Goal: Task Accomplishment & Management: Use online tool/utility

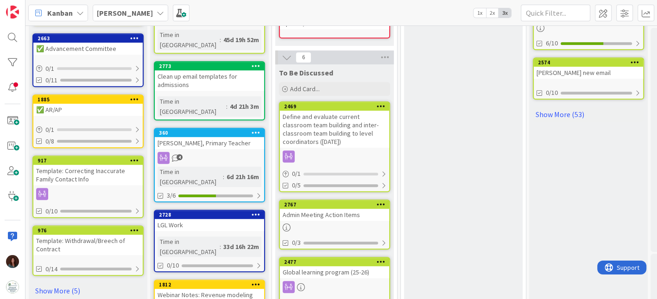
scroll to position [515, 0]
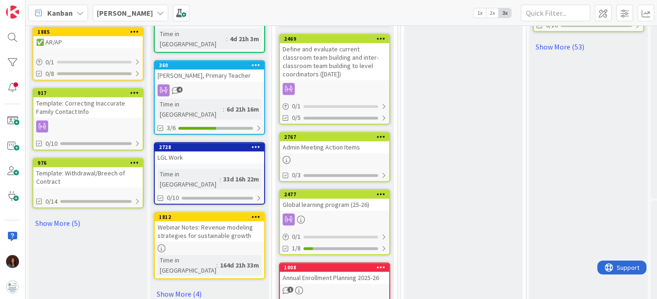
click at [112, 175] on div "Template: Withdrawal/Breech of Contract" at bounding box center [87, 177] width 109 height 20
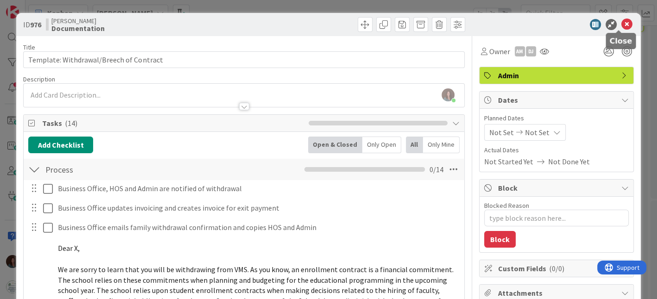
click at [621, 23] on icon at bounding box center [626, 24] width 11 height 11
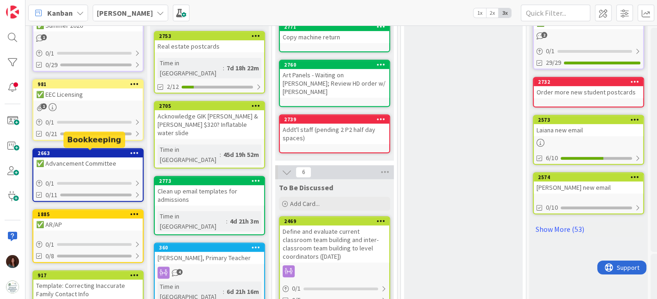
scroll to position [463, 0]
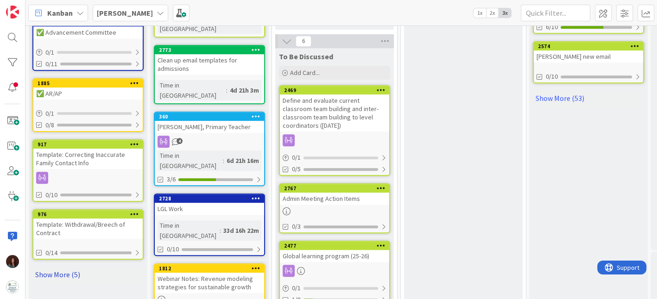
click at [55, 273] on link "Show More (5)" at bounding box center [87, 274] width 111 height 15
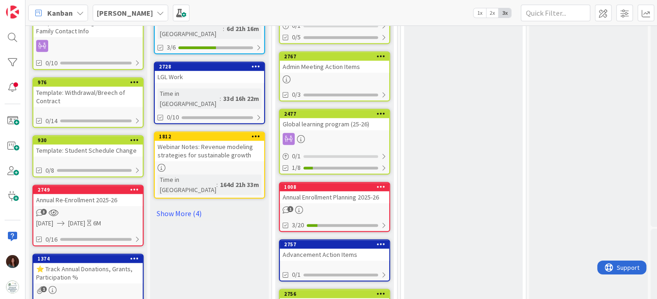
scroll to position [618, 0]
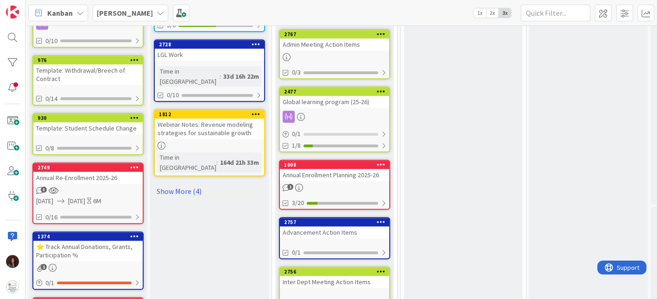
click at [87, 68] on div "Template: Withdrawal/Breech of Contract" at bounding box center [87, 74] width 109 height 20
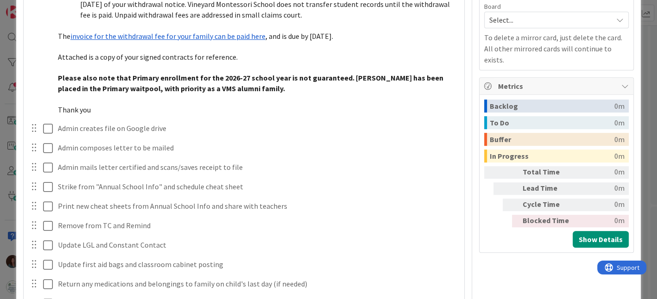
scroll to position [411, 0]
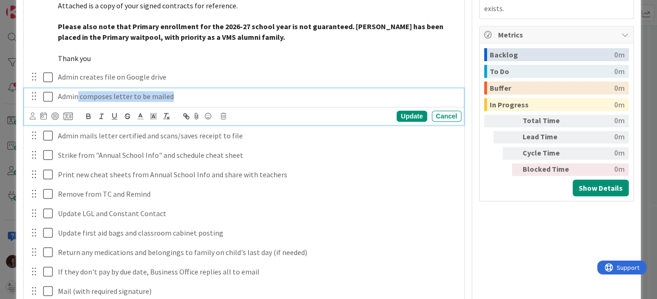
drag, startPoint x: 186, startPoint y: 92, endPoint x: 78, endPoint y: 95, distance: 108.0
click at [78, 95] on p "Admin composes letter to be mailed" at bounding box center [258, 96] width 400 height 11
click at [222, 116] on icon at bounding box center [223, 116] width 6 height 6
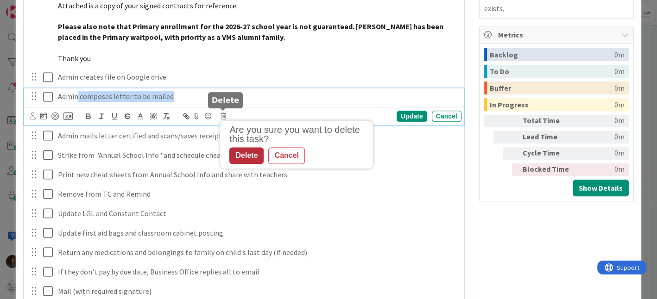
click at [247, 154] on div "Delete" at bounding box center [246, 155] width 34 height 17
type textarea "x"
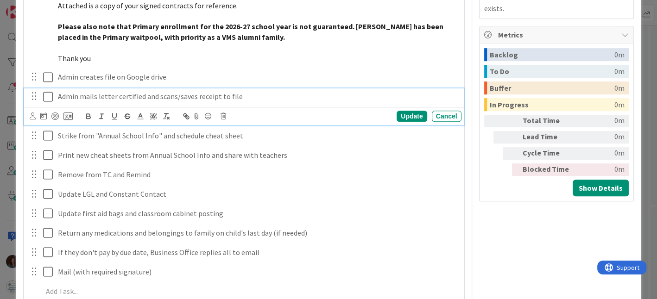
click at [254, 96] on p "Admin mails letter certified and scans/saves receipt to file" at bounding box center [258, 96] width 400 height 11
click at [437, 113] on div "Cancel" at bounding box center [447, 116] width 30 height 11
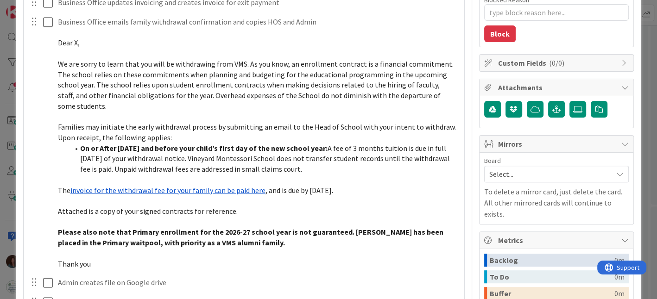
scroll to position [257, 0]
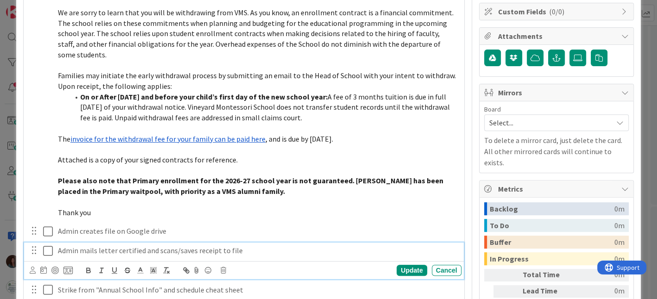
click at [272, 246] on p "Admin mails letter certified and scans/saves receipt to file" at bounding box center [258, 251] width 400 height 11
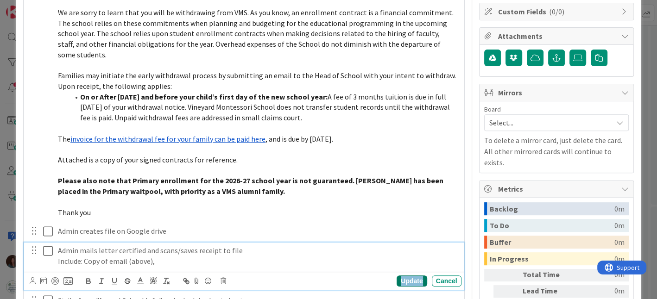
click at [410, 280] on div "Update" at bounding box center [412, 281] width 30 height 11
click at [211, 260] on p "Include: Copy of email (above)," at bounding box center [258, 261] width 400 height 11
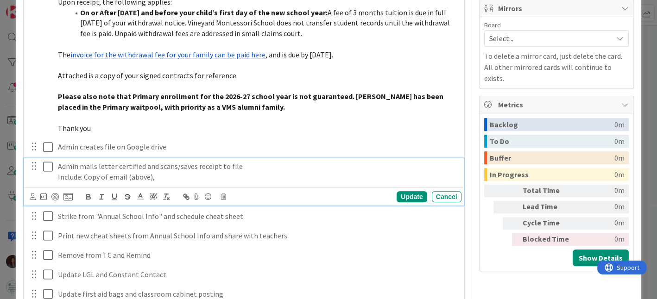
scroll to position [360, 0]
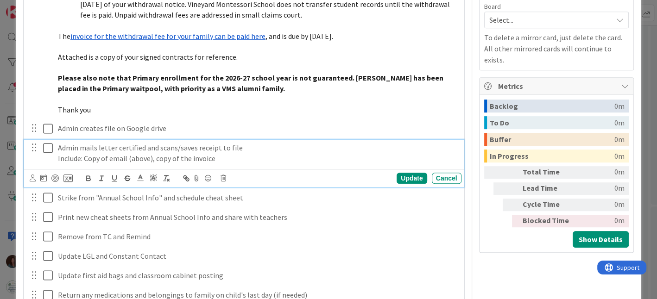
click at [259, 153] on p "Include: Copy of email (above), copy of the invoice" at bounding box center [258, 158] width 400 height 11
click at [401, 176] on div "Update" at bounding box center [412, 178] width 30 height 11
click at [261, 145] on p "Admin mails letter certified and scans/saves receipt to file" at bounding box center [258, 148] width 400 height 11
click at [58, 147] on p "Admin mails letter certified and scans/saves receipt to file" at bounding box center [258, 148] width 400 height 11
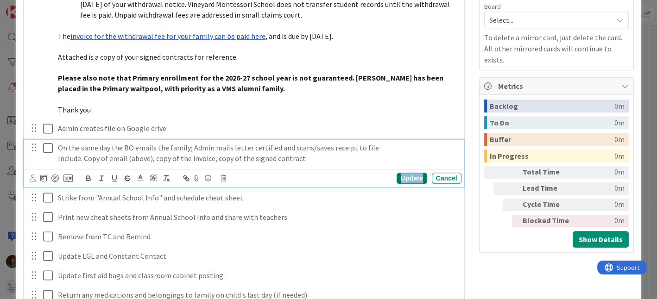
click at [410, 177] on div "Update" at bounding box center [412, 178] width 30 height 11
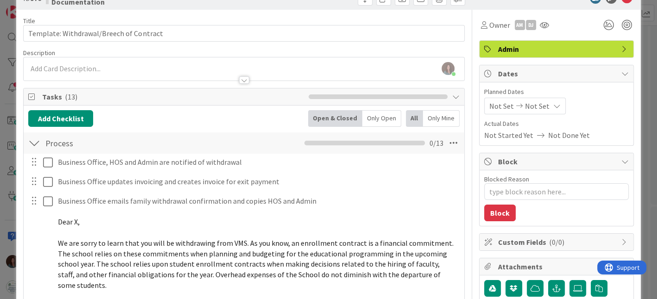
scroll to position [0, 0]
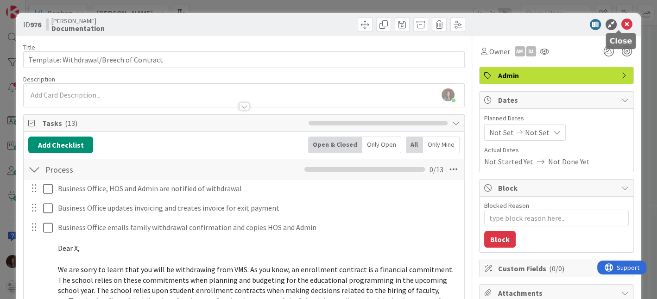
click at [621, 23] on icon at bounding box center [626, 24] width 11 height 11
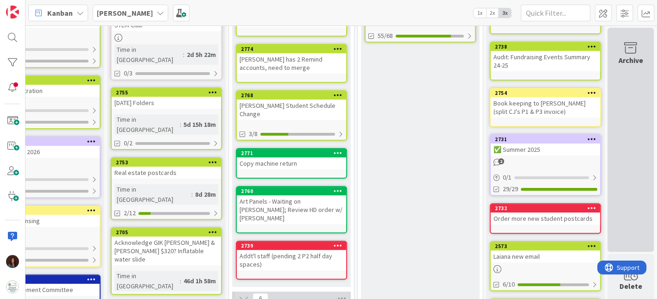
scroll to position [309, 50]
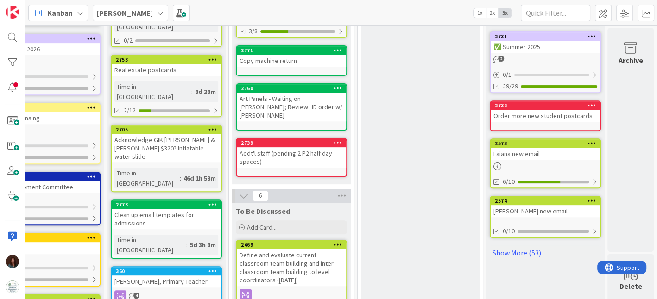
click at [532, 251] on link "Show More (53)" at bounding box center [545, 253] width 111 height 15
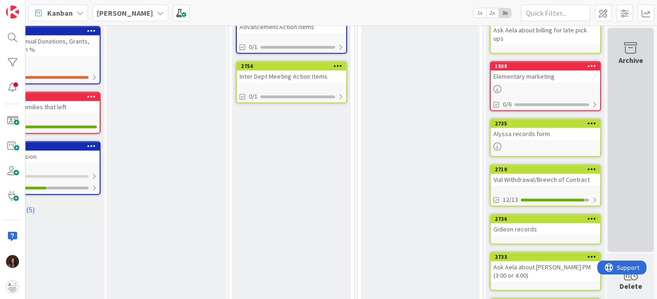
scroll to position [875, 50]
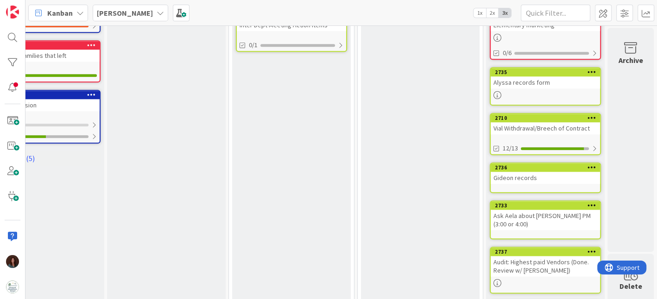
click at [541, 122] on div "Vial Withdrawal/Breech of Contract" at bounding box center [545, 128] width 109 height 12
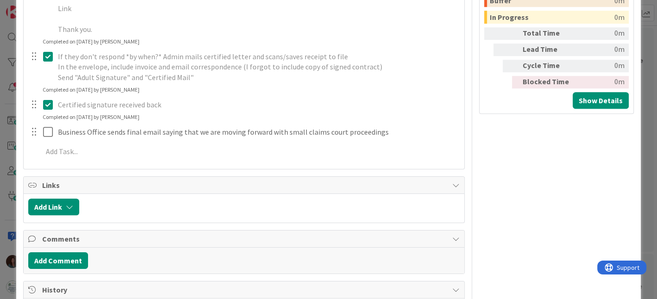
scroll to position [515, 0]
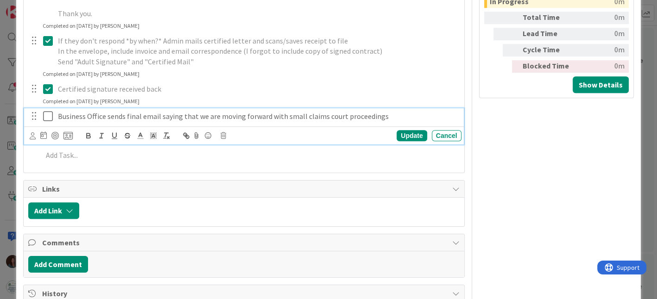
click at [224, 118] on p "Business Office sends final email saying that we are moving forward with small …" at bounding box center [258, 116] width 400 height 11
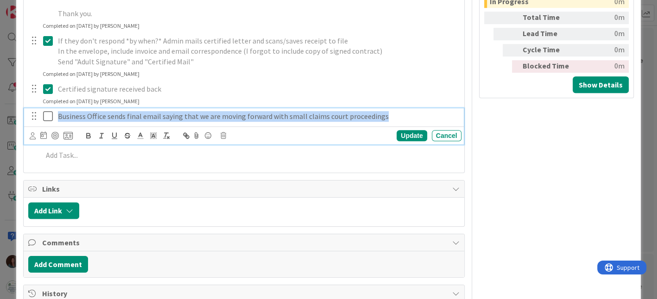
click at [224, 118] on p "Business Office sends final email saying that we are moving forward with small …" at bounding box center [258, 116] width 400 height 11
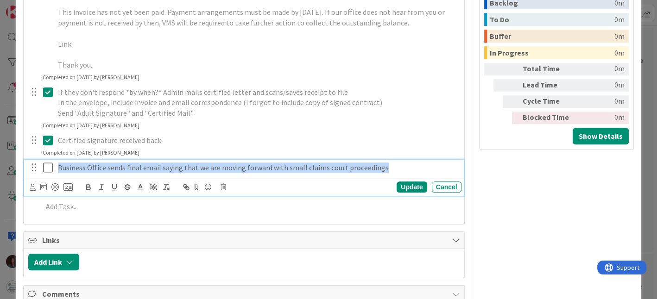
scroll to position [411, 0]
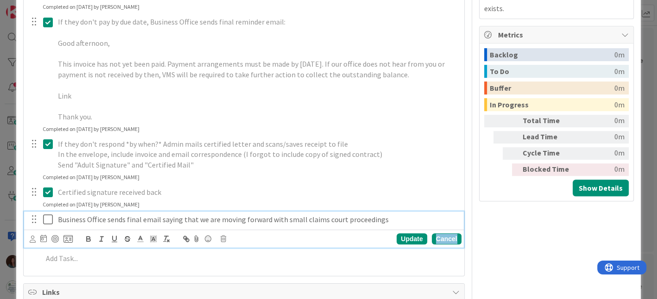
click at [450, 235] on div "Cancel" at bounding box center [447, 239] width 30 height 11
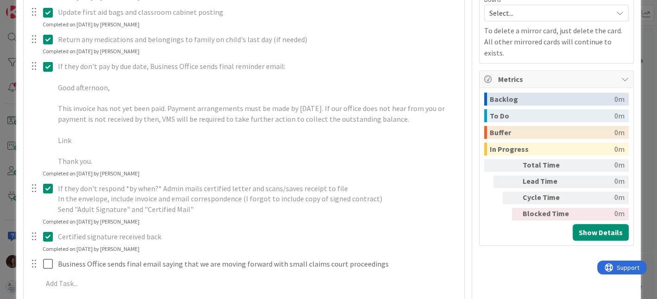
scroll to position [360, 0]
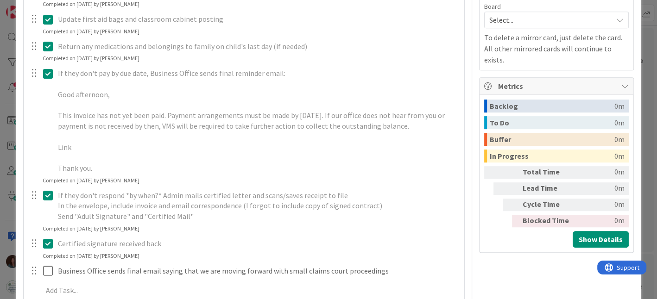
click at [48, 73] on icon at bounding box center [48, 73] width 10 height 11
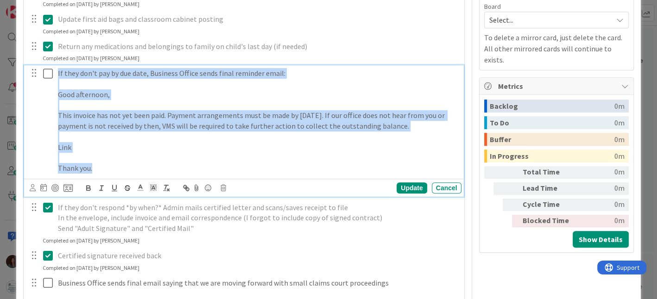
drag, startPoint x: 57, startPoint y: 72, endPoint x: 120, endPoint y: 167, distance: 114.9
click at [120, 167] on div "If they don't pay by due date, Business Office sends final reminder email: Good…" at bounding box center [257, 120] width 407 height 111
copy div "If they don't pay by due date, Business Office sends final reminder email: Good…"
click at [50, 74] on icon at bounding box center [48, 73] width 10 height 11
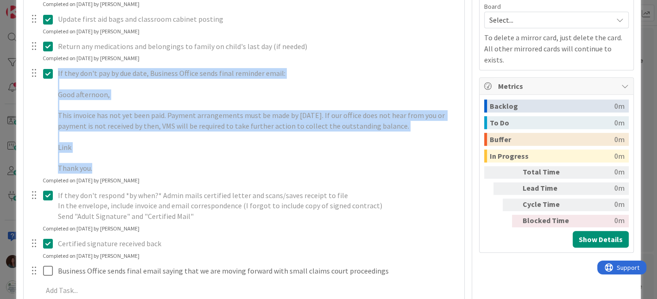
click at [45, 190] on icon at bounding box center [48, 195] width 10 height 11
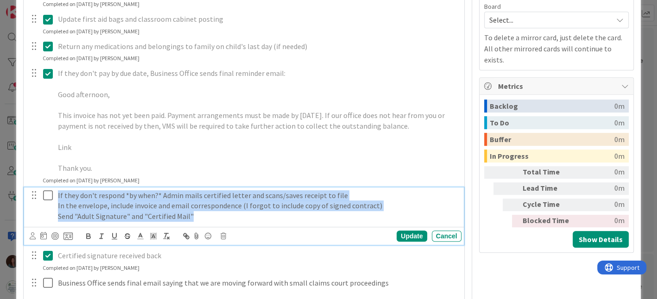
drag, startPoint x: 195, startPoint y: 209, endPoint x: 32, endPoint y: 184, distance: 165.0
click at [32, 184] on div "Business Office, HOS and Admin are notified of withdrawal Update Cancel Complet…" at bounding box center [243, 67] width 431 height 494
copy div "If they don't respond *by when?* Admin mails certified letter and scans/saves r…"
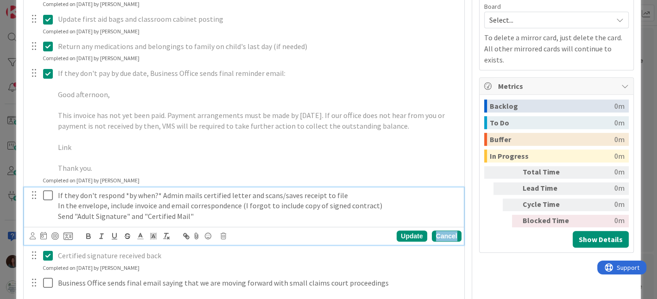
drag, startPoint x: 453, startPoint y: 232, endPoint x: 442, endPoint y: 234, distance: 10.4
click at [453, 233] on div "Cancel" at bounding box center [447, 236] width 30 height 11
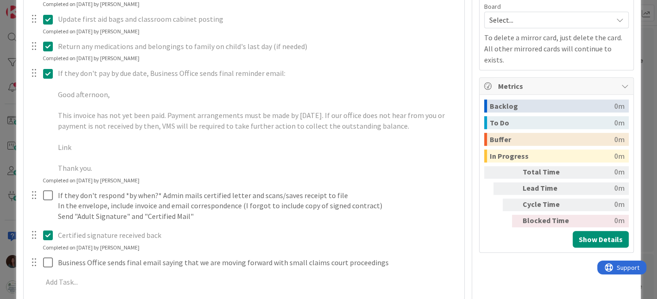
click at [46, 235] on icon at bounding box center [48, 235] width 10 height 11
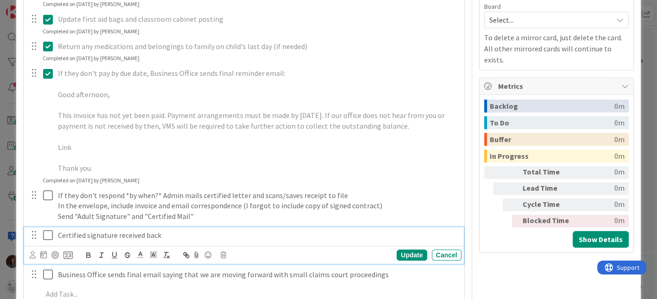
click at [82, 234] on p "Certified signature received back" at bounding box center [258, 235] width 400 height 11
copy p "Certified signature received back"
click at [455, 253] on div "Update Cancel" at bounding box center [243, 255] width 439 height 18
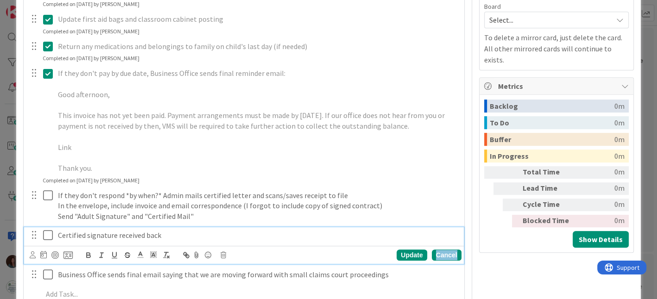
click at [448, 253] on div "Cancel" at bounding box center [447, 255] width 30 height 11
click at [44, 236] on icon at bounding box center [48, 235] width 10 height 11
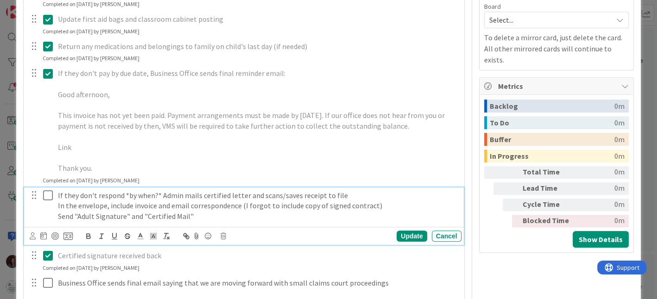
click at [47, 193] on icon at bounding box center [48, 195] width 10 height 11
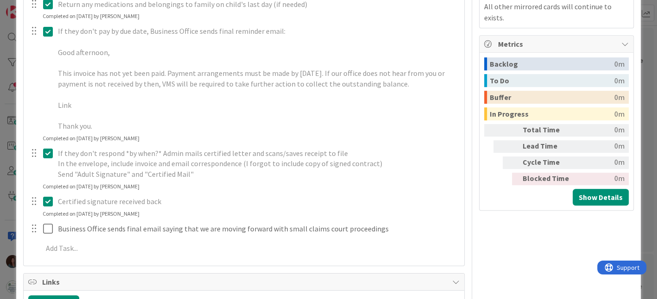
scroll to position [411, 0]
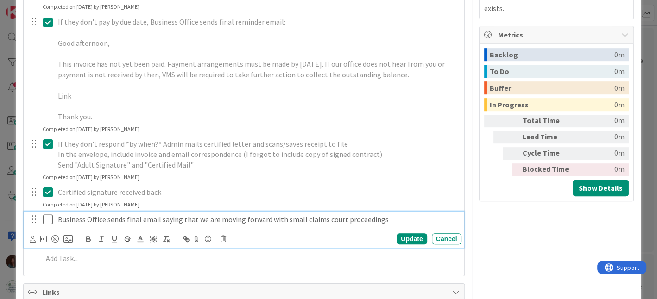
click at [240, 220] on p "Business Office sends final email saying that we are moving forward with small …" at bounding box center [258, 220] width 400 height 11
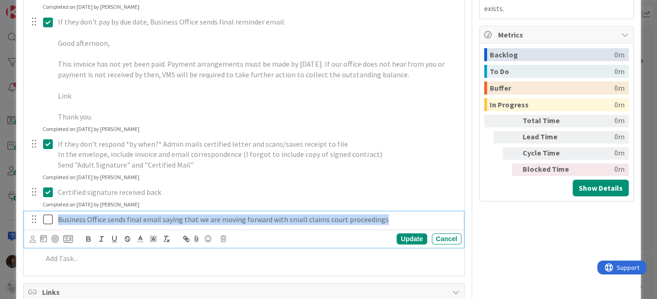
click at [240, 220] on p "Business Office sends final email saying that we are moving forward with small …" at bounding box center [258, 220] width 400 height 11
copy p "Business Office sends final email saying that we are moving forward with small …"
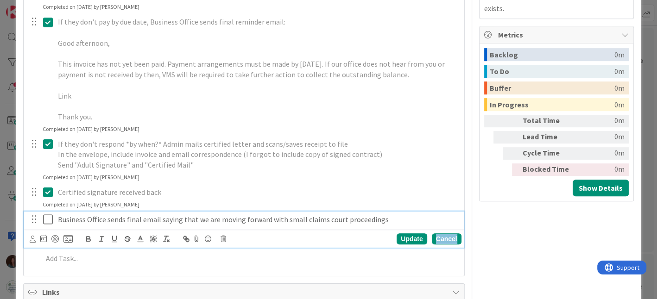
click at [442, 237] on div "Cancel" at bounding box center [447, 239] width 30 height 11
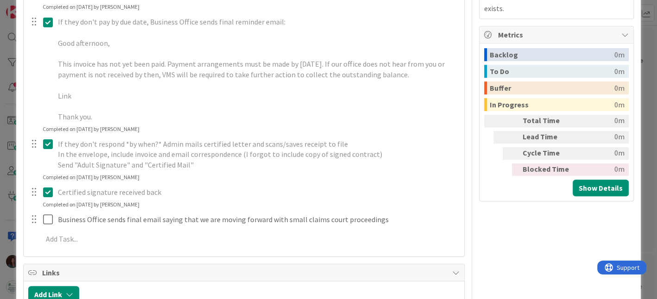
type textarea "x"
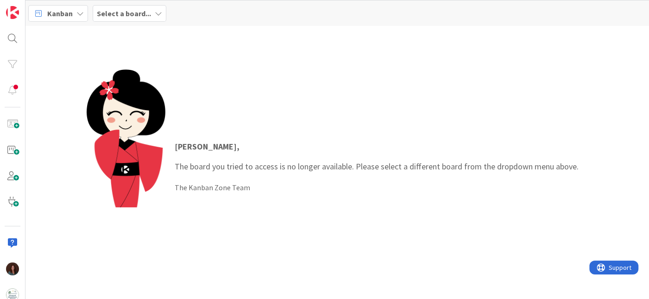
click at [143, 11] on b "Select a board..." at bounding box center [124, 13] width 54 height 9
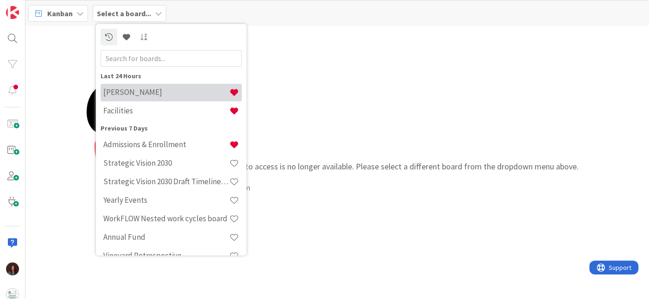
click at [162, 82] on div "Last 24 Hours Rhiannon Facilities" at bounding box center [171, 96] width 141 height 50
click at [159, 89] on h4 "[PERSON_NAME]" at bounding box center [166, 92] width 126 height 9
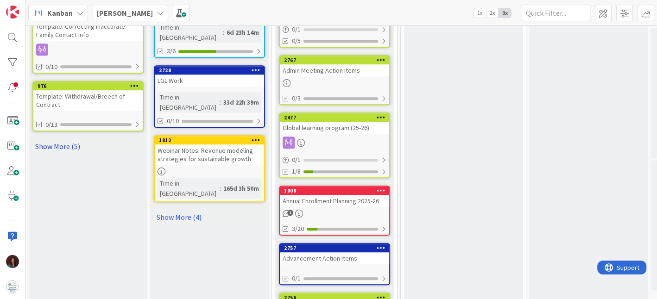
scroll to position [576, 0]
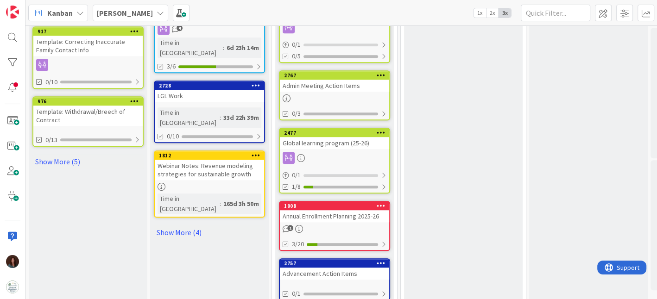
click at [80, 112] on div "Template: Withdrawal/Breech of Contract" at bounding box center [87, 116] width 109 height 20
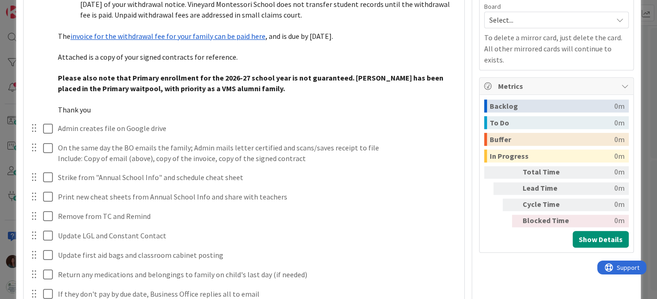
scroll to position [309, 0]
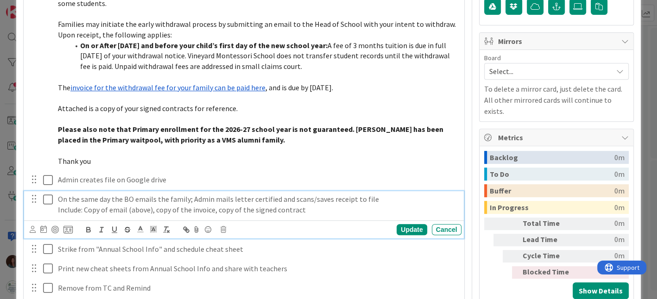
click at [64, 199] on p "On the same day the BO emails the family; Admin mails letter certified and scan…" at bounding box center [258, 199] width 400 height 11
click at [58, 197] on p "On the same day the BO emails the family; Admin mails letter certified and scan…" at bounding box center [258, 199] width 400 height 11
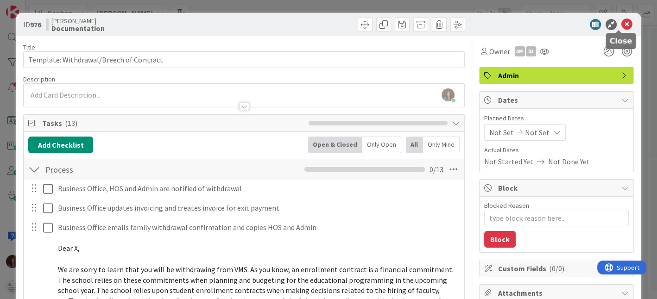
click at [621, 24] on icon at bounding box center [626, 24] width 11 height 11
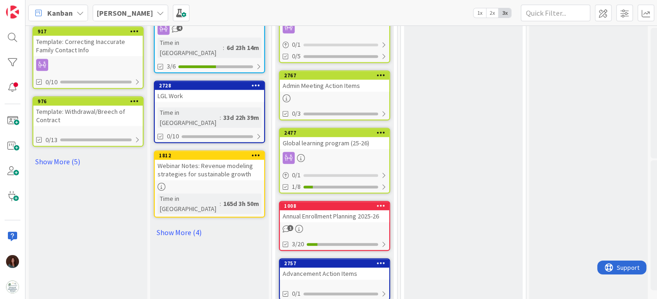
click at [100, 106] on div "Template: Withdrawal/Breech of Contract" at bounding box center [87, 116] width 109 height 20
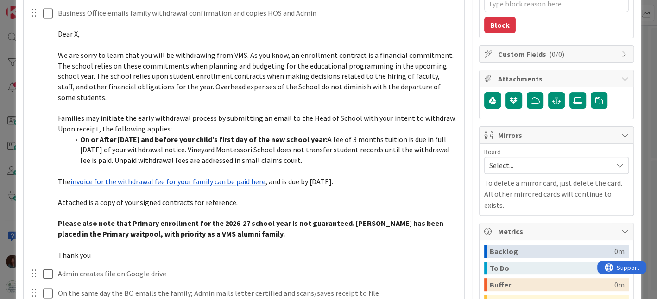
scroll to position [257, 0]
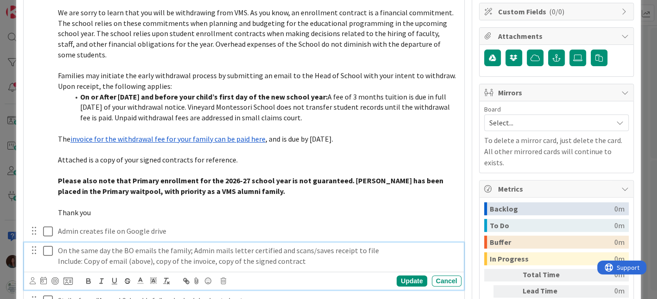
click at [58, 250] on p "On the same day the BO emails the family; Admin mails letter certified and scan…" at bounding box center [258, 251] width 400 height 11
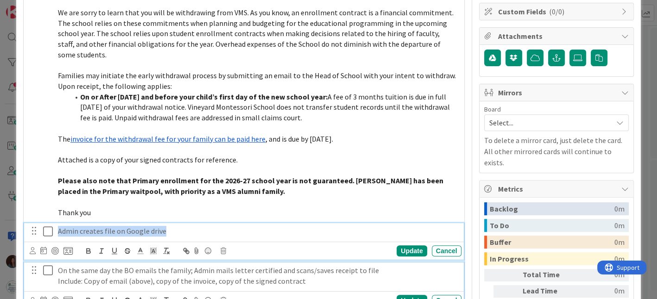
drag, startPoint x: 190, startPoint y: 230, endPoint x: 46, endPoint y: 236, distance: 144.2
click at [46, 236] on div "Admin creates file on Google drive" at bounding box center [244, 231] width 433 height 16
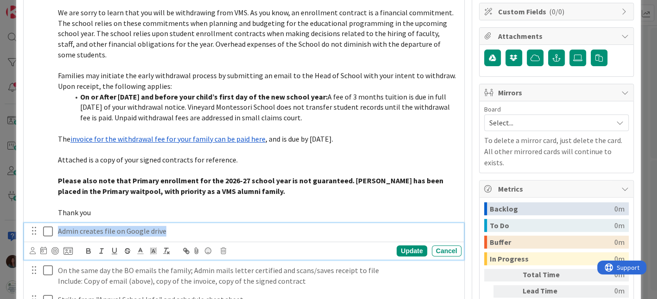
copy p "Admin creates file on Google drive"
click at [223, 252] on icon at bounding box center [223, 251] width 6 height 6
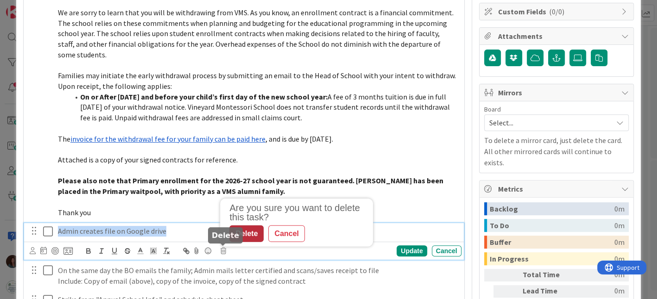
click at [255, 234] on div "Delete" at bounding box center [246, 234] width 34 height 17
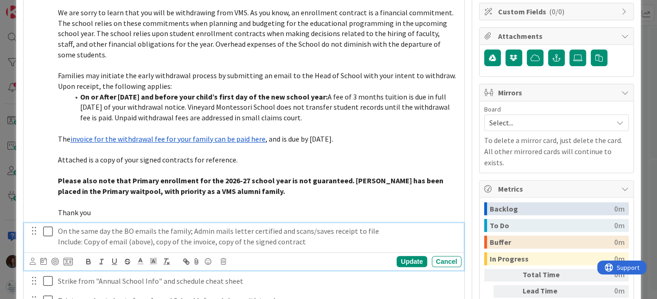
click at [303, 239] on p "Include: Copy of email (above), copy of the invoice, copy of the signed contract" at bounding box center [258, 242] width 400 height 11
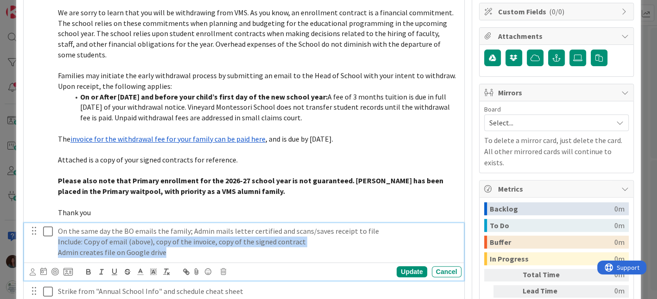
drag, startPoint x: 164, startPoint y: 253, endPoint x: 32, endPoint y: 243, distance: 132.9
click at [31, 242] on div "On the same day the BO emails the family; Admin mails letter certified and scan…" at bounding box center [244, 241] width 433 height 37
click at [66, 254] on p "Admin creates file on Google drive" at bounding box center [258, 252] width 400 height 11
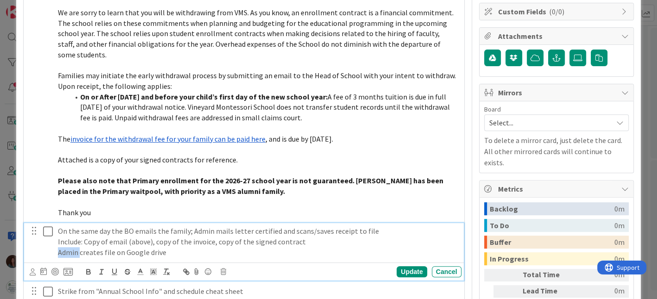
click at [66, 254] on p "Admin creates file on Google drive" at bounding box center [258, 252] width 400 height 11
click at [65, 254] on p "Admin creates file on Google drive" at bounding box center [258, 252] width 400 height 11
copy p "Admin creates file on Google drive"
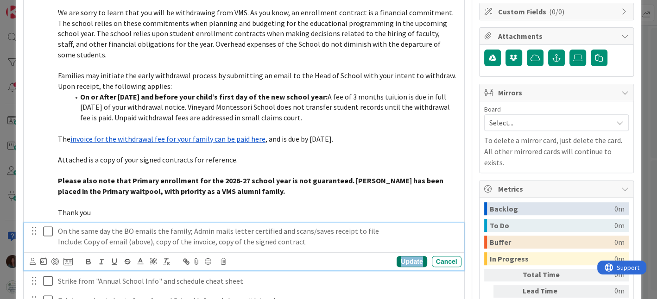
click at [398, 259] on div "Update" at bounding box center [412, 261] width 30 height 11
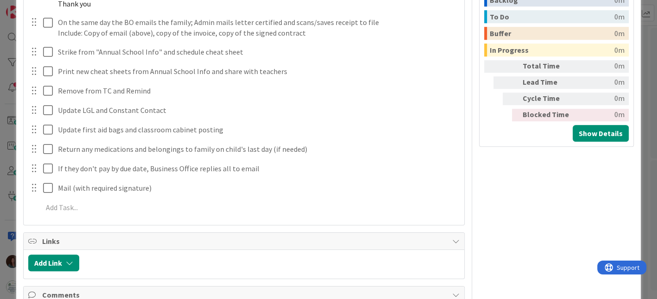
scroll to position [515, 0]
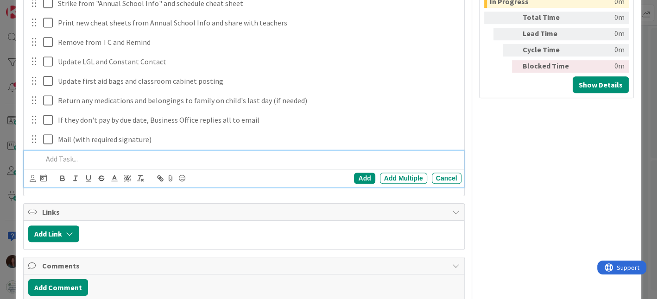
click at [90, 159] on p at bounding box center [250, 159] width 415 height 11
click at [363, 175] on div "Add" at bounding box center [364, 178] width 21 height 11
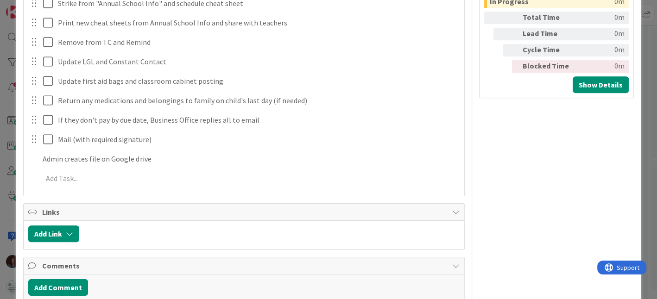
type textarea "x"
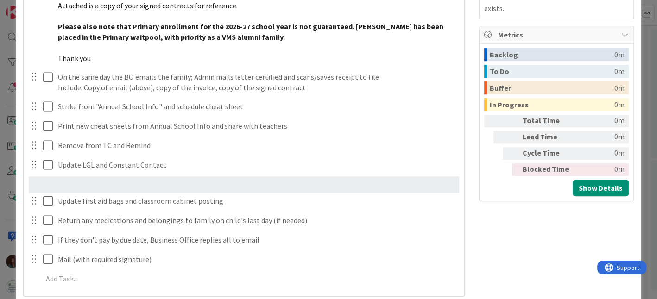
scroll to position [412, 0]
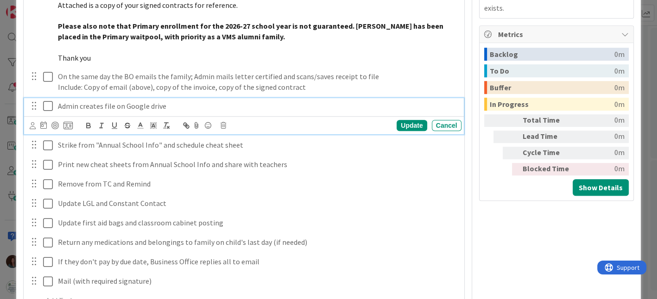
click at [174, 105] on p "Admin creates file on Google drive" at bounding box center [258, 106] width 400 height 11
click at [409, 129] on div "Update" at bounding box center [412, 125] width 30 height 11
type textarea "x"
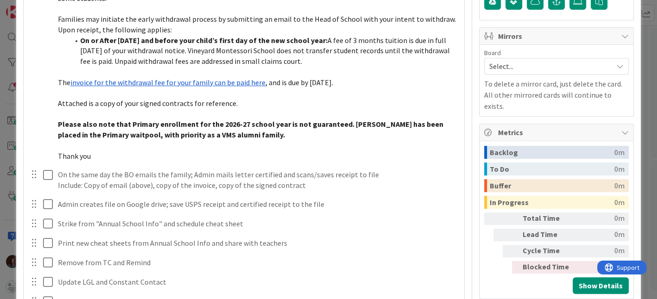
scroll to position [309, 0]
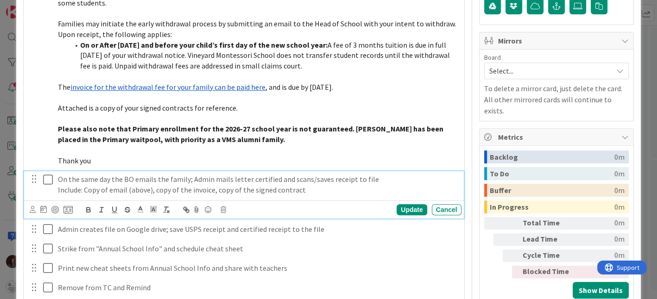
click at [185, 177] on p "On the same day the BO emails the family; Admin mails letter certified and scan…" at bounding box center [258, 179] width 400 height 11
click at [320, 190] on p "Include: Copy of email (above), copy of the invoice, copy of the signed contract" at bounding box center [258, 190] width 400 height 11
click at [373, 177] on p "On the same day the BO emails the family; Admin mails letter certified and scan…" at bounding box center [258, 179] width 400 height 11
click at [400, 206] on div "Update" at bounding box center [412, 209] width 30 height 11
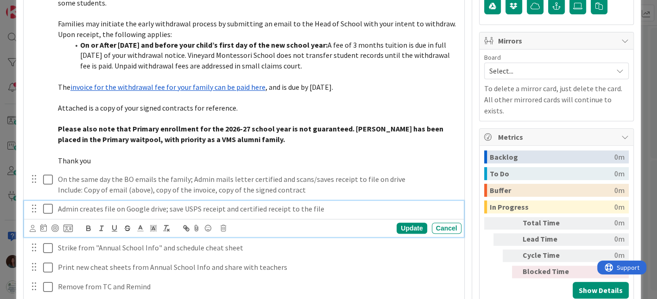
click at [189, 213] on p "Admin creates file on Google drive; save USPS receipt and certified receipt to …" at bounding box center [258, 209] width 400 height 11
click at [221, 226] on icon at bounding box center [223, 228] width 6 height 6
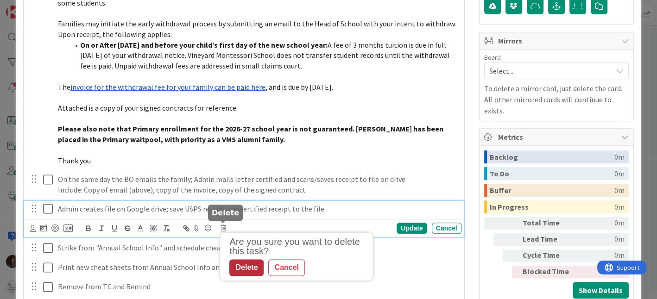
click at [247, 265] on div "Delete" at bounding box center [246, 268] width 34 height 17
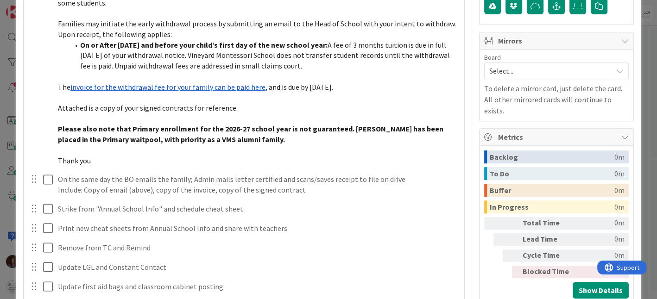
type textarea "x"
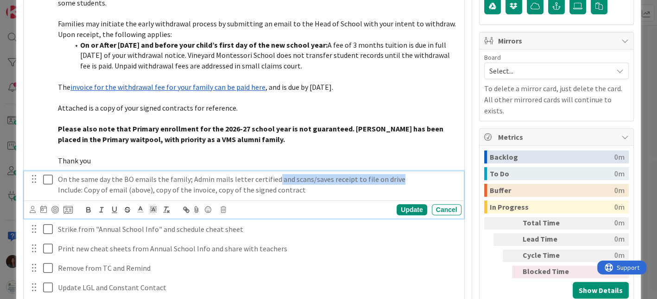
drag, startPoint x: 365, startPoint y: 177, endPoint x: 371, endPoint y: 196, distance: 19.8
click at [272, 177] on p "On the same day the BO emails the family; Admin mails letter certified and scan…" at bounding box center [258, 179] width 400 height 11
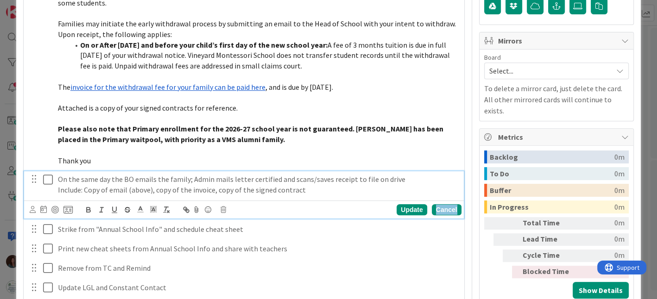
click at [436, 209] on div "Cancel" at bounding box center [447, 209] width 30 height 11
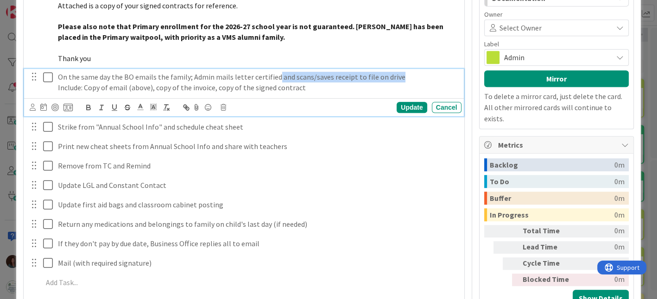
drag, startPoint x: 393, startPoint y: 75, endPoint x: 304, endPoint y: 113, distance: 96.3
click at [271, 78] on p "On the same day the BO emails the family; Admin mails letter certified and scan…" at bounding box center [258, 77] width 400 height 11
copy p "and scans/saves receipt to file on drive"
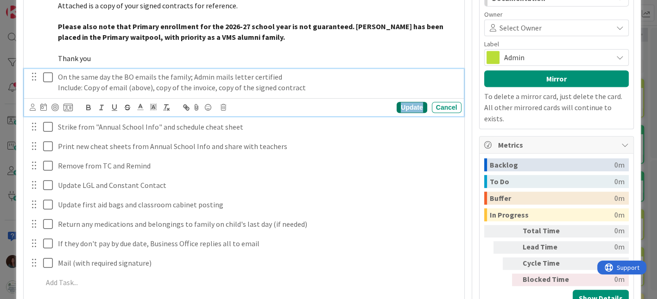
click at [408, 103] on div "Update" at bounding box center [412, 107] width 30 height 11
type textarea "x"
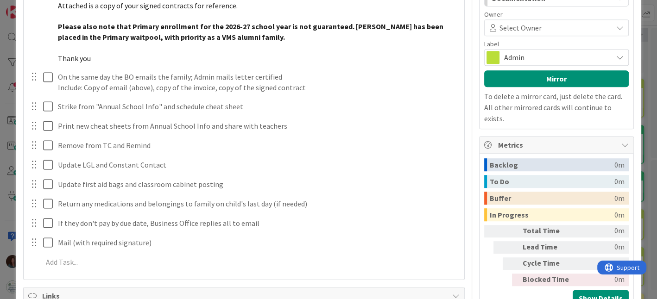
scroll to position [515, 0]
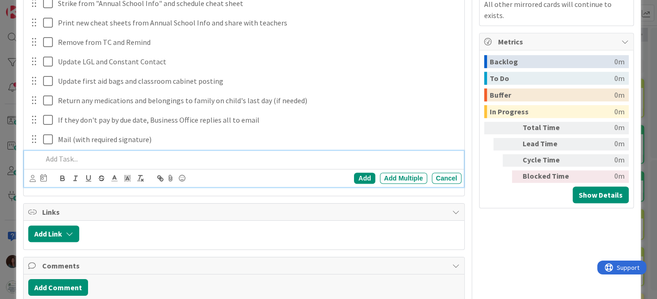
click at [101, 160] on p at bounding box center [250, 159] width 415 height 11
paste div
drag, startPoint x: 61, startPoint y: 157, endPoint x: 17, endPoint y: 158, distance: 43.6
click at [17, 158] on div "ID 976 Rhiannon Documentation Title 39 / 128 Template: Withdrawal/Breech of Con…" at bounding box center [328, 42] width 624 height 1089
click at [151, 158] on p "Create file on drive and scans/saves receipt to file on drive" at bounding box center [250, 159] width 415 height 11
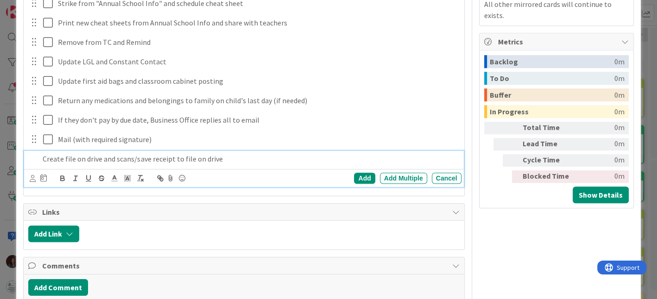
click at [171, 158] on p "Create file on drive and scans/save receipt to file on drive" at bounding box center [250, 159] width 415 height 11
drag, startPoint x: 219, startPoint y: 152, endPoint x: 182, endPoint y: 156, distance: 37.3
click at [182, 156] on p "Create file on drive and scans/save receipts to file on drive" at bounding box center [250, 159] width 415 height 11
click at [197, 159] on p "Create file on drive and scans/save receipts to file on drive" at bounding box center [250, 159] width 415 height 11
drag, startPoint x: 192, startPoint y: 158, endPoint x: 256, endPoint y: 158, distance: 63.9
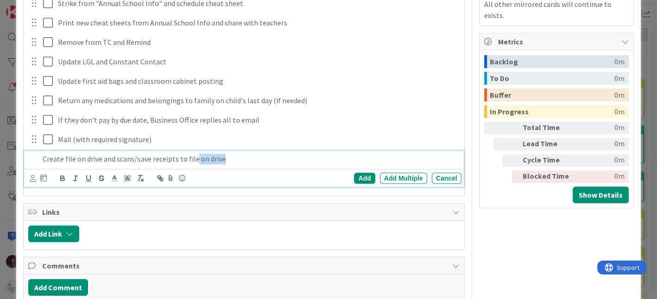
click at [256, 158] on p "Create file on drive and scans/save receipts to file on drive" at bounding box center [250, 159] width 415 height 11
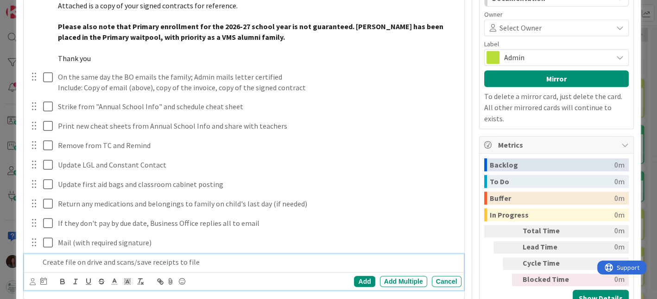
click at [221, 260] on p "Create file on drive and scans/save receipts to file" at bounding box center [250, 262] width 415 height 11
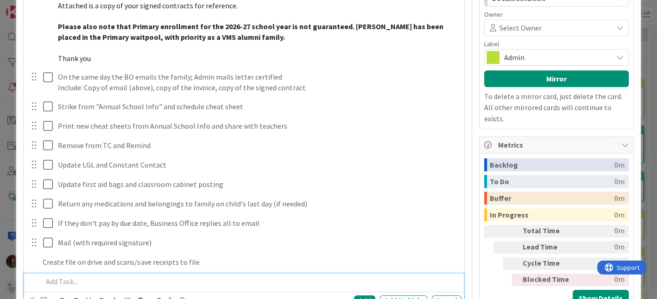
scroll to position [431, 0]
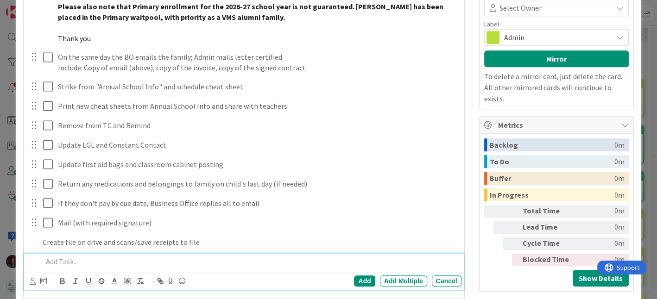
type textarea "x"
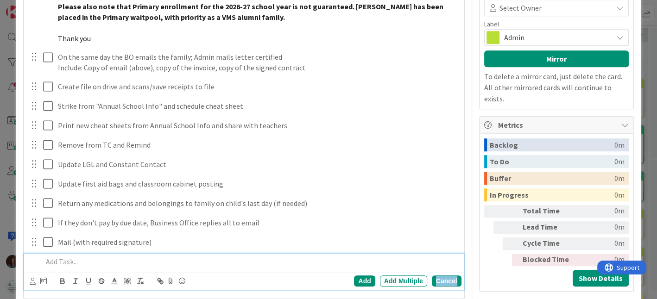
click at [441, 281] on div "Cancel" at bounding box center [447, 281] width 30 height 11
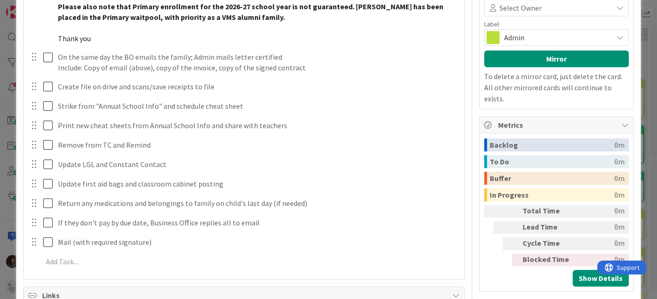
scroll to position [380, 0]
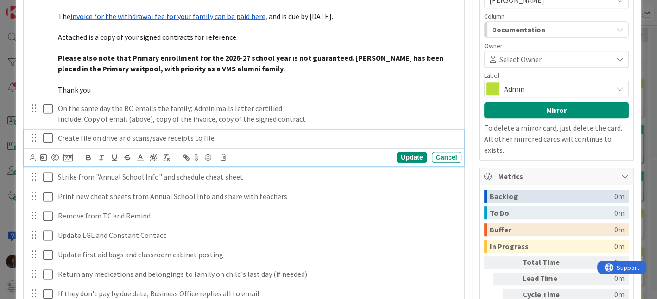
click at [145, 134] on p "Create file on drive and scans/save receipts to file" at bounding box center [258, 138] width 400 height 11
click at [397, 155] on div "Update" at bounding box center [412, 157] width 30 height 11
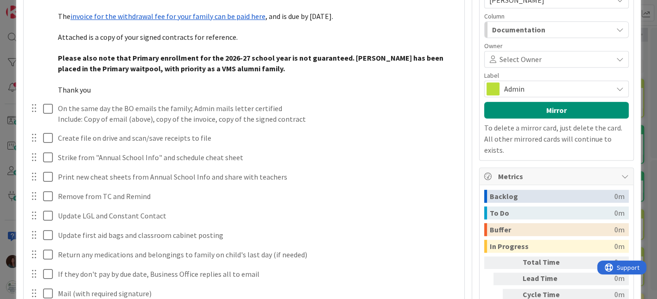
type textarea "x"
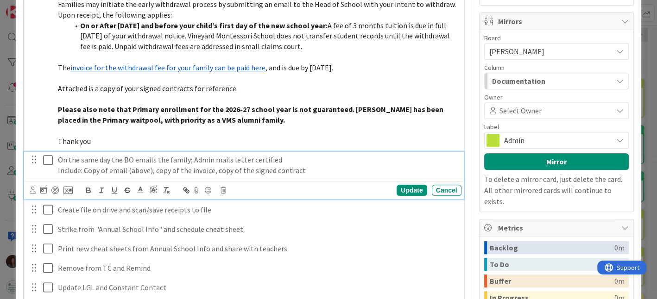
click at [284, 156] on p "On the same day the BO emails the family; Admin mails letter certified" at bounding box center [258, 160] width 400 height 11
click at [409, 190] on div "Update" at bounding box center [412, 190] width 30 height 11
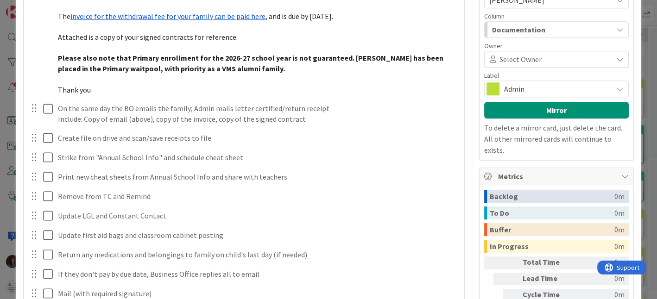
scroll to position [431, 0]
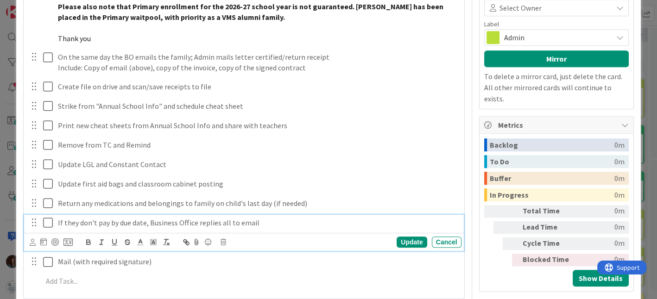
click at [145, 220] on p "If they don't pay by due date, Business Office replies all to email" at bounding box center [258, 223] width 400 height 11
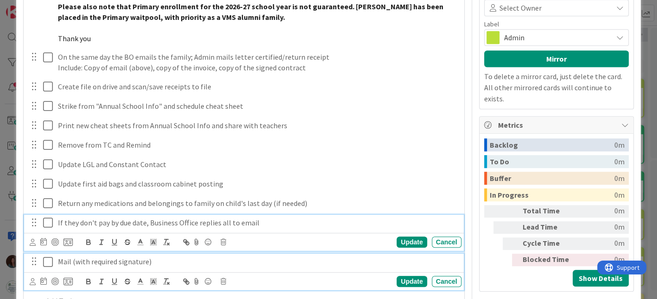
click at [119, 260] on p "Mail (with required signature)" at bounding box center [258, 262] width 400 height 11
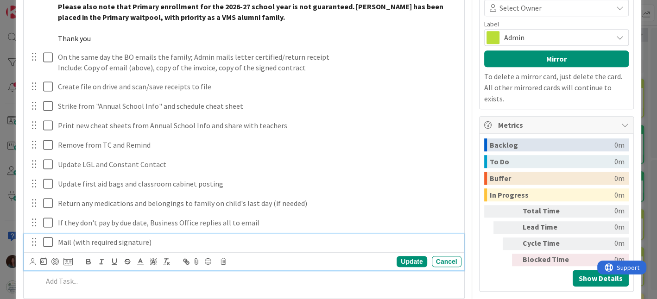
scroll to position [411, 0]
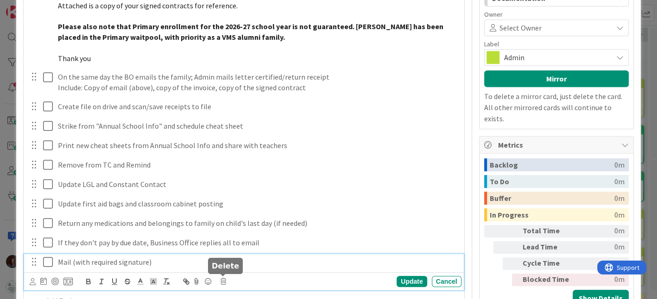
click at [223, 279] on icon at bounding box center [223, 281] width 6 height 6
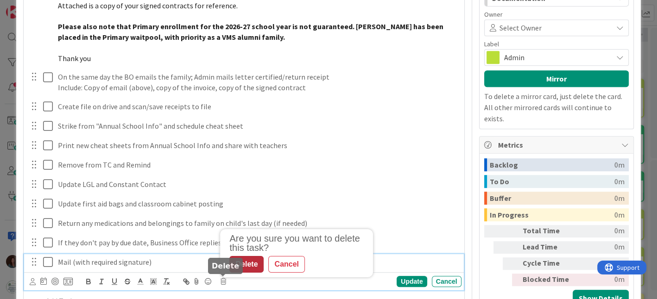
click at [246, 264] on div "Delete" at bounding box center [246, 264] width 34 height 17
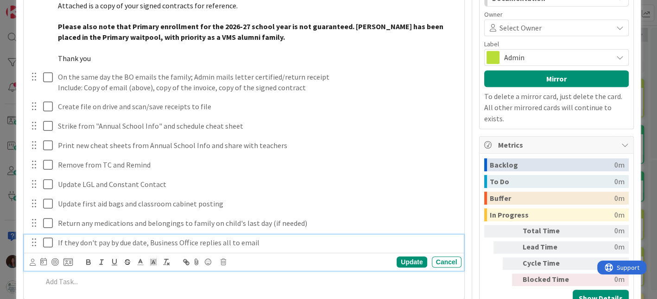
click at [95, 242] on p "If they don't pay by due date, Business Office replies all to email" at bounding box center [258, 243] width 400 height 11
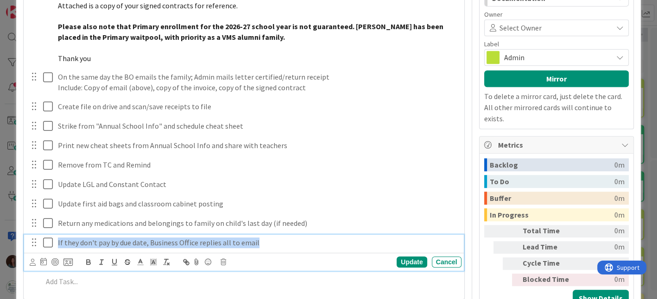
click at [95, 242] on p "If they don't pay by due date, Business Office replies all to email" at bounding box center [258, 243] width 400 height 11
copy p "If they don't pay by due date, Business Office replies all to email"
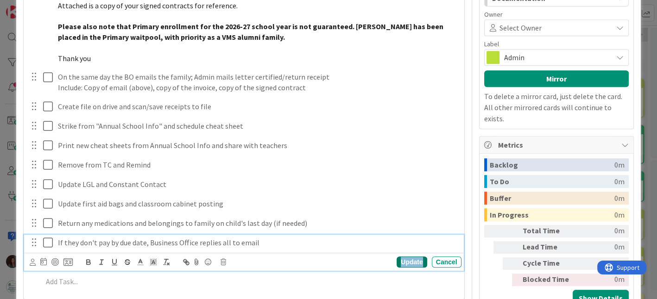
click at [404, 260] on div "Update" at bounding box center [412, 262] width 30 height 11
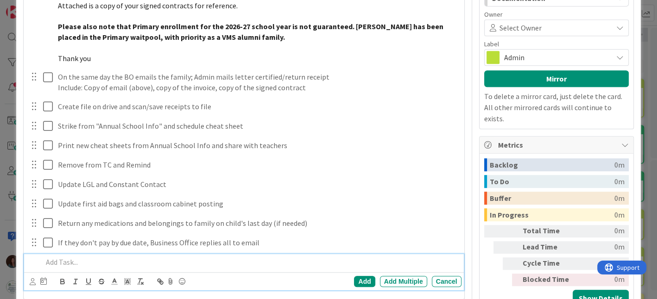
click at [119, 257] on p at bounding box center [250, 262] width 415 height 11
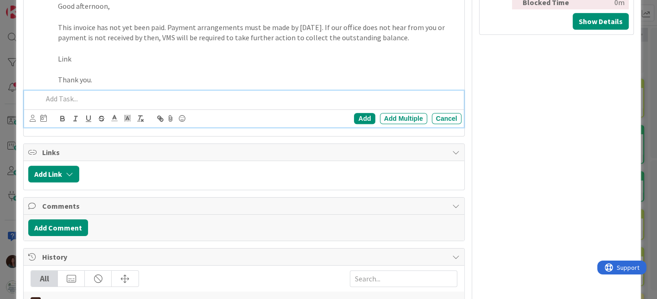
scroll to position [586, 0]
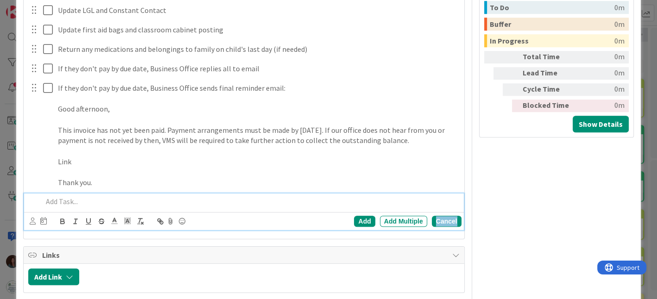
click at [445, 218] on div "Cancel" at bounding box center [447, 221] width 30 height 11
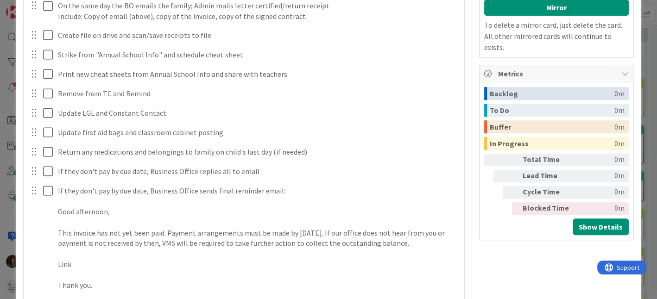
scroll to position [689, 0]
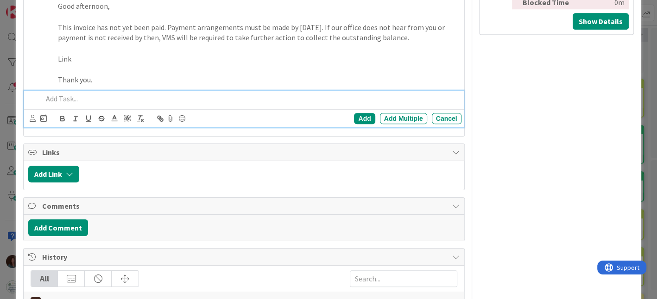
click at [119, 97] on p at bounding box center [250, 99] width 415 height 11
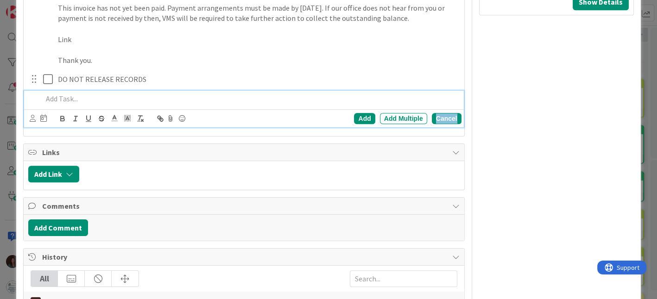
click at [441, 119] on div "Cancel" at bounding box center [447, 118] width 30 height 11
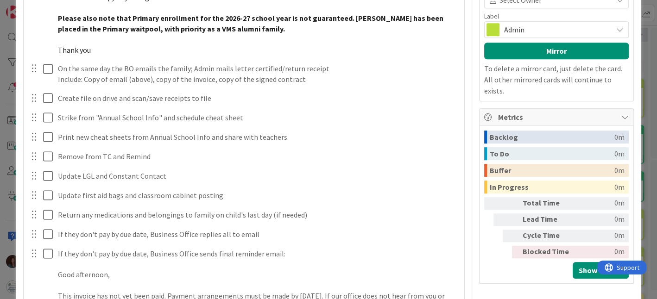
scroll to position [594, 0]
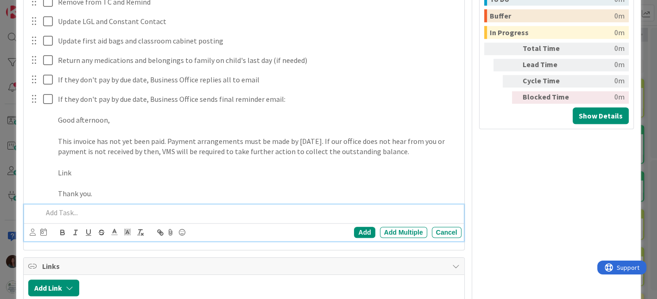
click at [113, 209] on p at bounding box center [250, 213] width 415 height 11
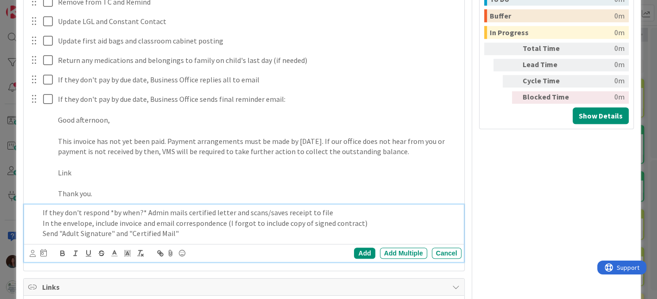
scroll to position [634, 0]
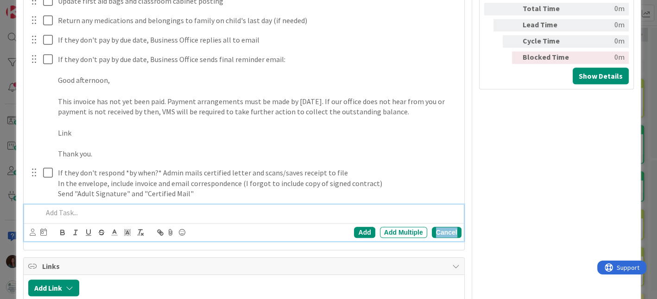
click at [449, 228] on div "Cancel" at bounding box center [447, 232] width 30 height 11
click at [104, 208] on p at bounding box center [250, 213] width 415 height 11
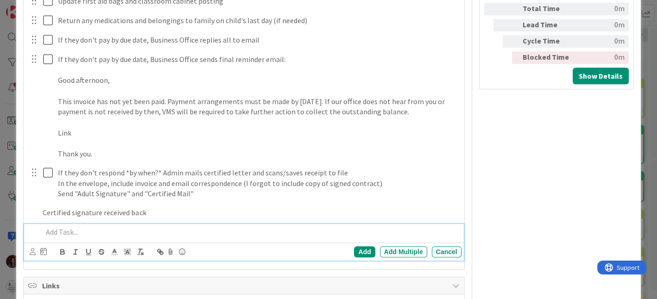
scroll to position [653, 0]
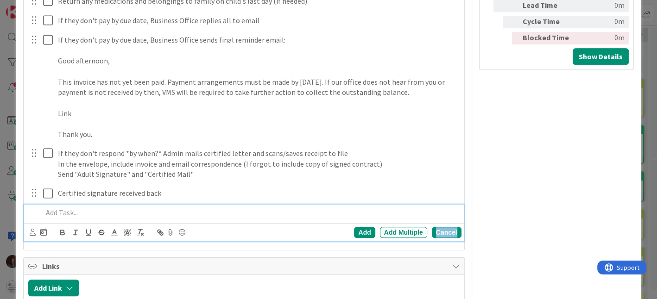
click at [437, 228] on div "Cancel" at bounding box center [447, 232] width 30 height 11
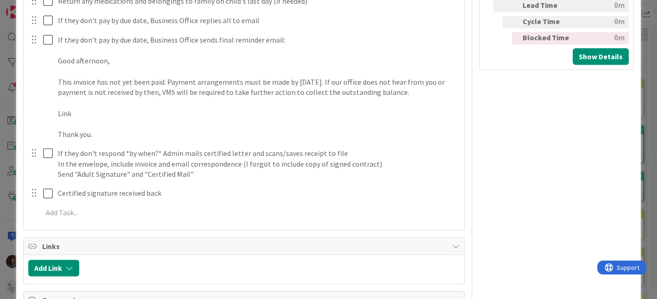
scroll to position [602, 0]
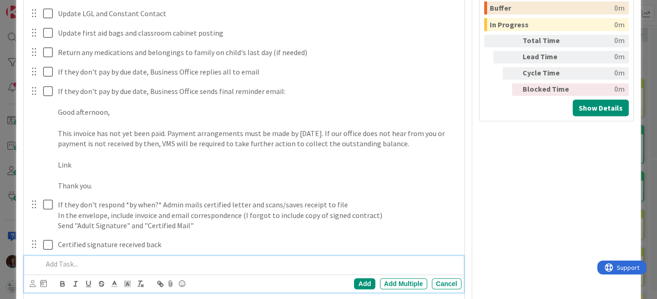
click at [110, 265] on p at bounding box center [250, 264] width 415 height 11
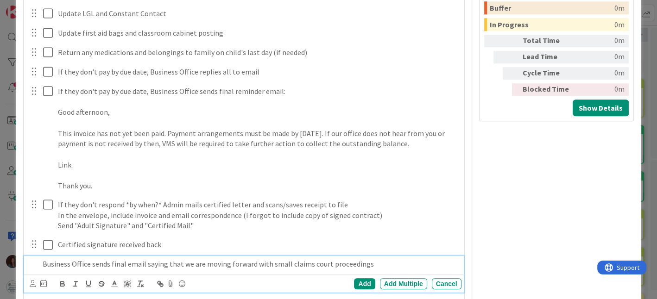
scroll to position [621, 0]
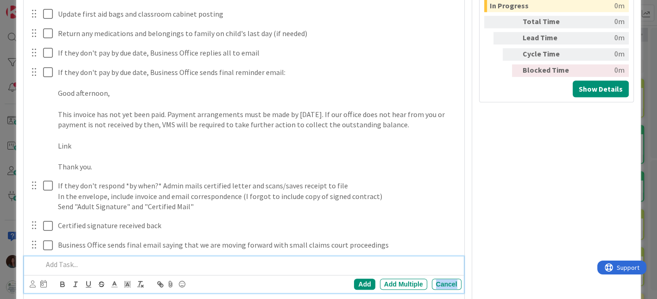
click at [445, 279] on div "Cancel" at bounding box center [447, 284] width 30 height 11
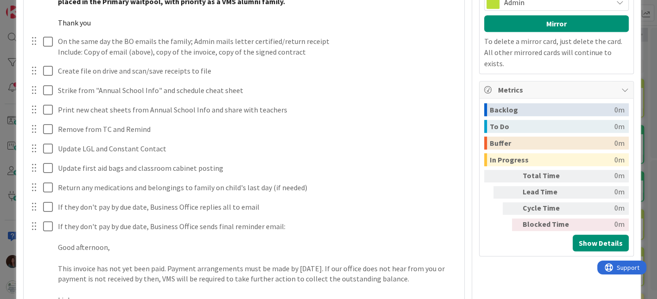
scroll to position [415, 0]
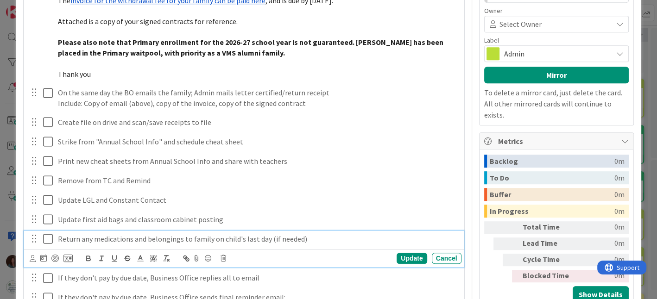
click at [107, 237] on p "Return any medications and belongings to family on child's last day (if needed)" at bounding box center [258, 239] width 400 height 11
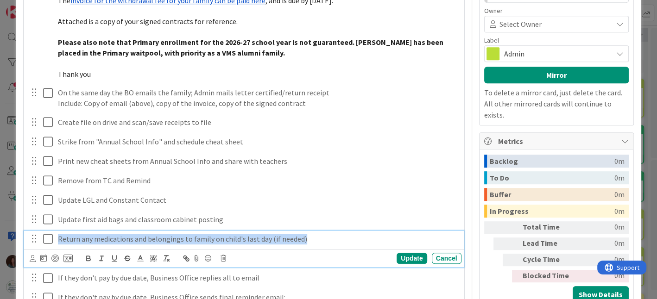
click at [107, 237] on p "Return any medications and belongings to family on child's last day (if needed)" at bounding box center [258, 239] width 400 height 11
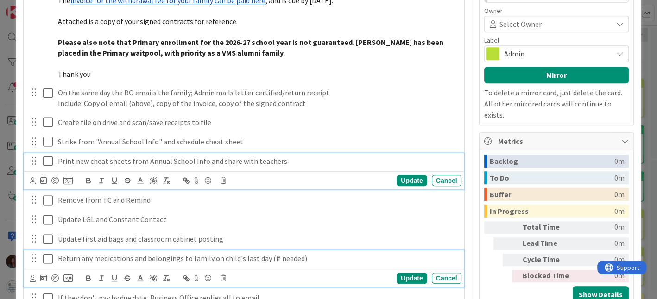
click at [119, 159] on p "Print new cheat sheets from Annual School Info and share with teachers" at bounding box center [258, 161] width 400 height 11
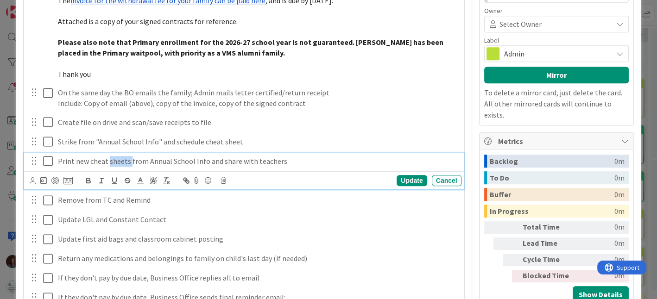
click at [119, 159] on p "Print new cheat sheets from Annual School Info and share with teachers" at bounding box center [258, 161] width 400 height 11
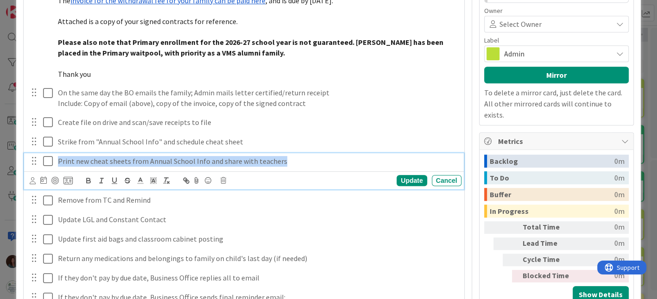
click at [119, 159] on p "Print new cheat sheets from Annual School Info and share with teachers" at bounding box center [258, 161] width 400 height 11
copy p "Print new cheat sheets from Annual School Info and share with teachers"
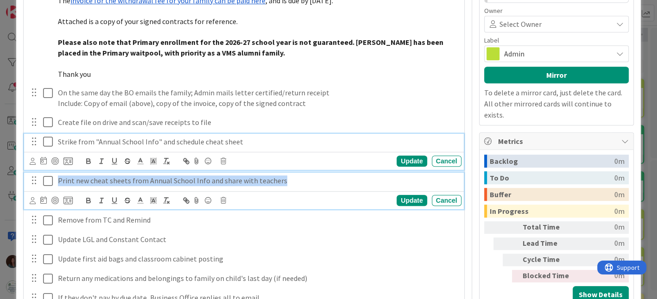
click at [253, 142] on div "Strike from "Annual School Info" and schedule cheat sheet Update Cancel" at bounding box center [243, 152] width 439 height 37
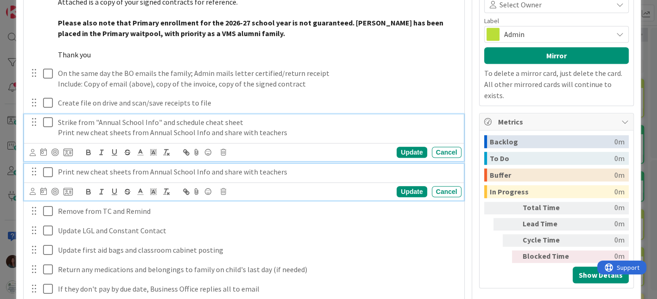
click at [156, 173] on p "Print new cheat sheets from Annual School Info and share with teachers" at bounding box center [258, 172] width 400 height 11
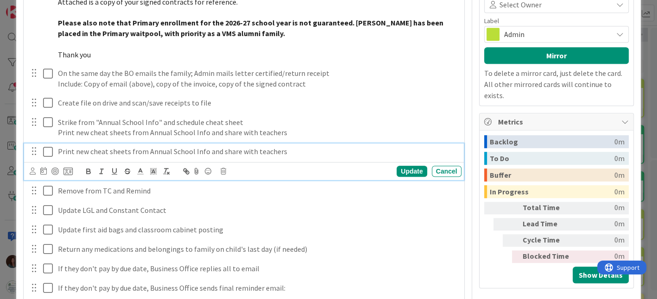
scroll to position [414, 0]
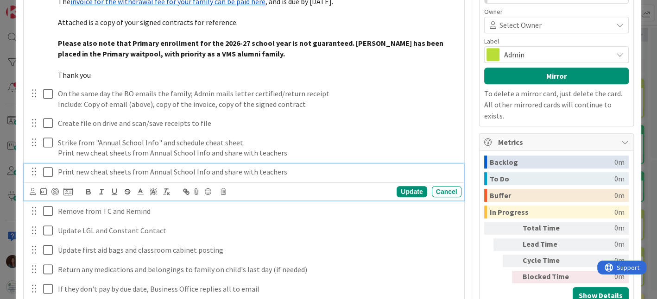
click at [222, 189] on icon at bounding box center [223, 192] width 6 height 6
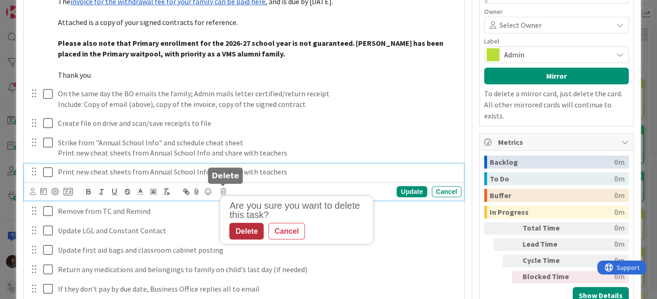
click at [238, 228] on div "Delete" at bounding box center [246, 231] width 34 height 17
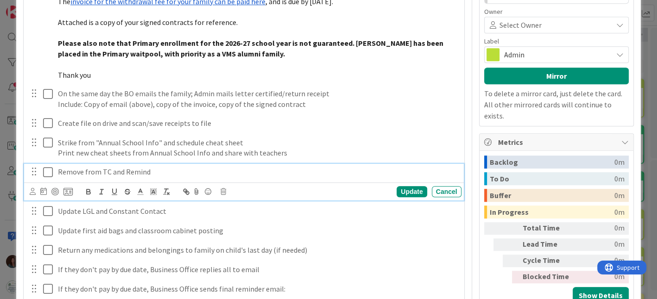
click at [122, 170] on p "Remove from TC and Remind" at bounding box center [258, 172] width 400 height 11
copy p "Remove from TC and Remind"
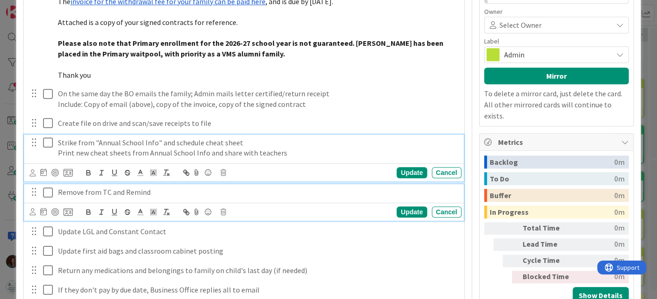
click at [308, 152] on p "Print new cheat sheets from Annual School Info and share with teachers" at bounding box center [258, 153] width 400 height 11
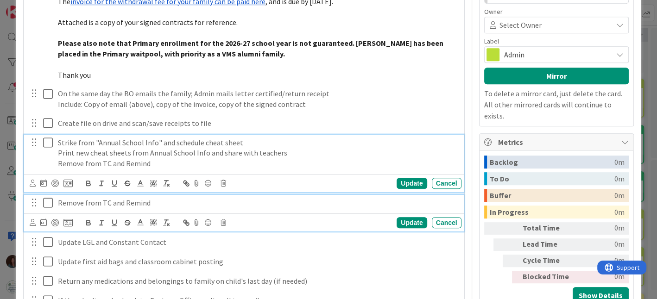
click at [124, 204] on p "Remove from TC and Remind" at bounding box center [258, 203] width 400 height 11
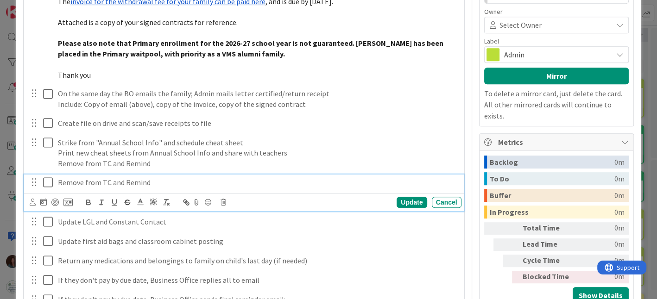
scroll to position [394, 0]
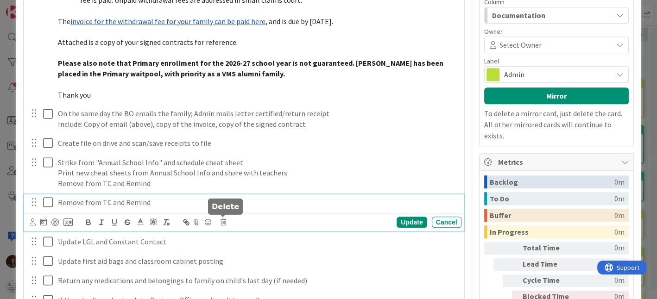
click at [222, 221] on icon at bounding box center [223, 222] width 6 height 6
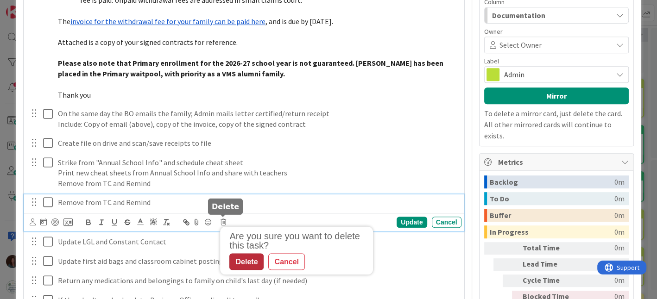
click at [239, 257] on div "Delete" at bounding box center [246, 261] width 34 height 17
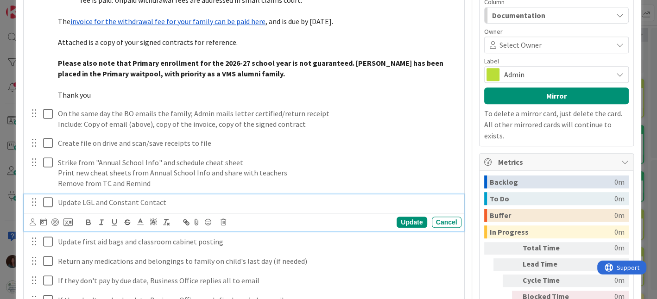
click at [153, 200] on p "Update LGL and Constant Contact" at bounding box center [258, 202] width 400 height 11
copy p "Update LGL and Constant Contact"
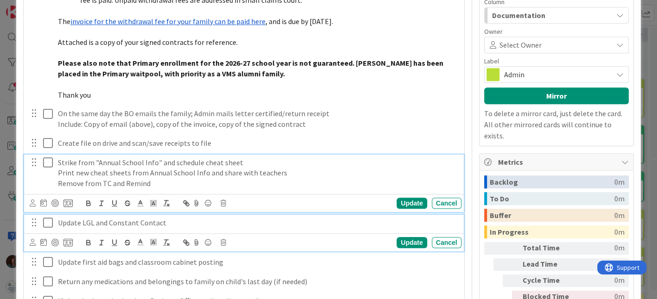
click at [161, 181] on p "Remove from TC and Remind" at bounding box center [258, 183] width 400 height 11
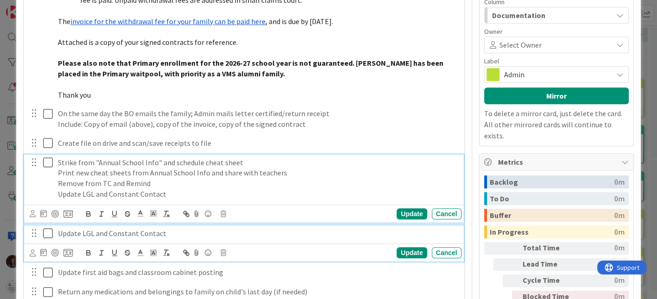
click at [144, 226] on div "Update LGL and Constant Contact" at bounding box center [257, 234] width 407 height 16
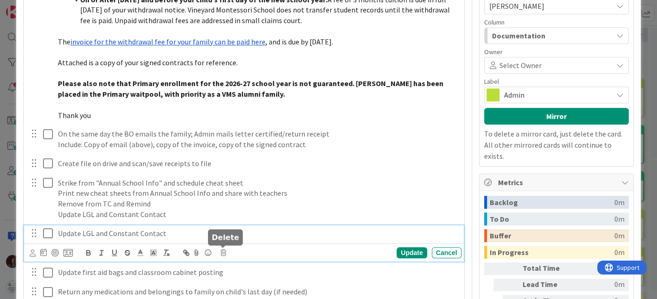
click at [225, 252] on icon at bounding box center [223, 253] width 6 height 6
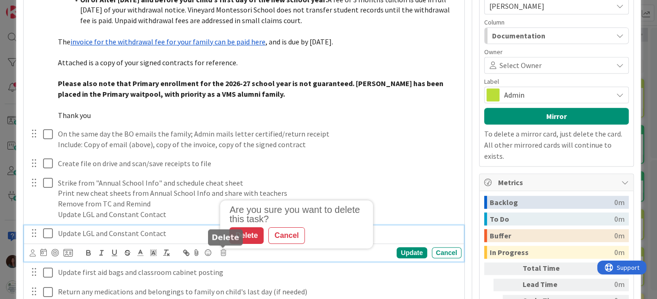
click at [242, 234] on div "Delete" at bounding box center [246, 235] width 34 height 17
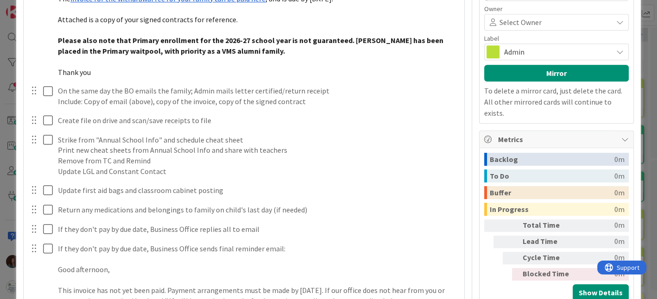
scroll to position [425, 0]
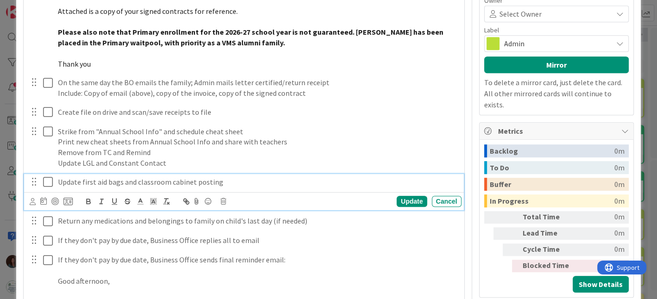
click at [151, 183] on p "Update first aid bags and classroom cabinet posting" at bounding box center [258, 182] width 400 height 11
copy p "Update first aid bags and classroom cabinet posting"
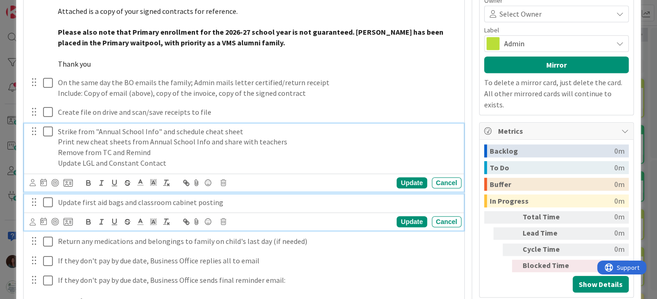
click at [180, 158] on p "Update LGL and Constant Contact" at bounding box center [258, 163] width 400 height 11
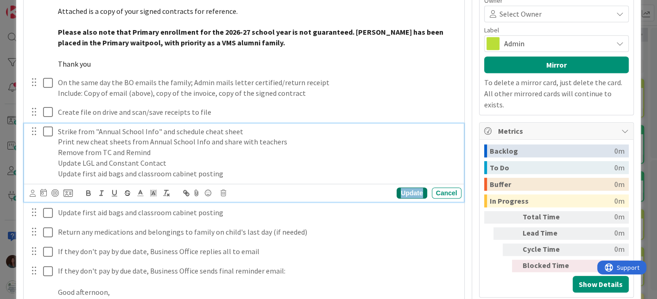
click at [398, 190] on div "Update" at bounding box center [412, 193] width 30 height 11
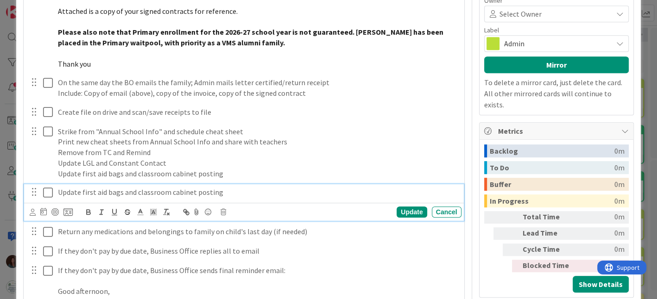
click at [229, 194] on p "Update first aid bags and classroom cabinet posting" at bounding box center [258, 192] width 400 height 11
click at [223, 211] on icon at bounding box center [223, 212] width 6 height 6
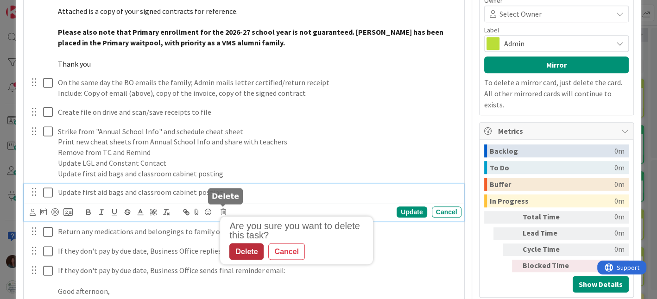
click at [241, 246] on div "Delete" at bounding box center [246, 251] width 34 height 17
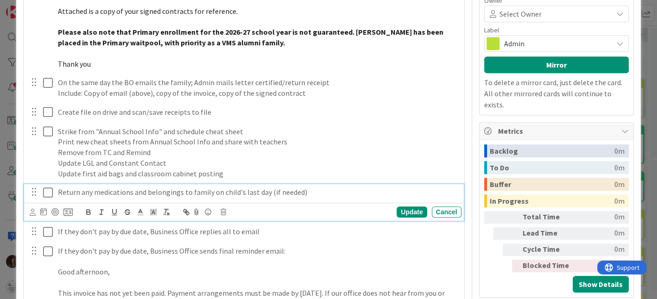
click at [139, 191] on p "Return any medications and belongings to family on child's last day (if needed)" at bounding box center [258, 192] width 400 height 11
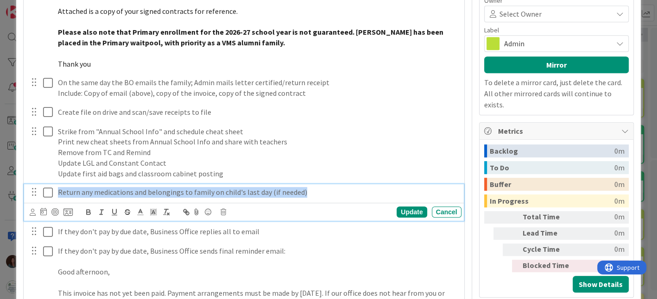
click at [139, 191] on p "Return any medications and belongings to family on child's last day (if needed)" at bounding box center [258, 192] width 400 height 11
copy p "Return any medications and belongings to family on child's last day (if needed)"
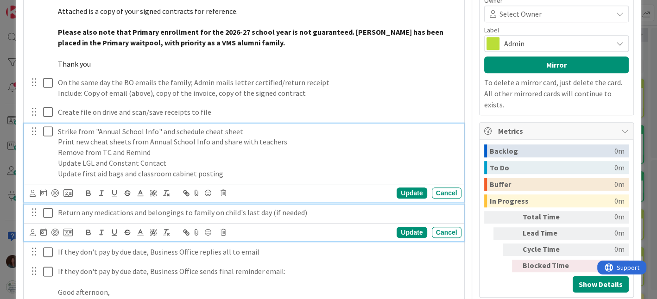
click at [221, 171] on p "Update first aid bags and classroom cabinet posting" at bounding box center [258, 174] width 400 height 11
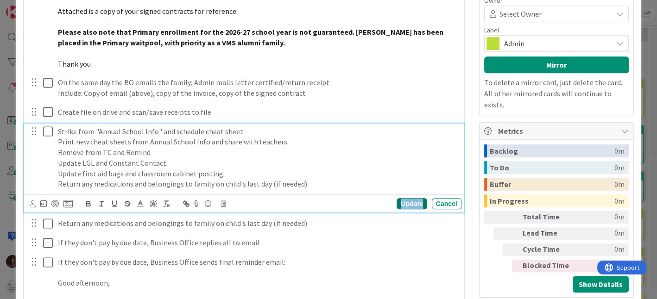
click at [398, 198] on div "Update" at bounding box center [412, 203] width 30 height 11
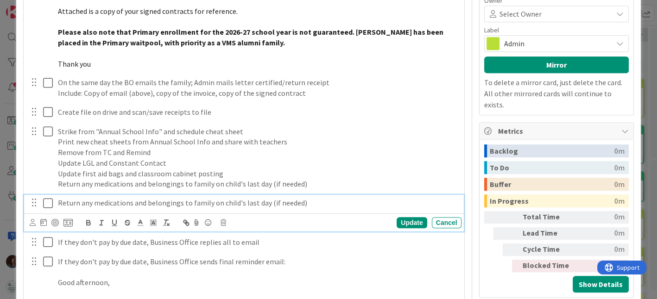
click at [149, 200] on p "Return any medications and belongings to family on child's last day (if needed)" at bounding box center [258, 203] width 400 height 11
click at [222, 222] on icon at bounding box center [223, 223] width 6 height 6
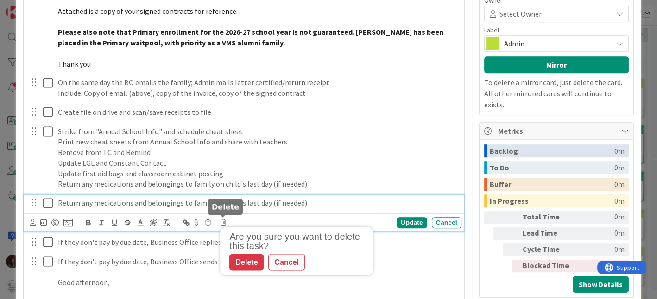
click at [247, 263] on div "Delete" at bounding box center [246, 262] width 34 height 17
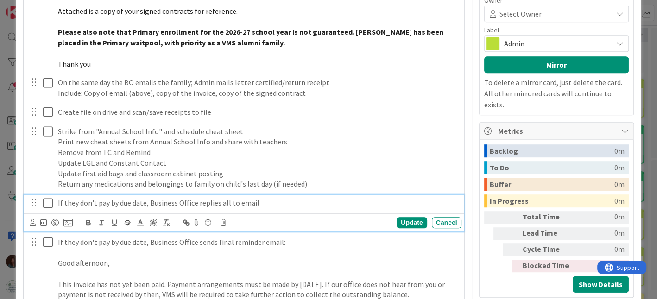
click at [112, 201] on p "If they don't pay by due date, Business Office replies all to email" at bounding box center [258, 203] width 400 height 11
click at [448, 219] on div "Cancel" at bounding box center [447, 222] width 30 height 11
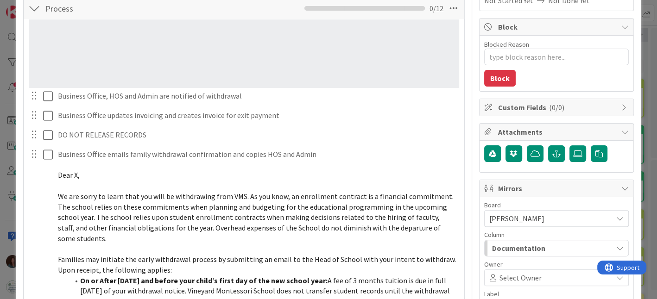
scroll to position [158, 0]
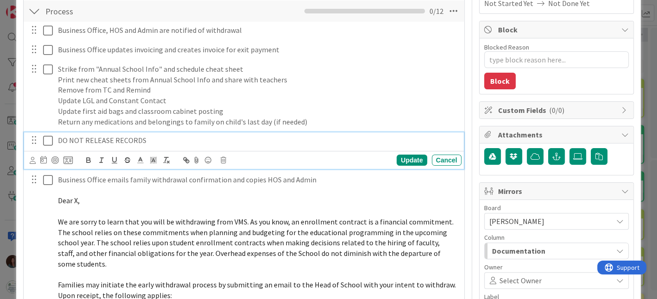
click at [92, 137] on p "DO NOT RELEASE RECORDS" at bounding box center [258, 140] width 400 height 11
copy p "DO NOT RELEASE RECORDS"
click at [221, 160] on icon at bounding box center [223, 160] width 6 height 6
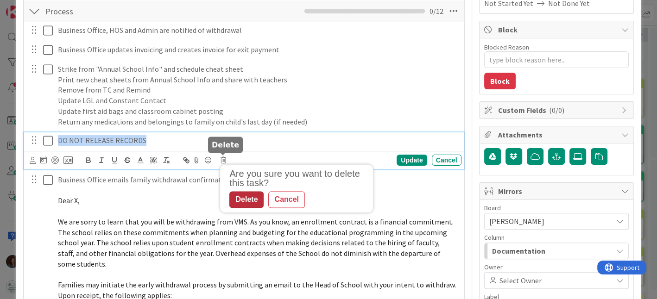
drag, startPoint x: 236, startPoint y: 202, endPoint x: 182, endPoint y: 120, distance: 97.9
click at [236, 201] on div "Delete" at bounding box center [246, 199] width 34 height 17
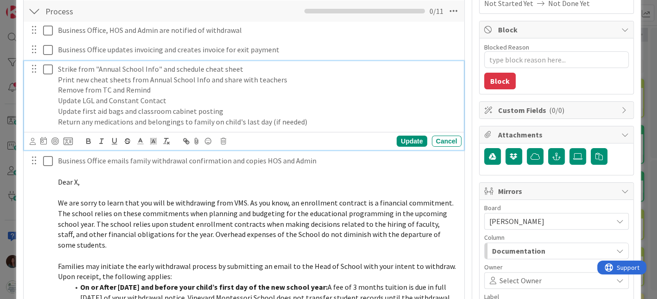
click at [59, 68] on p "Strike from "Annual School Info" and schedule cheat sheet" at bounding box center [258, 69] width 400 height 11
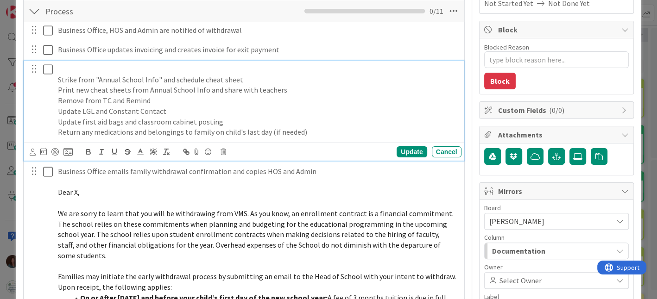
click at [97, 70] on p at bounding box center [258, 69] width 400 height 11
click at [402, 152] on div "Update" at bounding box center [412, 151] width 30 height 11
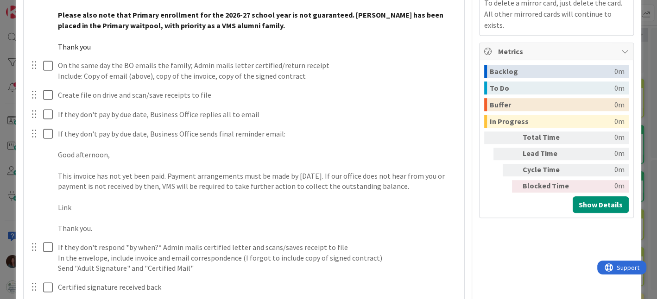
scroll to position [519, 0]
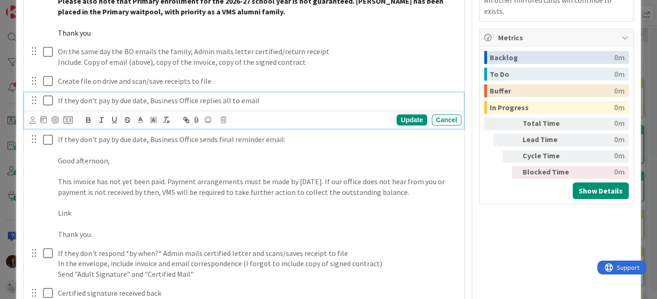
click at [175, 98] on p "If they don't pay by due date, Business Office replies all to email" at bounding box center [258, 100] width 400 height 11
click at [220, 117] on div "Update Cancel" at bounding box center [245, 120] width 431 height 13
click at [219, 118] on div "Update Cancel" at bounding box center [245, 120] width 431 height 13
click at [222, 116] on body "Kanban Rhiannon 1x 2x 3x 15 Documentation Cards in this column are static cards…" at bounding box center [328, 149] width 657 height 299
click at [223, 118] on icon at bounding box center [223, 120] width 6 height 6
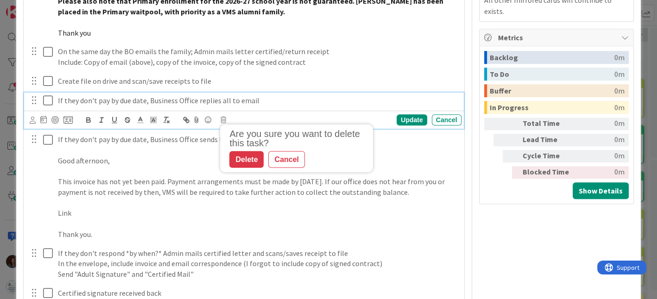
click at [264, 101] on p "If they don't pay by due date, Business Office replies all to email" at bounding box center [258, 100] width 400 height 11
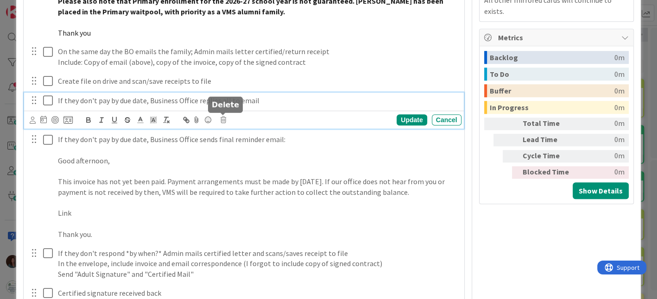
click at [222, 119] on icon at bounding box center [223, 120] width 6 height 6
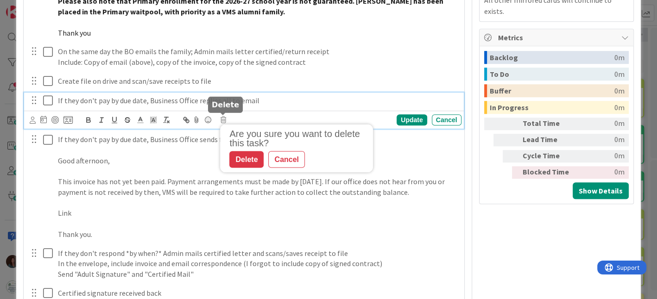
drag, startPoint x: 234, startPoint y: 164, endPoint x: 236, endPoint y: 158, distance: 6.7
click at [234, 163] on div "Delete" at bounding box center [246, 160] width 34 height 17
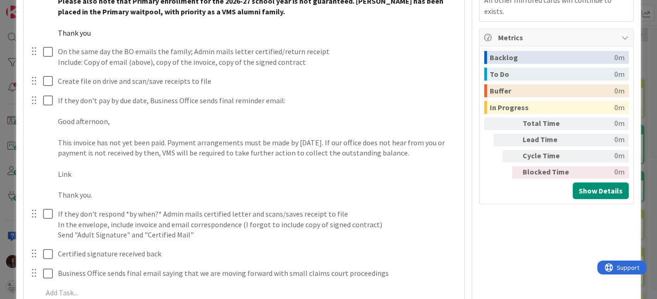
scroll to position [570, 0]
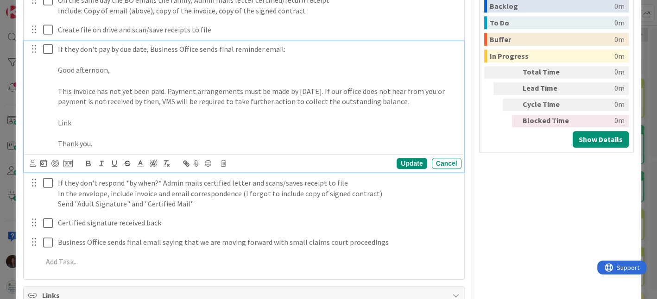
click at [95, 128] on p at bounding box center [258, 133] width 400 height 11
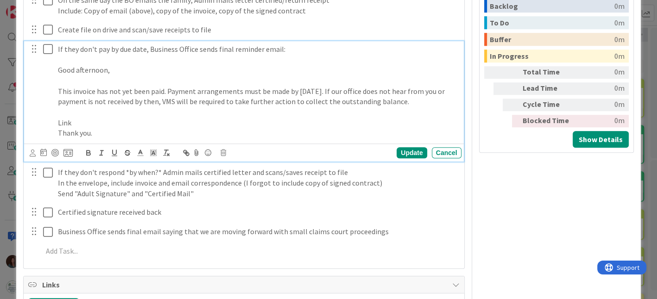
click at [94, 110] on p at bounding box center [258, 112] width 400 height 11
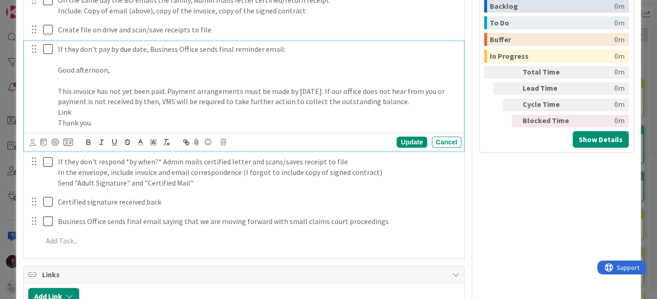
click at [109, 77] on p at bounding box center [258, 81] width 400 height 11
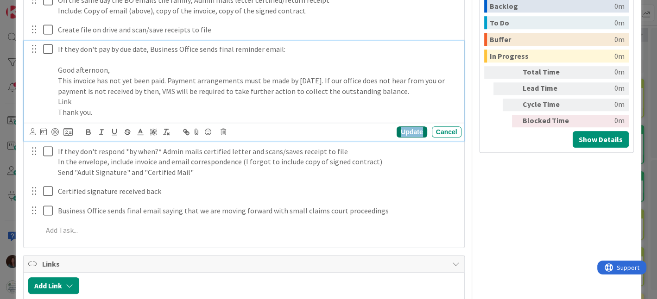
click at [397, 128] on div "Update" at bounding box center [412, 131] width 30 height 11
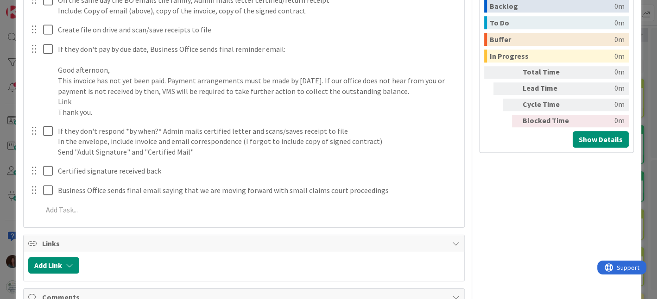
scroll to position [519, 0]
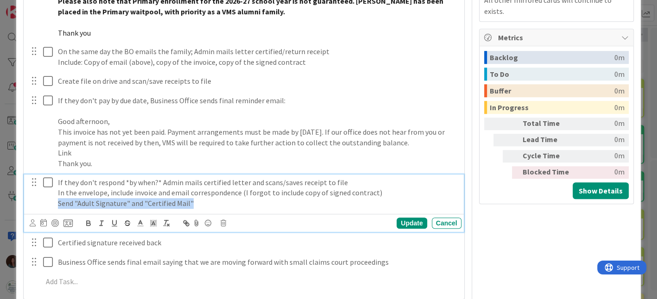
drag, startPoint x: 219, startPoint y: 202, endPoint x: 48, endPoint y: 204, distance: 171.5
click at [48, 204] on div "If they don't respond *by when?* Admin mails certified letter and scans/saves r…" at bounding box center [244, 193] width 433 height 37
copy p "Send "Adult Signature" and "Certified Mail""
click at [220, 224] on icon at bounding box center [223, 223] width 6 height 6
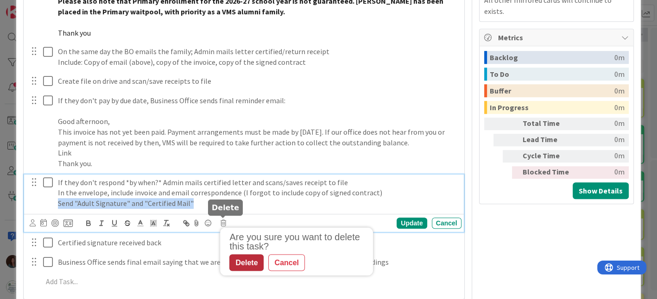
click at [249, 255] on div "Delete" at bounding box center [246, 262] width 34 height 17
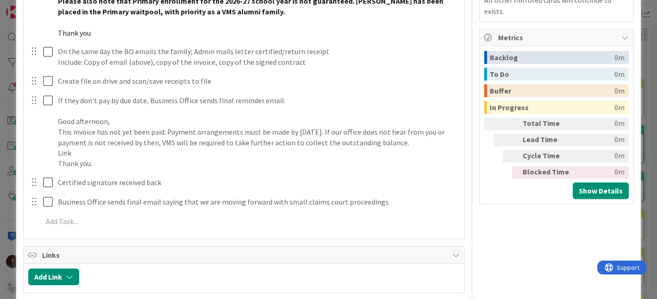
type textarea "x"
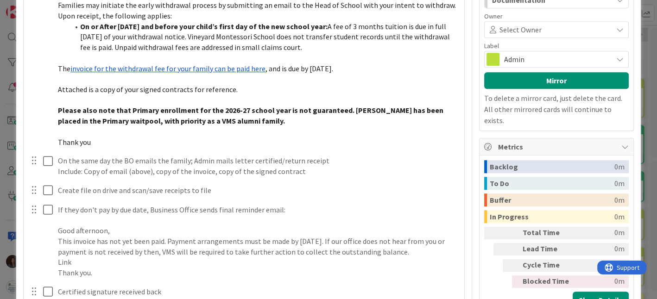
scroll to position [416, 0]
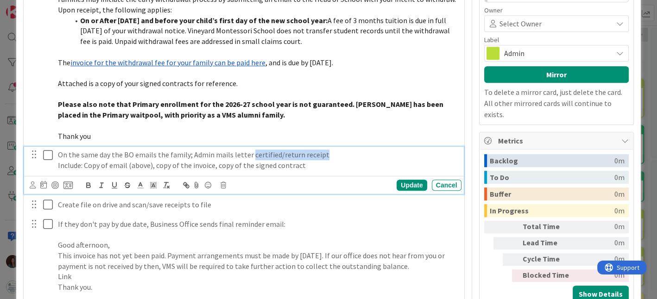
drag, startPoint x: 326, startPoint y: 152, endPoint x: 272, endPoint y: 175, distance: 58.3
click at [246, 157] on p "On the same day the BO emails the family; Admin mails letter certified/return r…" at bounding box center [258, 155] width 400 height 11
drag, startPoint x: 264, startPoint y: 152, endPoint x: 246, endPoint y: 152, distance: 17.1
click at [246, 152] on p "On the same day the BO emails the family; Admin mails letter Send "Adult Signat…" at bounding box center [258, 155] width 400 height 11
click at [384, 150] on p "On the same day the BO emails the family; Admin mails letter ("Adult Signature"…" at bounding box center [258, 155] width 400 height 11
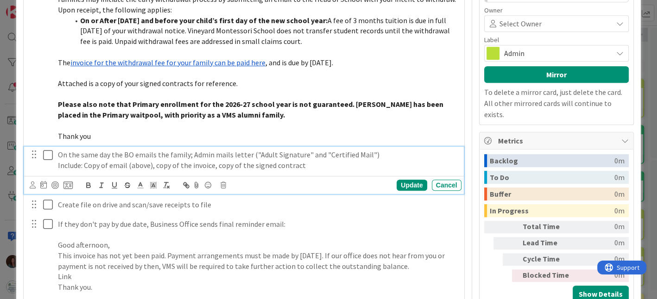
click at [78, 164] on p "Include: Copy of email (above), copy of the invoice, copy of the signed contract" at bounding box center [258, 165] width 400 height 11
click at [80, 163] on p "Include: Copy of email (above), copy of the invoice, copy of the signed contract" at bounding box center [258, 165] width 400 height 11
drag, startPoint x: 185, startPoint y: 163, endPoint x: 160, endPoint y: 164, distance: 25.5
click at [160, 164] on p "Include in Package: Copy of email (above), copy of the invoice, copy of the sig…" at bounding box center [258, 165] width 400 height 11
click at [196, 163] on p "Include in Package: Copy of email, copy of the invoice, copy of the signed cont…" at bounding box center [258, 165] width 400 height 11
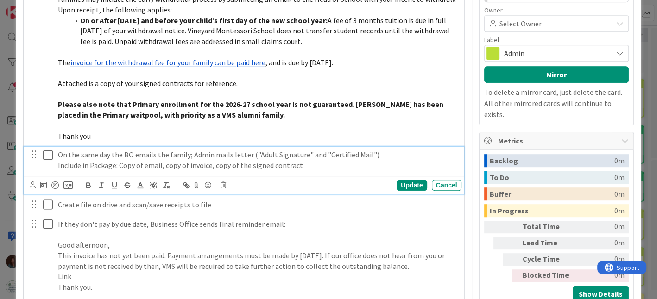
click at [247, 166] on p "Include in Package: Copy of email, copy of invoice, copy of the signed contract" at bounding box center [258, 165] width 400 height 11
click at [408, 180] on div "Update" at bounding box center [412, 185] width 30 height 11
type textarea "x"
click at [58, 152] on p "On the same day the BO emails the family; Admin mails letter ("Adult Signature"…" at bounding box center [258, 155] width 400 height 11
click at [436, 184] on div "Cancel" at bounding box center [447, 185] width 30 height 11
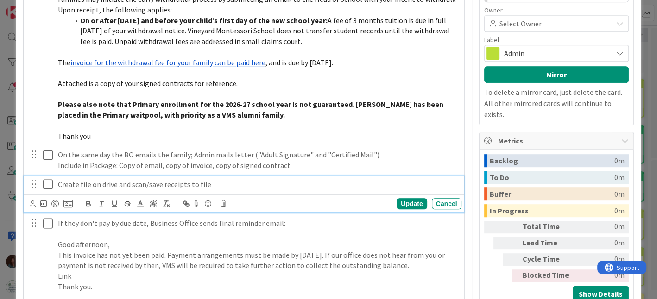
click at [116, 179] on p "Create file on drive and scan/save receipts to file" at bounding box center [258, 184] width 400 height 11
click at [397, 202] on div "Update" at bounding box center [412, 203] width 30 height 11
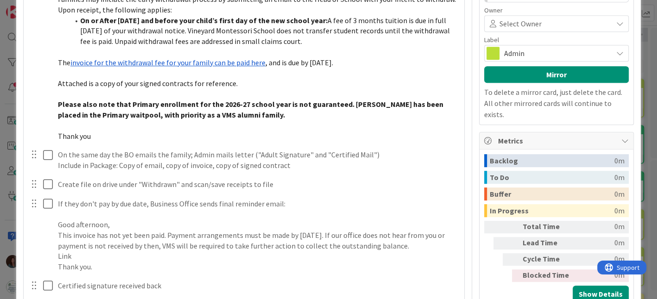
type textarea "x"
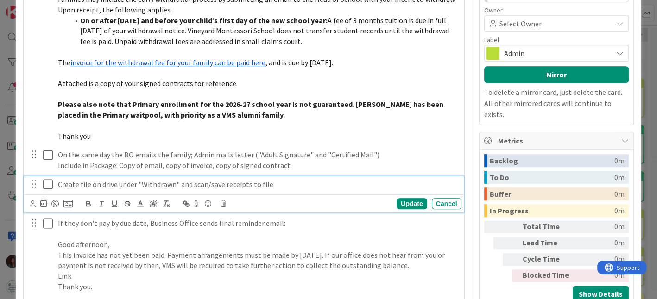
click at [226, 179] on p "Create file on drive under "Withdrawn" and scan/save receipts to file" at bounding box center [258, 184] width 400 height 11
click at [411, 200] on div "Update" at bounding box center [412, 203] width 30 height 11
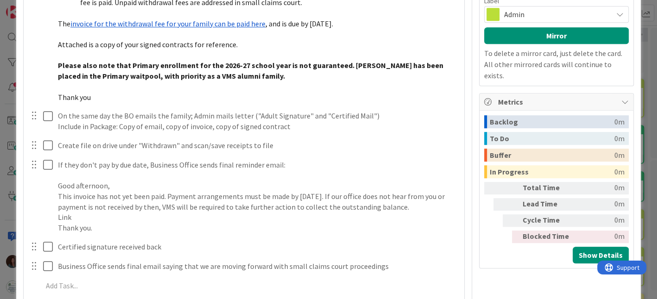
scroll to position [467, 0]
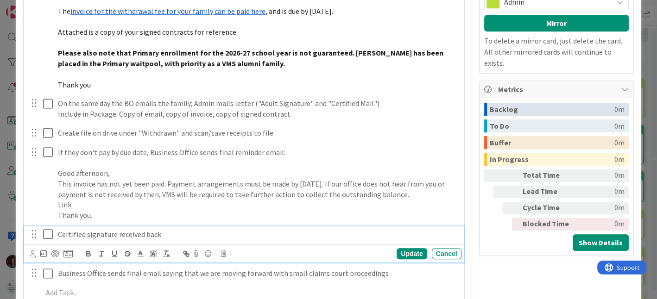
click at [182, 232] on p "Certified signature received back" at bounding box center [258, 234] width 400 height 11
click at [397, 251] on div "Update" at bounding box center [412, 253] width 30 height 11
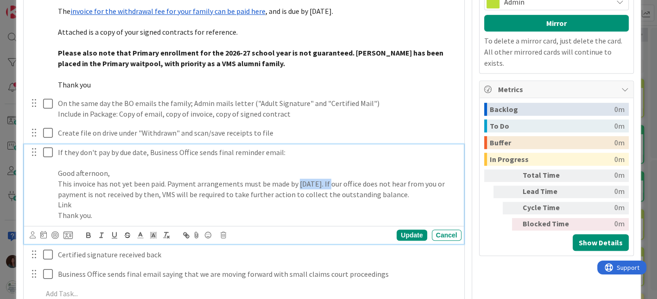
drag, startPoint x: 322, startPoint y: 181, endPoint x: 294, endPoint y: 185, distance: 29.0
click at [294, 185] on p "This invoice has not yet been paid. Payment arrangements must be made by Aug 8,…" at bounding box center [258, 189] width 400 height 21
click at [175, 210] on p "Thank you." at bounding box center [258, 215] width 400 height 11
click at [177, 204] on p "Link" at bounding box center [258, 205] width 400 height 11
click at [144, 150] on p "If they don't pay by due date, Business Office sends final reminder email:" at bounding box center [258, 152] width 400 height 11
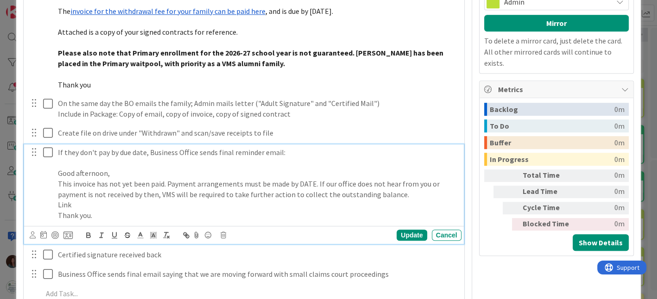
click at [109, 150] on p "If they don't pay by due date, Business Office sends final reminder email:" at bounding box center [258, 152] width 400 height 11
click at [116, 150] on p "If they don't pay by due date, Business Office sends final reminder email:" at bounding box center [258, 152] width 400 height 11
click at [375, 152] on p "If they don't pay by 2 days before the due date, Business Office sends final re…" at bounding box center [258, 152] width 400 height 11
click at [405, 230] on div "Update" at bounding box center [412, 235] width 30 height 11
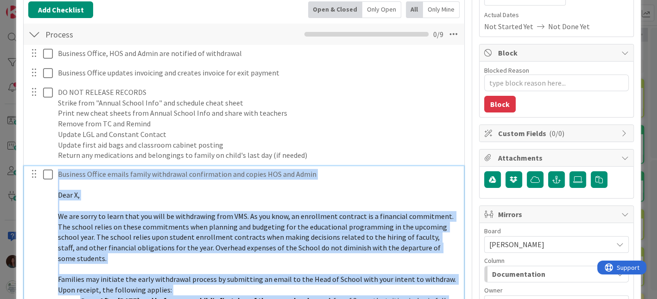
scroll to position [70, 0]
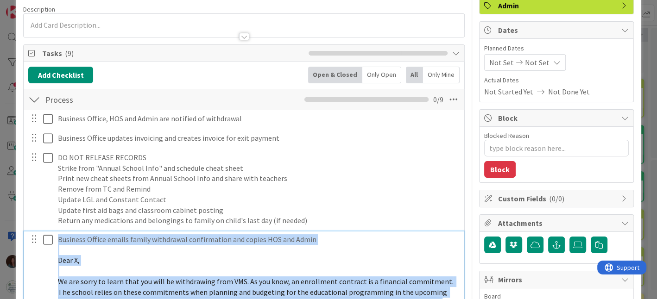
drag, startPoint x: 101, startPoint y: 187, endPoint x: 51, endPoint y: 240, distance: 72.8
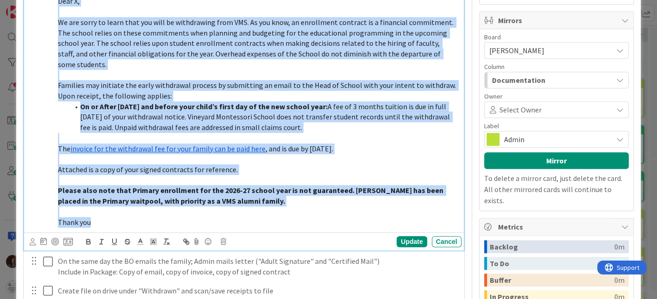
scroll to position [379, 0]
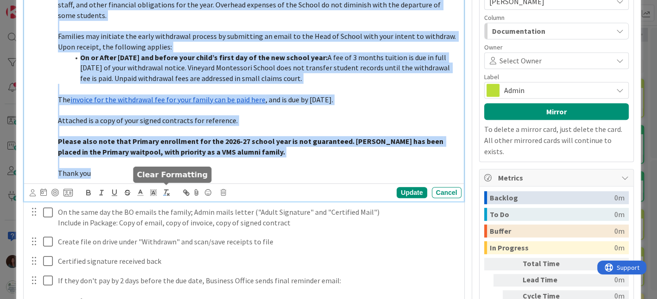
click at [166, 192] on icon "button" at bounding box center [166, 193] width 8 height 8
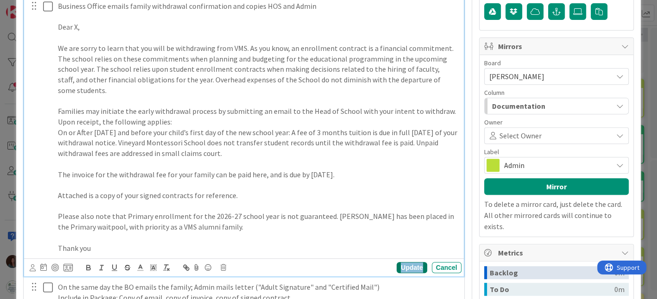
click at [397, 265] on div "Update" at bounding box center [412, 267] width 30 height 11
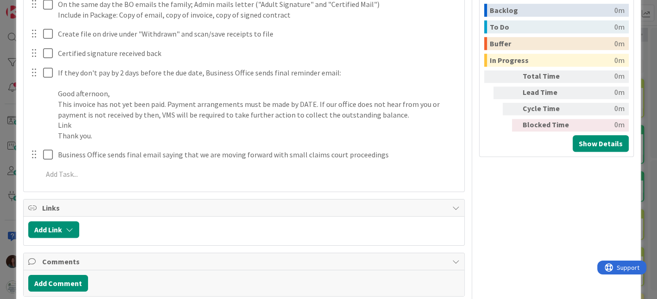
scroll to position [510, 0]
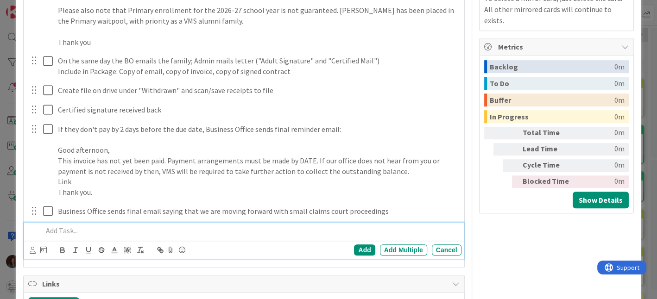
click at [193, 231] on p at bounding box center [250, 231] width 415 height 11
click at [214, 227] on p "If we do not receive payment by final due date, we mail Collection Letter"" at bounding box center [250, 231] width 415 height 11
click at [285, 231] on p "If we do not receive payment by final due date, we mail "Collection Letter"" at bounding box center [250, 231] width 415 height 11
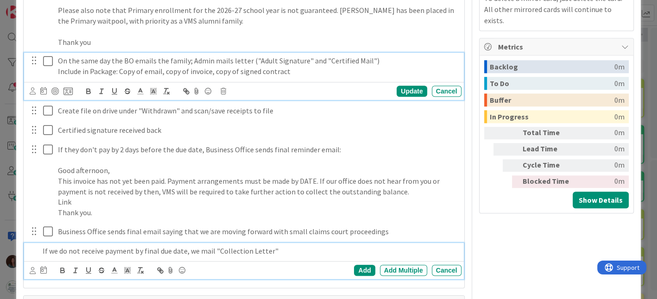
scroll to position [530, 0]
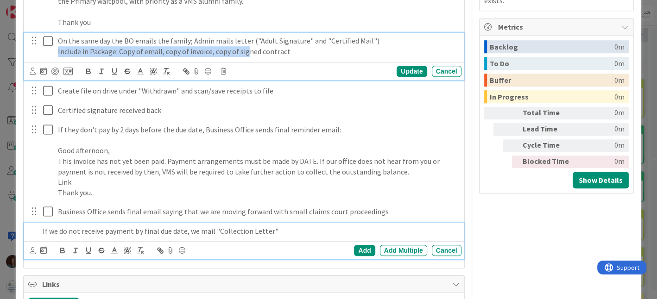
drag, startPoint x: 247, startPoint y: 60, endPoint x: 387, endPoint y: 37, distance: 141.5
click at [387, 37] on p "On the same day the BO emails the family; Admin mails letter ("Adult Signature"…" at bounding box center [258, 41] width 400 height 11
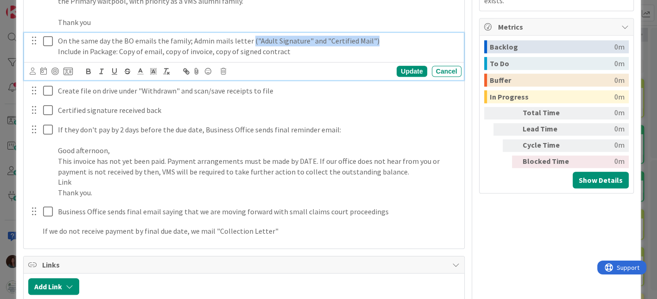
drag, startPoint x: 384, startPoint y: 38, endPoint x: 253, endPoint y: 53, distance: 131.1
click at [246, 42] on p "On the same day the BO emails the family; Admin mails letter ("Adult Signature"…" at bounding box center [258, 41] width 400 height 11
copy p "("Adult Signature" and "Certified Mail")"
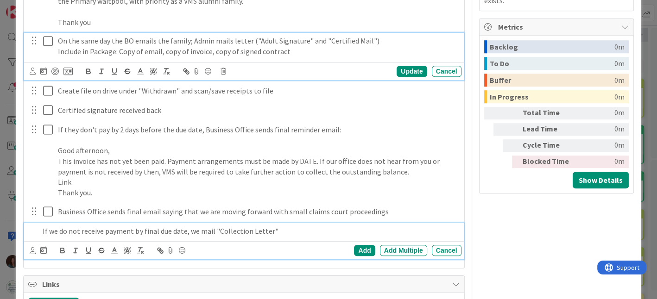
click at [292, 232] on p "If we do not receive payment by final due date, we mail "Collection Letter"" at bounding box center [250, 231] width 415 height 11
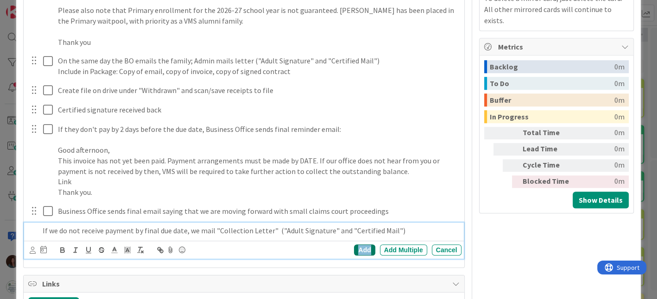
click at [355, 249] on div "Add" at bounding box center [364, 250] width 21 height 11
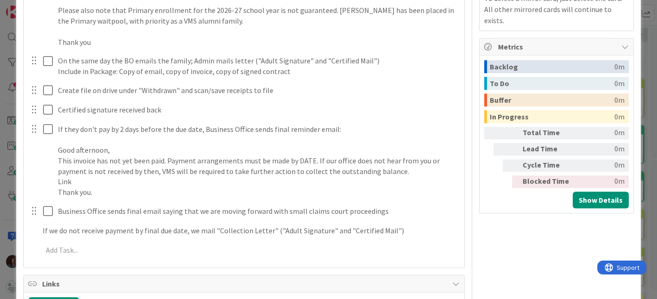
type textarea "x"
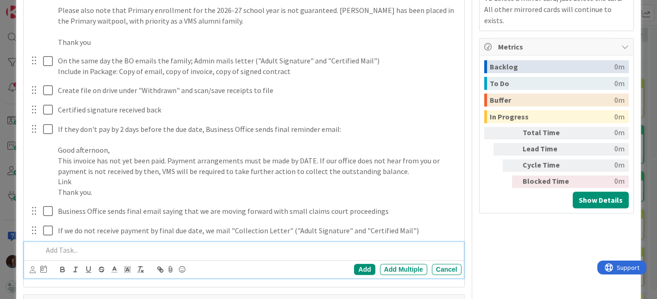
click at [101, 249] on p at bounding box center [250, 250] width 415 height 11
click at [220, 249] on p at bounding box center [250, 250] width 415 height 11
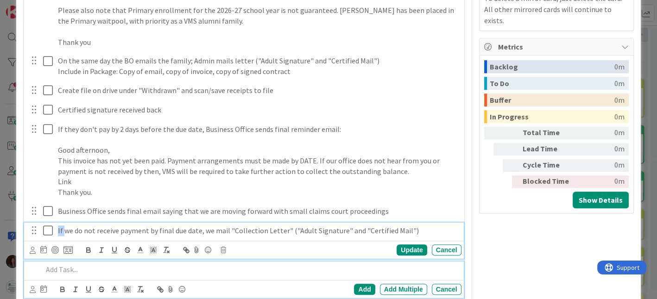
drag, startPoint x: 64, startPoint y: 229, endPoint x: 50, endPoint y: 229, distance: 14.8
click at [50, 229] on div "If we do not receive payment by final due date, we mail "Collection Letter" ("A…" at bounding box center [244, 231] width 433 height 16
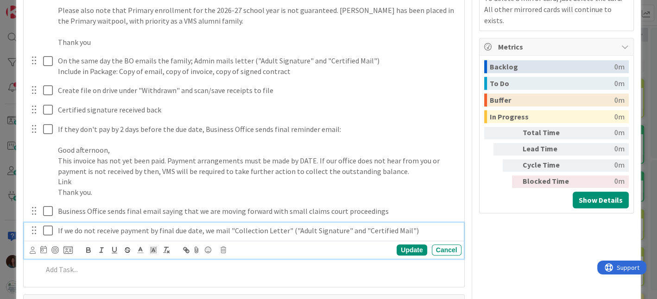
click at [203, 228] on p "If we do not receive payment by final due date, we mail "Collection Letter" ("A…" at bounding box center [258, 231] width 400 height 11
click at [410, 228] on p "If we do not receive payment by final due date, we mail "Collection Letter" ("A…" at bounding box center [258, 231] width 400 height 11
click at [410, 251] on div "Update" at bounding box center [412, 250] width 30 height 11
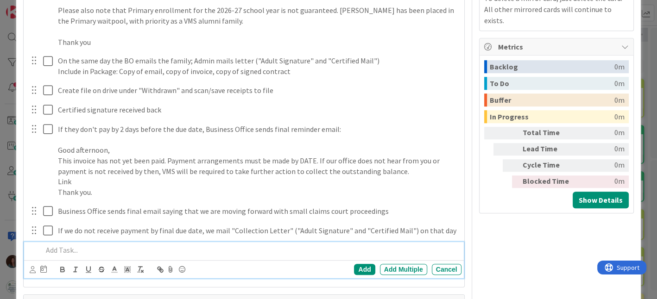
click at [201, 248] on p at bounding box center [250, 250] width 415 height 11
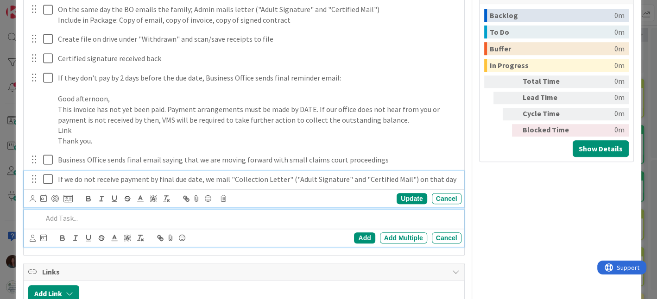
click at [443, 177] on p "If we do not receive payment by final due date, we mail "Collection Letter" ("A…" at bounding box center [258, 179] width 400 height 11
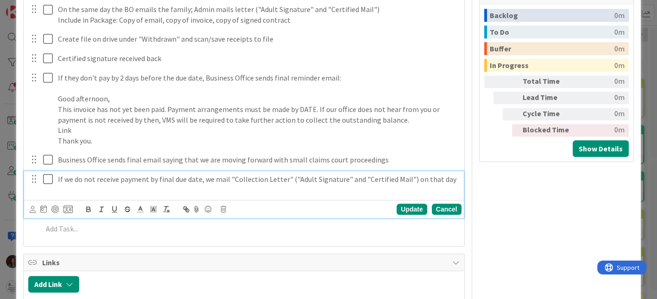
drag, startPoint x: 431, startPoint y: 177, endPoint x: 453, endPoint y: 211, distance: 40.0
click at [431, 177] on p "If we do not receive payment by final due date, we mail "Collection Letter" ("A…" at bounding box center [258, 179] width 400 height 11
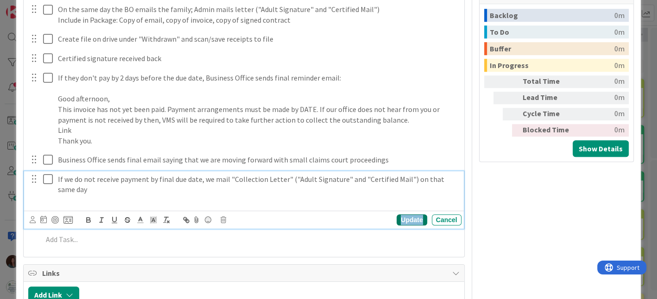
click at [402, 219] on div "Update" at bounding box center [412, 220] width 30 height 11
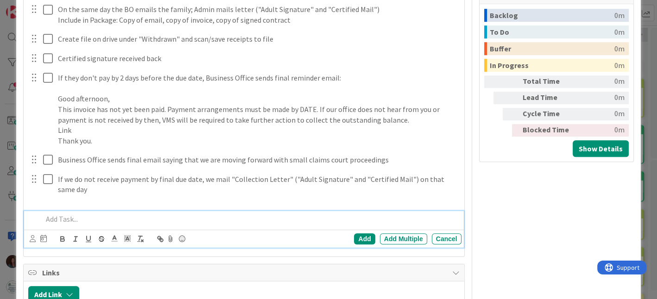
click at [168, 214] on p at bounding box center [250, 219] width 415 height 11
drag, startPoint x: 78, startPoint y: 220, endPoint x: 70, endPoint y: 222, distance: 7.6
click at [69, 220] on p "Mark on the calendar "" at bounding box center [250, 219] width 415 height 11
click at [178, 218] on p "Mark on Debbie's calendar "" at bounding box center [250, 219] width 415 height 11
click at [354, 236] on div "Add" at bounding box center [364, 239] width 21 height 11
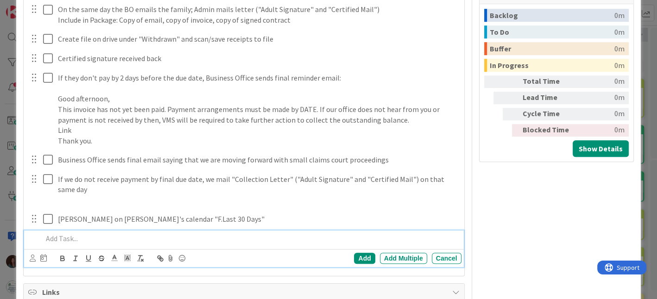
click at [91, 237] on p at bounding box center [250, 239] width 415 height 11
click at [434, 257] on div "Cancel" at bounding box center [447, 258] width 30 height 11
click at [135, 238] on p at bounding box center [250, 239] width 415 height 11
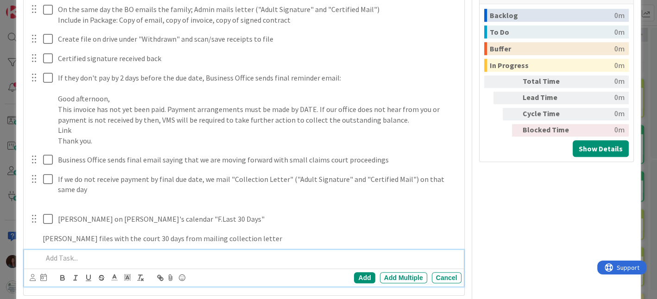
scroll to position [580, 0]
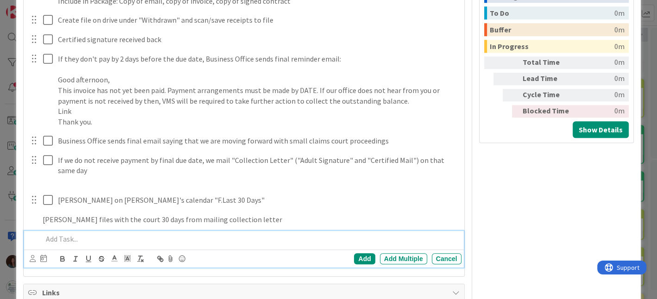
type textarea "x"
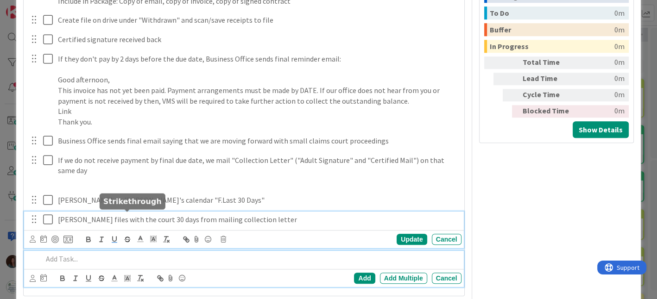
scroll to position [600, 0]
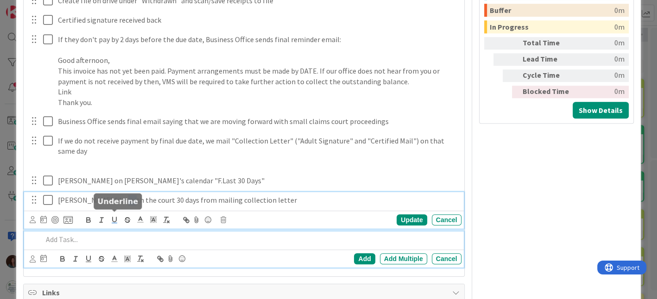
drag, startPoint x: 122, startPoint y: 219, endPoint x: 114, endPoint y: 214, distance: 9.8
click at [114, 214] on div "Debbie files with the court 30 days from mailing collection letter Update Cancel" at bounding box center [243, 210] width 439 height 37
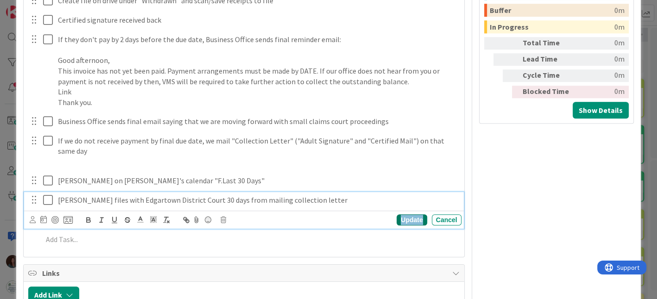
click at [397, 217] on div "Update" at bounding box center [412, 220] width 30 height 11
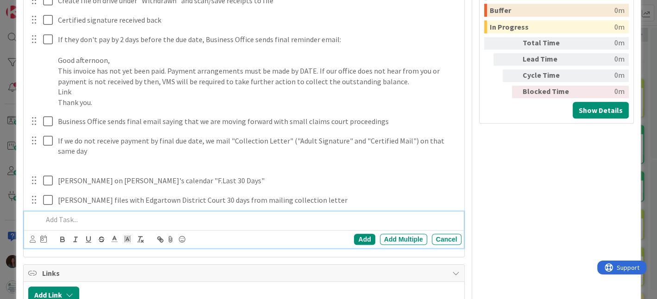
click at [323, 215] on p at bounding box center [250, 220] width 415 height 11
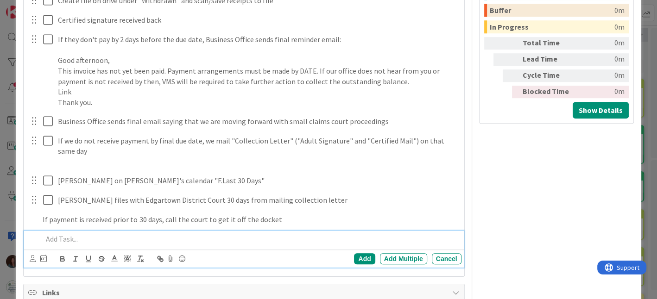
type textarea "x"
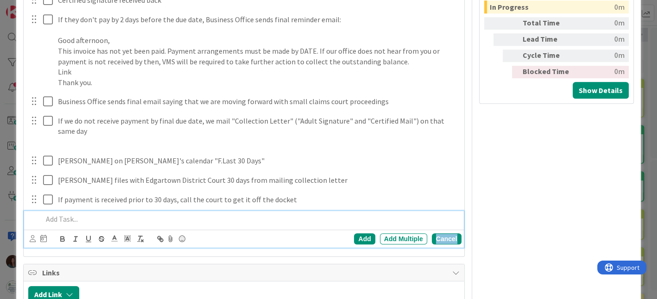
click at [453, 237] on div "Cancel" at bounding box center [447, 239] width 30 height 11
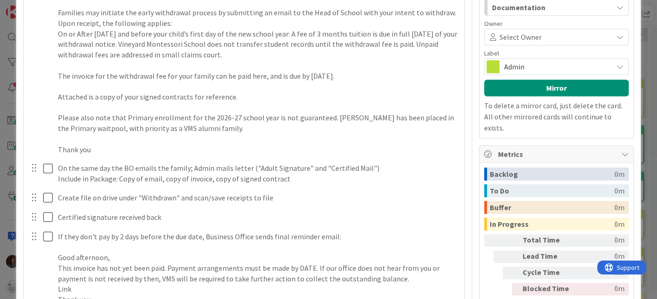
scroll to position [411, 0]
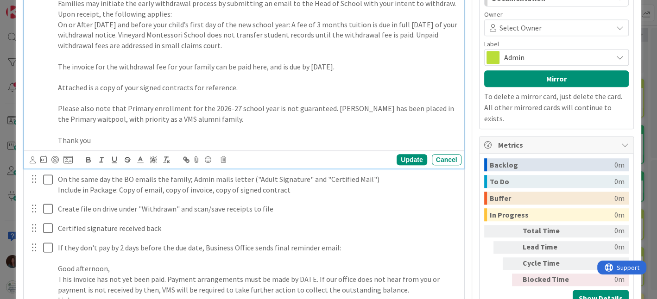
drag, startPoint x: 70, startPoint y: 117, endPoint x: 274, endPoint y: 118, distance: 203.9
click at [274, 118] on p "Please also note that Primary enrollment for the 2026-27 school year is not gua…" at bounding box center [258, 113] width 400 height 21
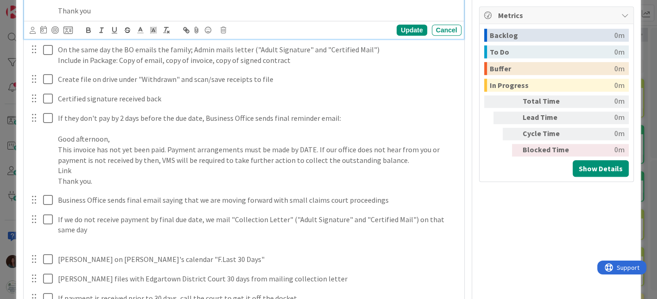
scroll to position [566, 0]
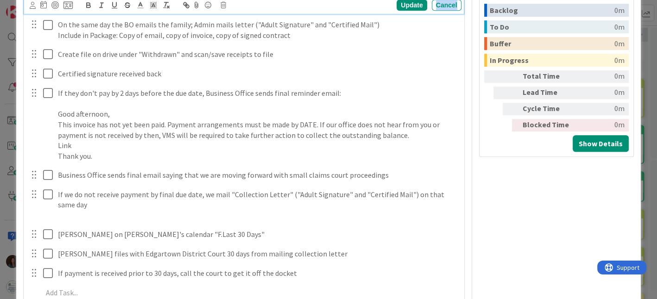
drag, startPoint x: 433, startPoint y: 6, endPoint x: 428, endPoint y: 10, distance: 6.6
click at [433, 6] on div "Cancel" at bounding box center [447, 5] width 30 height 11
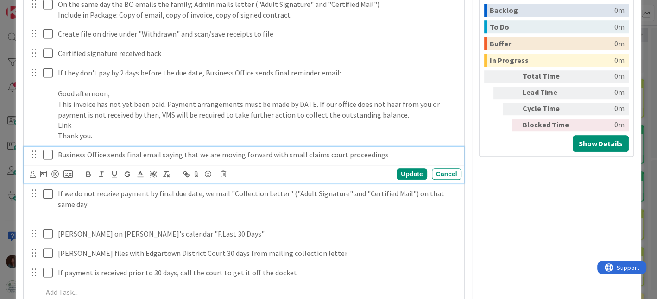
click at [193, 153] on p "Business Office sends final email saying that we are moving forward with small …" at bounding box center [258, 155] width 400 height 11
click at [56, 153] on div "Business Office sends final email saying that we are moving forward with small …" at bounding box center [257, 155] width 407 height 16
click at [223, 175] on icon at bounding box center [223, 174] width 6 height 6
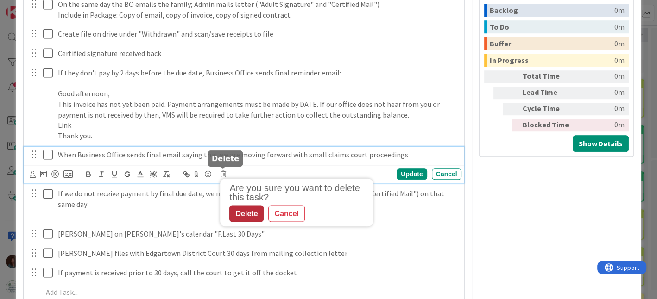
click at [260, 213] on div "Delete" at bounding box center [246, 214] width 34 height 17
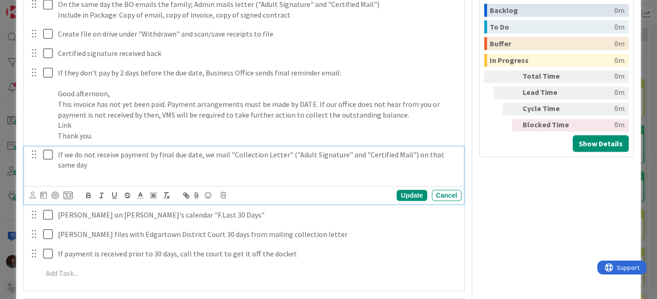
click at [218, 175] on p at bounding box center [258, 176] width 400 height 11
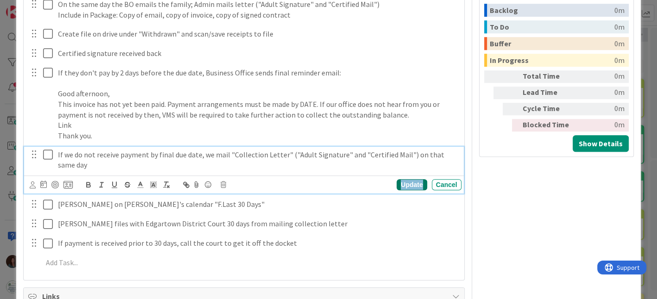
click at [402, 183] on div "Update" at bounding box center [412, 184] width 30 height 11
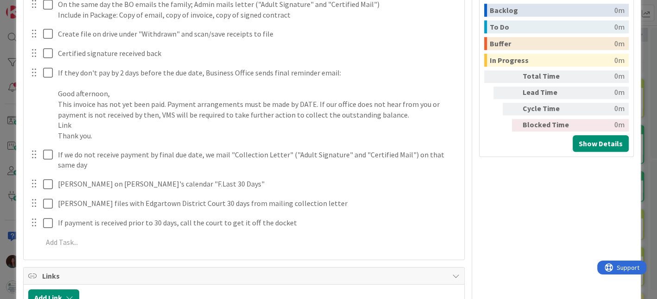
type textarea "x"
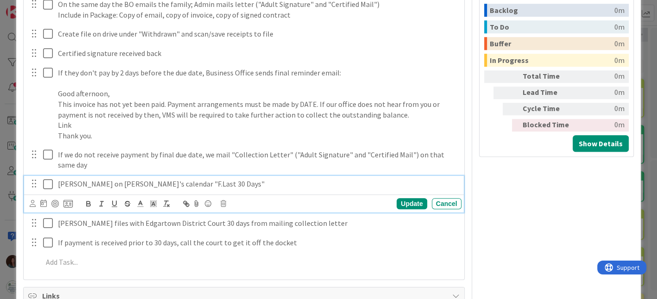
click at [58, 182] on p "Mark on Debbie's calendar "F.Last 30 Days"" at bounding box center [258, 184] width 400 height 11
click at [399, 202] on div "Update" at bounding box center [412, 203] width 30 height 11
click at [206, 181] on p "Mark on Debbie's calendar "F.Last 30 Days"" at bounding box center [258, 184] width 400 height 11
click at [406, 199] on div "Update" at bounding box center [412, 203] width 30 height 11
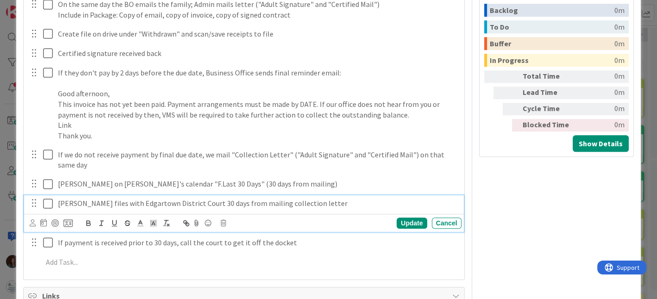
click at [190, 202] on p "Debbie files with Edgartown District Court 30 days from mailing collection lett…" at bounding box center [258, 203] width 400 height 11
click at [438, 221] on div "Cancel" at bounding box center [447, 223] width 30 height 11
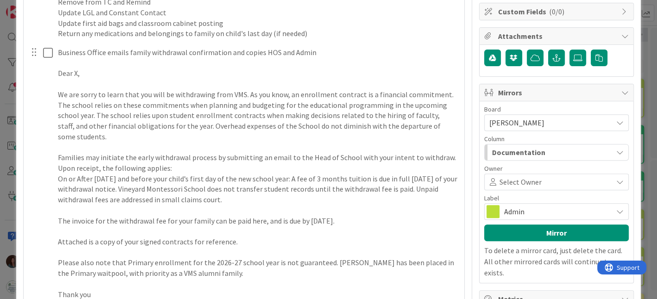
scroll to position [0, 0]
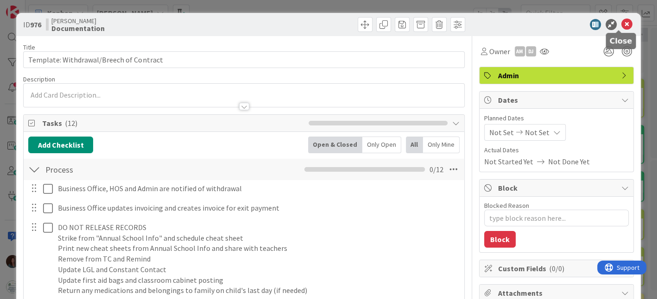
click at [621, 25] on icon at bounding box center [626, 24] width 11 height 11
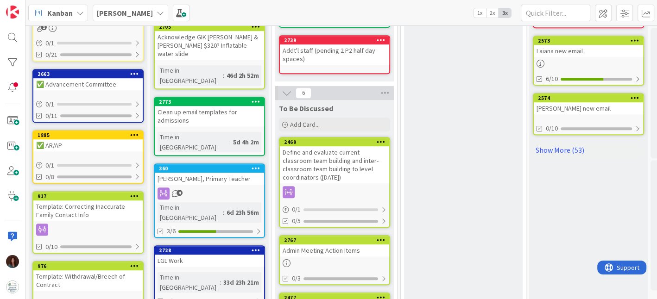
scroll to position [515, 0]
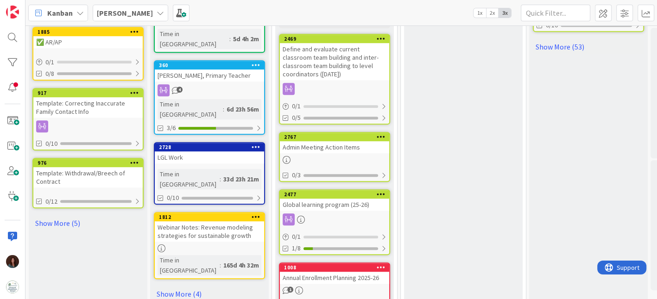
click at [134, 159] on icon at bounding box center [134, 162] width 9 height 6
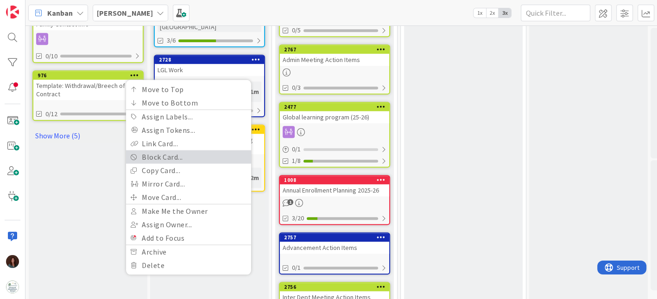
scroll to position [628, 0]
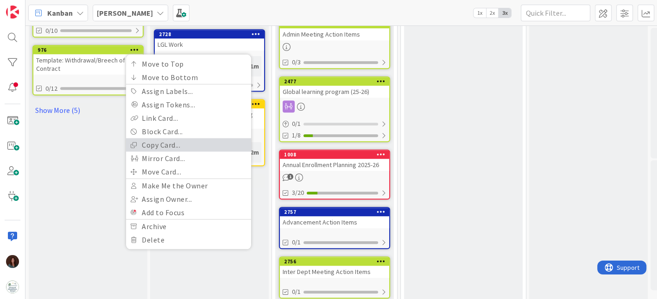
click at [141, 139] on link "Copy Card..." at bounding box center [188, 144] width 125 height 13
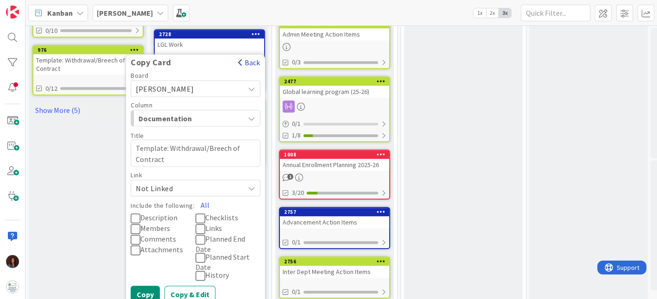
click at [248, 57] on button "Back" at bounding box center [249, 62] width 23 height 10
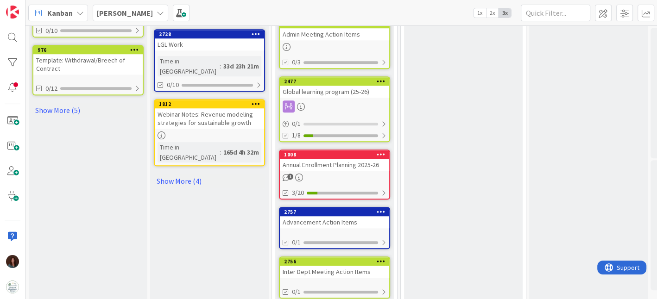
click at [133, 46] on icon at bounding box center [134, 49] width 9 height 6
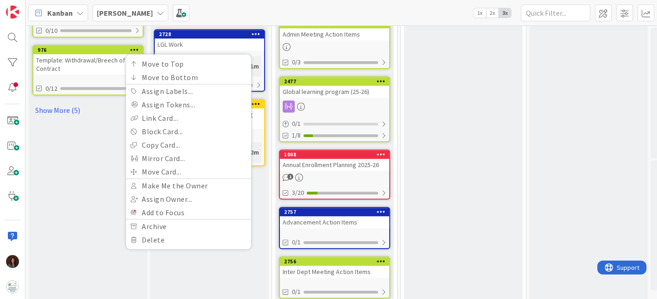
click at [88, 59] on div "Template: Withdrawal/Breech of Contract" at bounding box center [87, 64] width 109 height 20
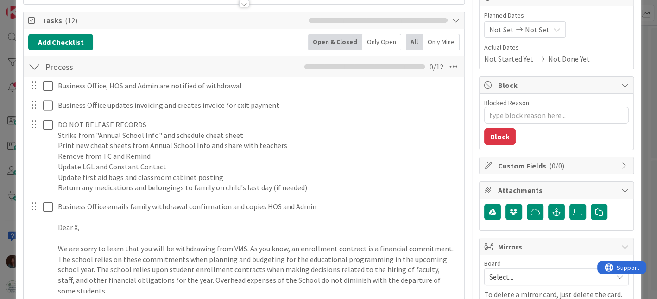
scroll to position [206, 0]
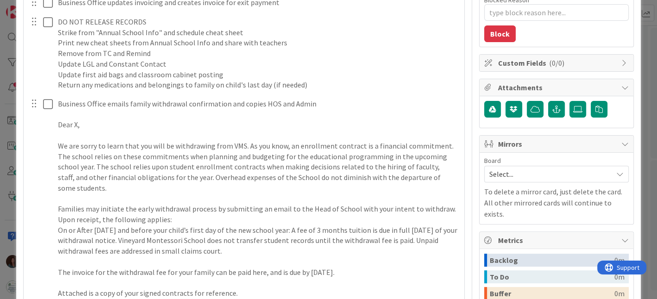
click at [542, 171] on span "Select..." at bounding box center [548, 174] width 119 height 13
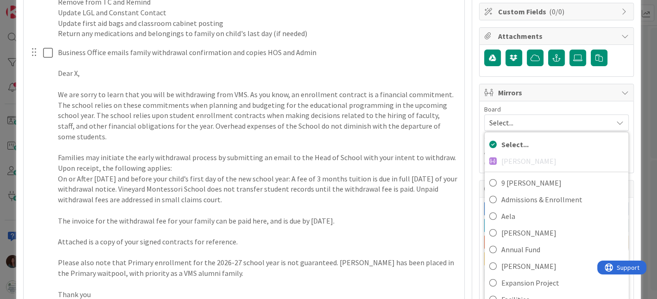
scroll to position [51, 0]
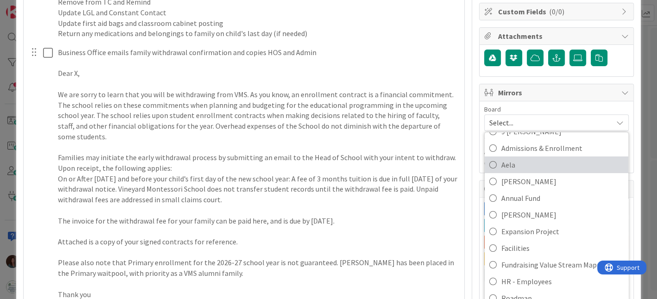
click at [515, 164] on span "Aela" at bounding box center [562, 165] width 122 height 14
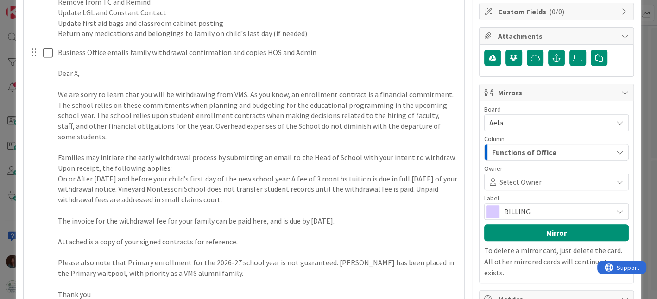
click at [556, 149] on div "Functions of Office" at bounding box center [551, 152] width 123 height 15
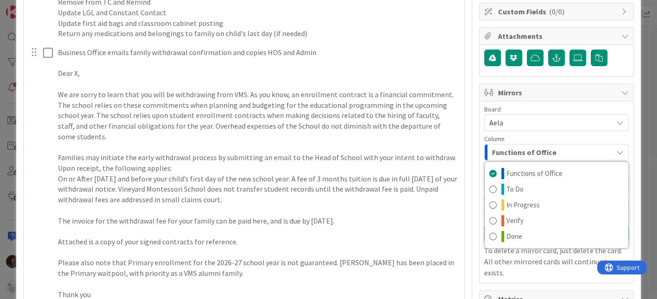
click at [508, 147] on span "Functions of Office" at bounding box center [524, 152] width 64 height 12
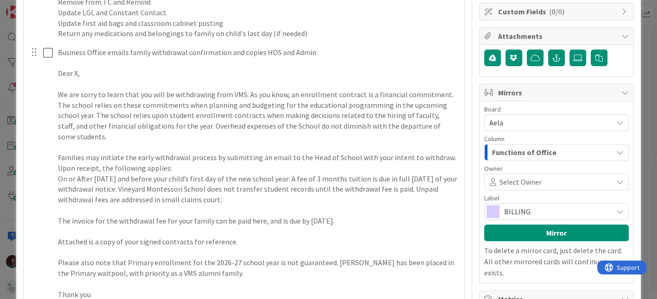
click at [536, 124] on span "Aela" at bounding box center [548, 122] width 119 height 13
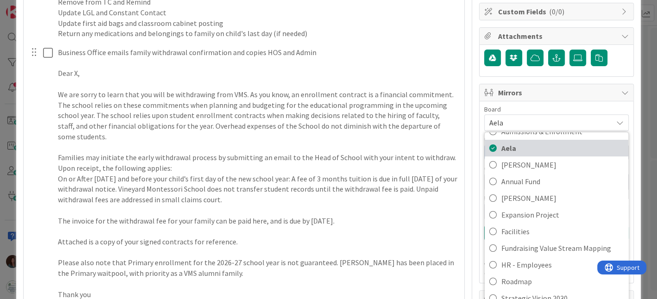
click at [507, 143] on span "Aela" at bounding box center [562, 148] width 122 height 14
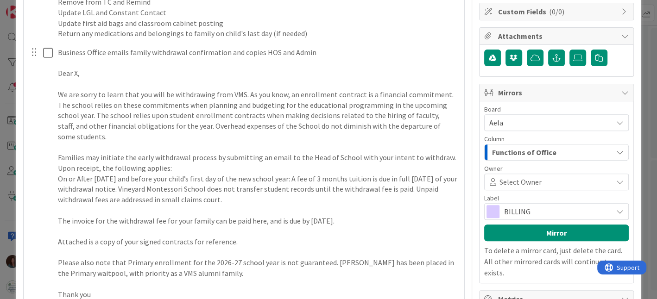
click at [518, 116] on span "Aela" at bounding box center [548, 122] width 119 height 13
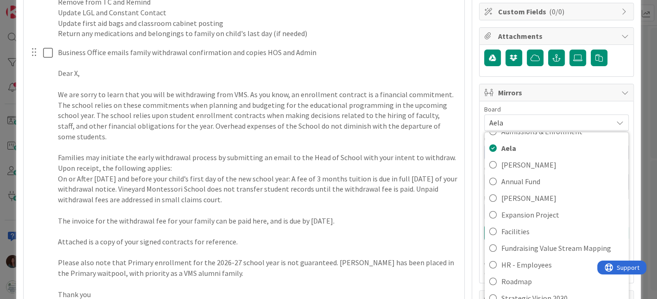
scroll to position [0, 0]
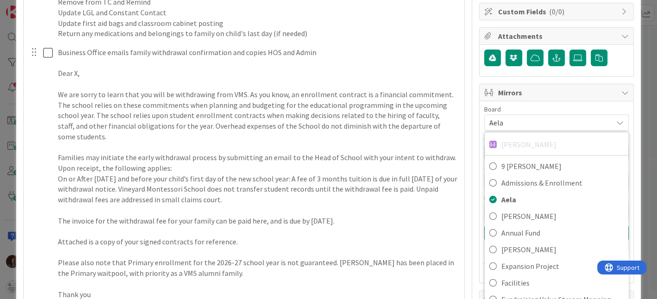
click at [529, 139] on div "Rhiannon 9 Debettencourt Admissions & Enrollment Aela Amy Annual Fund Debbie Ex…" at bounding box center [556, 224] width 145 height 185
click at [516, 139] on div "Rhiannon 9 Debettencourt Admissions & Enrollment Aela Amy Annual Fund Debbie Ex…" at bounding box center [556, 224] width 145 height 185
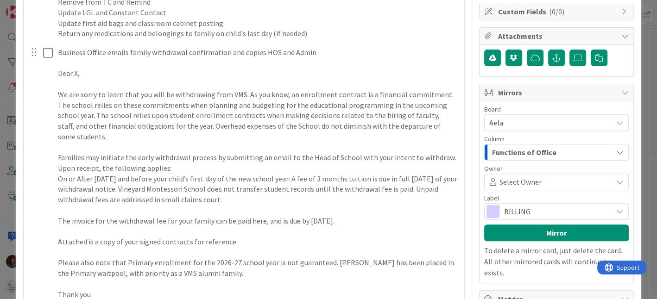
click at [607, 145] on button "Functions of Office" at bounding box center [556, 152] width 145 height 17
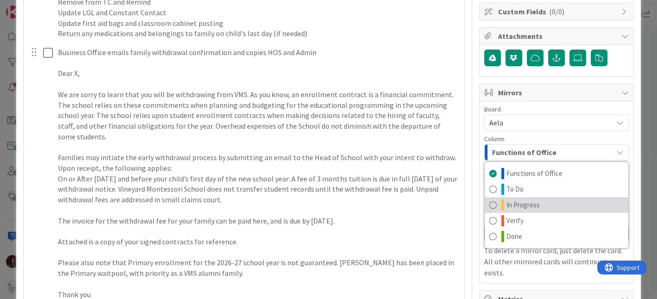
click at [531, 202] on link "In Progress" at bounding box center [557, 205] width 144 height 16
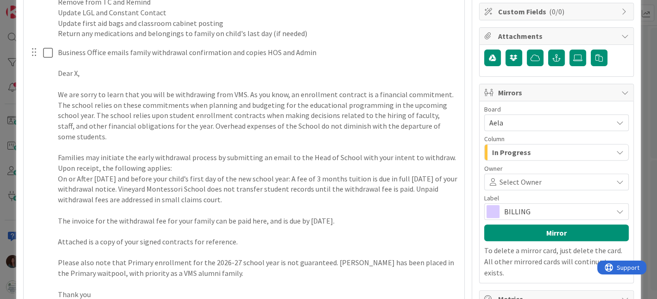
click at [553, 209] on span "BILLING" at bounding box center [556, 211] width 104 height 13
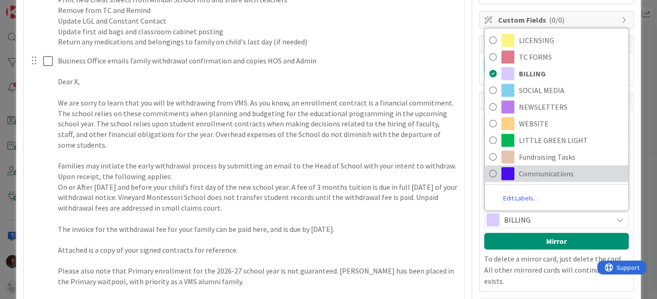
scroll to position [257, 0]
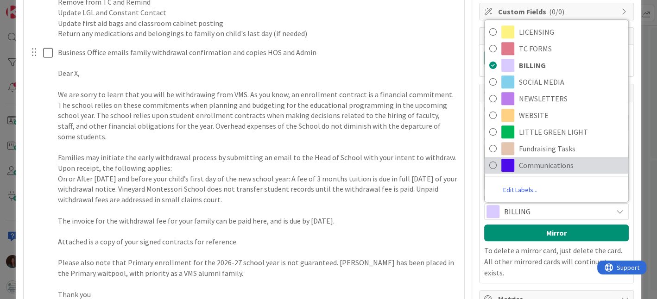
click at [562, 163] on span "Communications" at bounding box center [571, 165] width 105 height 14
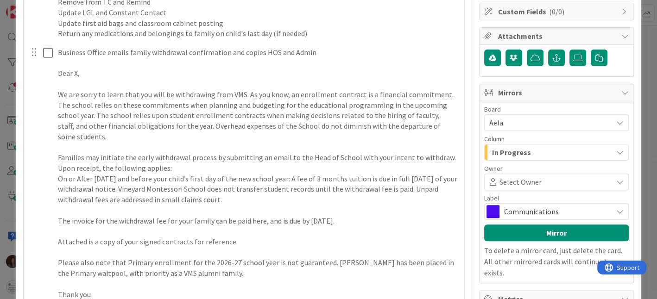
click at [550, 206] on span "Communications" at bounding box center [556, 211] width 104 height 13
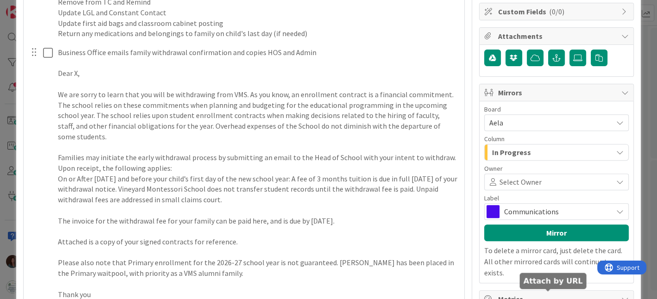
scroll to position [0, 0]
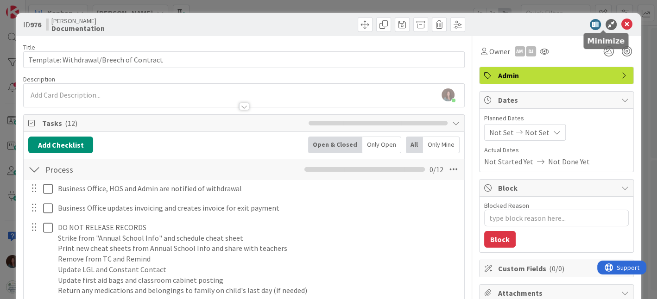
click at [621, 20] on icon at bounding box center [626, 24] width 11 height 11
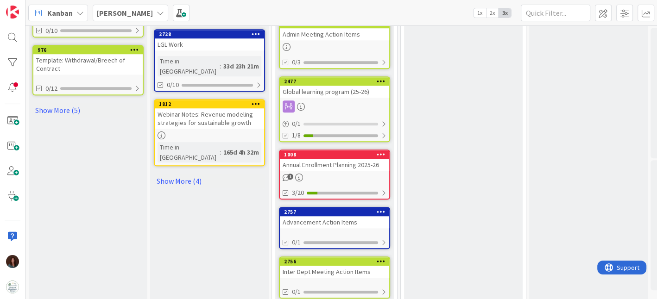
click at [104, 54] on div "Template: Withdrawal/Breech of Contract" at bounding box center [87, 64] width 109 height 20
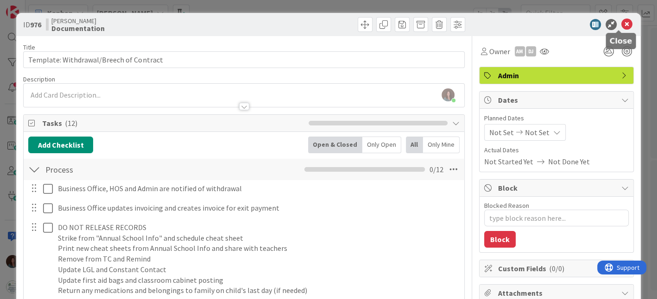
click at [621, 22] on icon at bounding box center [626, 24] width 11 height 11
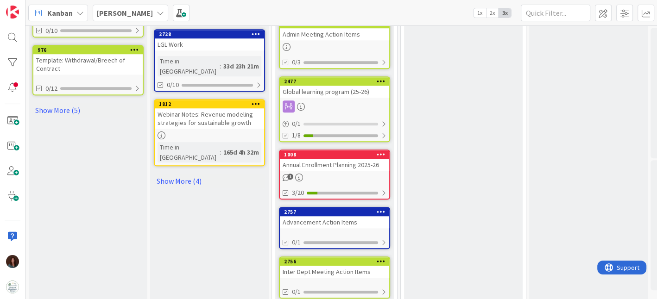
click at [138, 47] on icon at bounding box center [134, 49] width 9 height 6
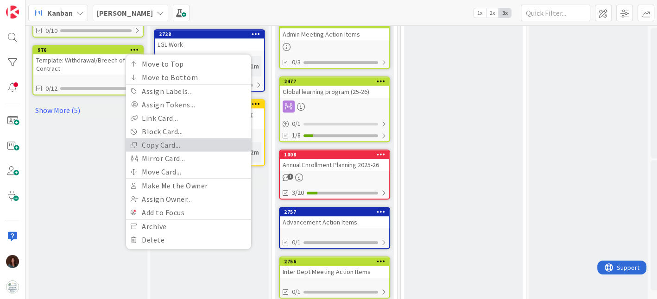
click at [163, 140] on link "Copy Card..." at bounding box center [188, 144] width 125 height 13
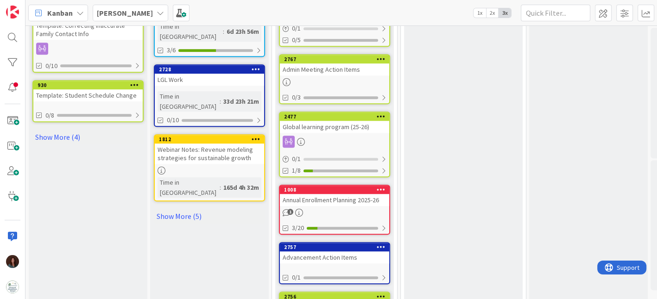
scroll to position [576, 0]
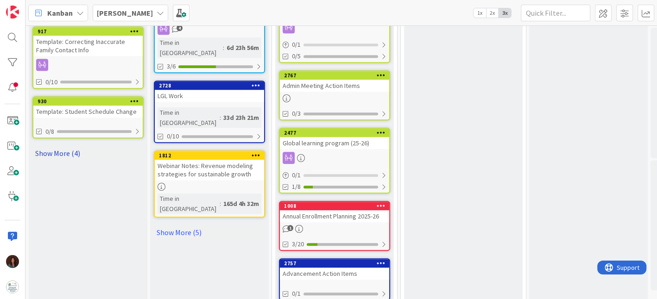
click at [53, 146] on link "Show More (4)" at bounding box center [87, 153] width 111 height 15
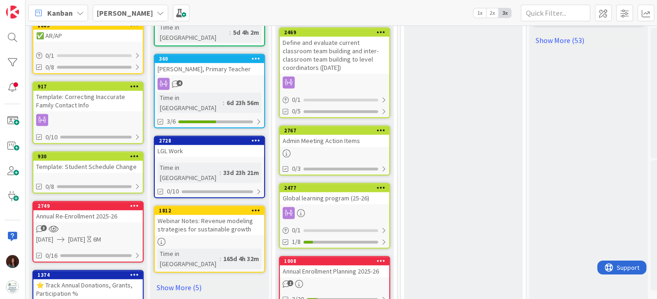
scroll to position [474, 0]
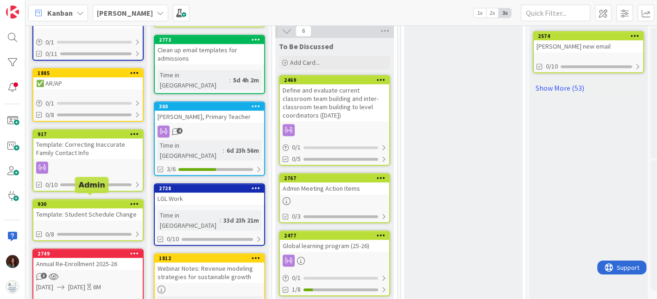
click at [94, 209] on div "Template: Student Schedule Change" at bounding box center [87, 215] width 109 height 12
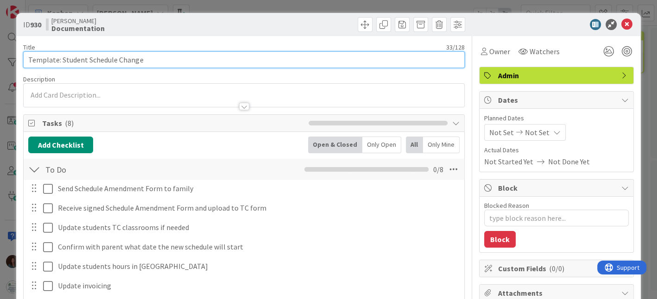
click at [157, 61] on input "Template: Student Schedule Change" at bounding box center [243, 59] width 441 height 17
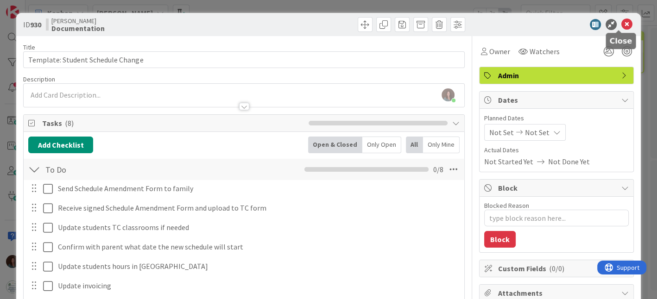
click at [621, 25] on icon at bounding box center [626, 24] width 11 height 11
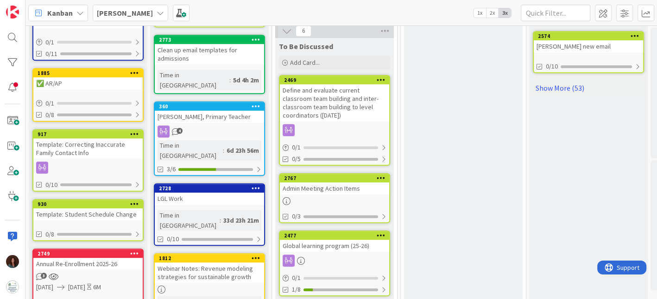
click at [42, 162] on icon at bounding box center [42, 168] width 12 height 12
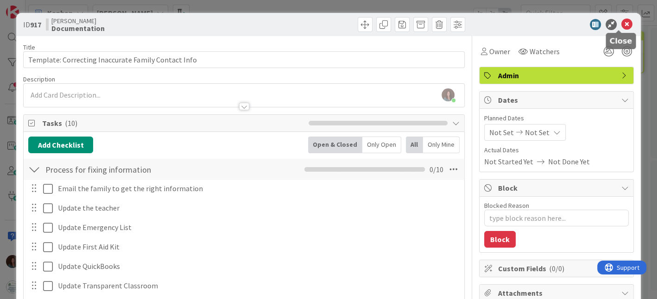
click at [622, 27] on icon at bounding box center [626, 24] width 11 height 11
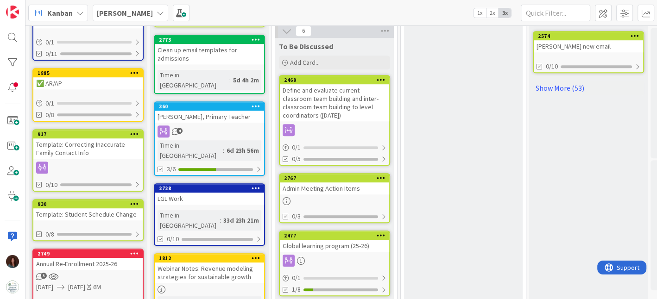
click at [42, 163] on icon at bounding box center [42, 168] width 12 height 12
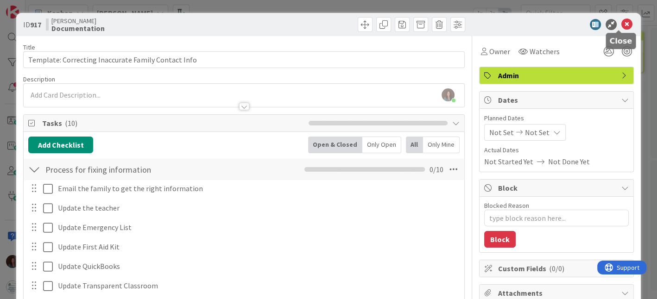
click at [622, 23] on icon at bounding box center [626, 24] width 11 height 11
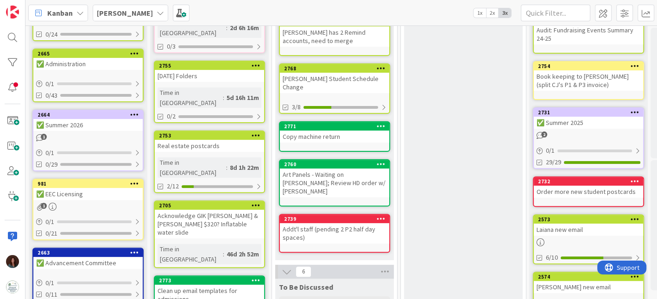
scroll to position [32, 0]
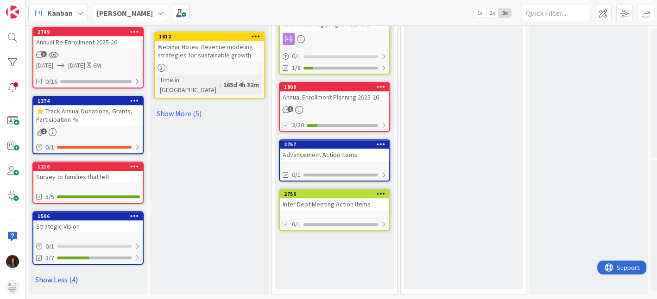
click at [55, 272] on link "Show Less (4)" at bounding box center [87, 279] width 111 height 15
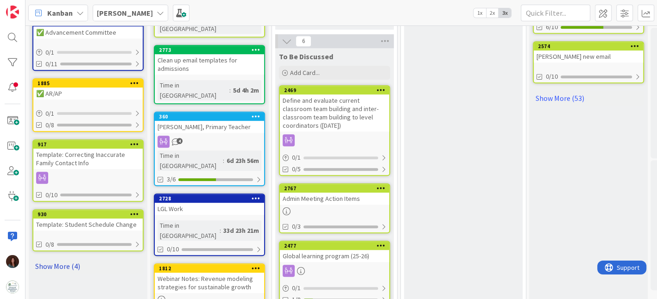
click at [66, 264] on link "Show More (4)" at bounding box center [87, 266] width 111 height 15
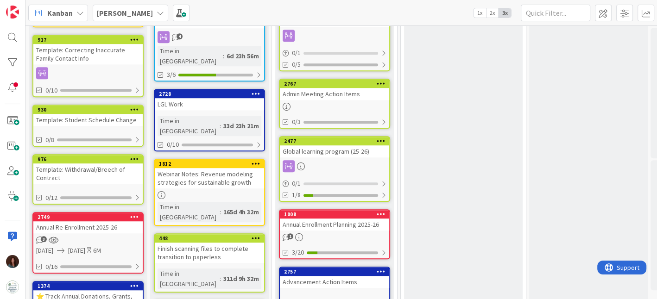
click at [133, 156] on icon at bounding box center [134, 159] width 9 height 6
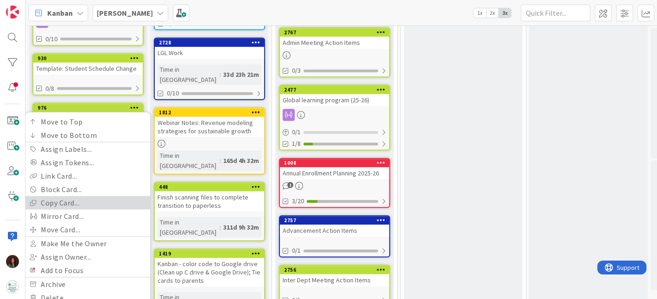
click at [87, 198] on link "Copy Card..." at bounding box center [87, 202] width 125 height 13
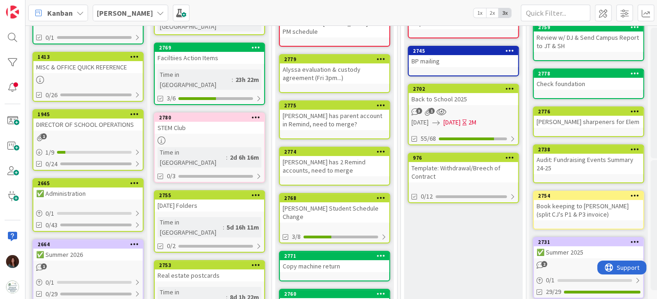
click at [462, 171] on div "Template: Withdrawal/Breech of Contract" at bounding box center [463, 172] width 109 height 20
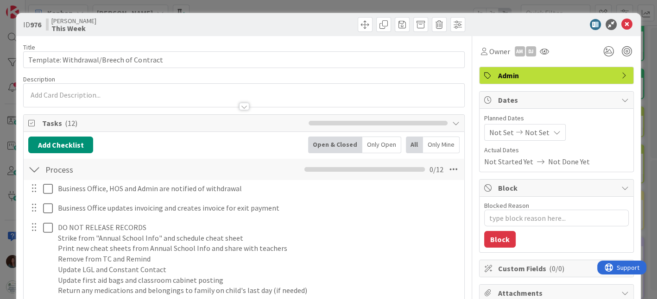
type textarea "x"
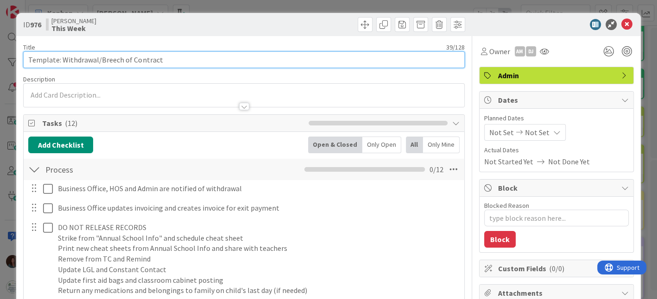
click at [90, 59] on input "Template: Withdrawal/Breech of Contract" at bounding box center [243, 59] width 441 height 17
type input "Gideon Smith Withdrawal"
type textarea "x"
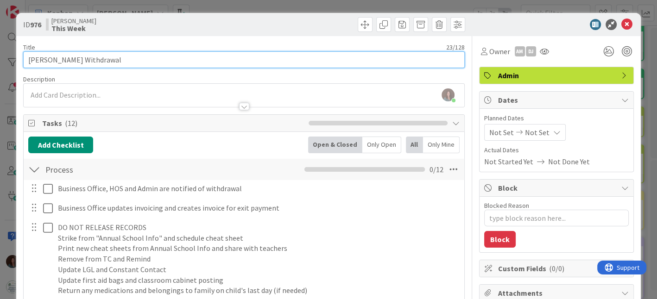
type input "Gideon Smith Withdrawal"
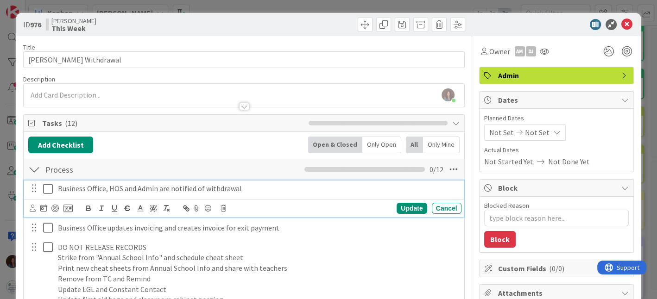
click at [48, 187] on icon at bounding box center [48, 188] width 10 height 11
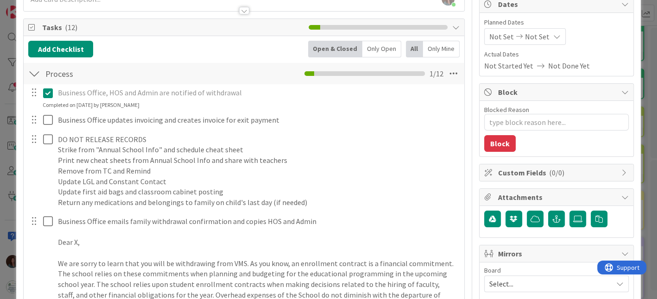
scroll to position [103, 0]
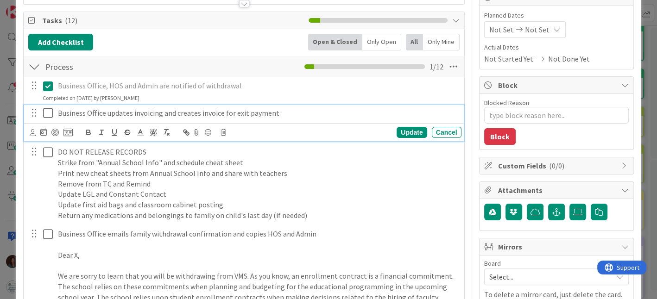
click at [47, 113] on icon at bounding box center [48, 112] width 10 height 11
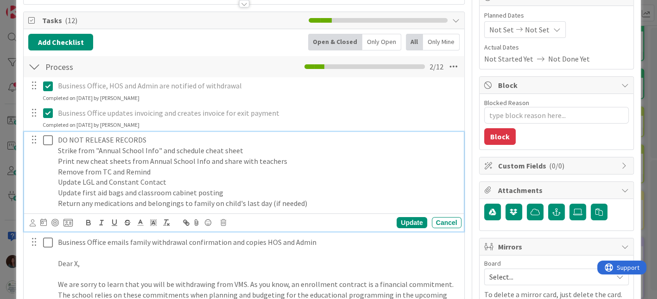
click at [43, 138] on icon at bounding box center [48, 140] width 10 height 11
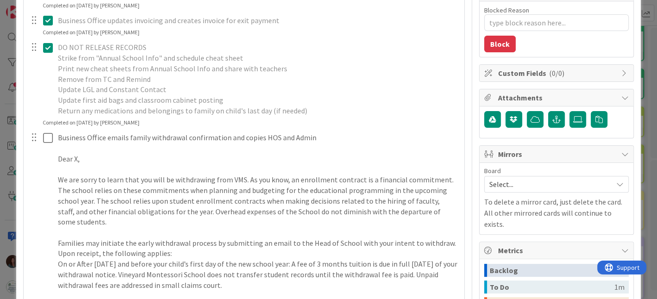
scroll to position [206, 0]
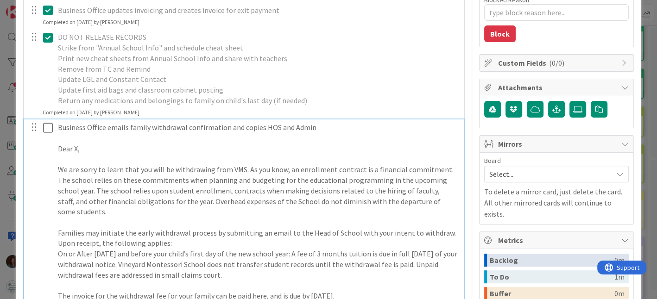
click at [48, 130] on icon at bounding box center [48, 127] width 10 height 11
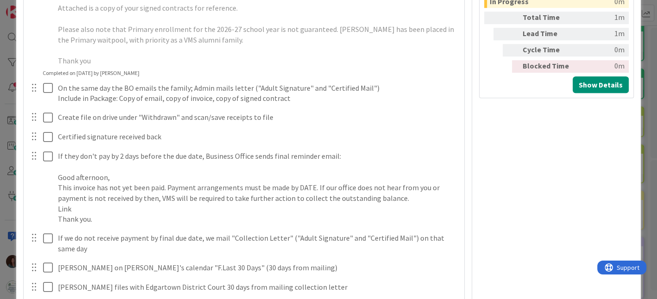
scroll to position [411, 0]
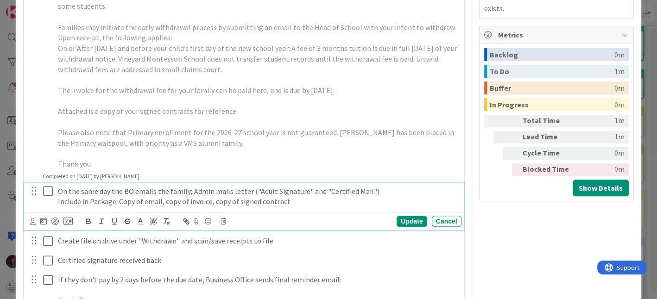
click at [48, 190] on icon at bounding box center [48, 191] width 10 height 11
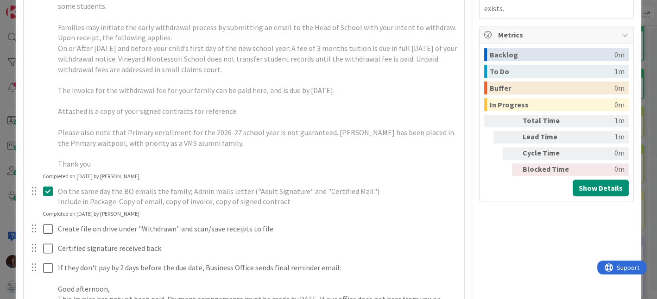
scroll to position [463, 0]
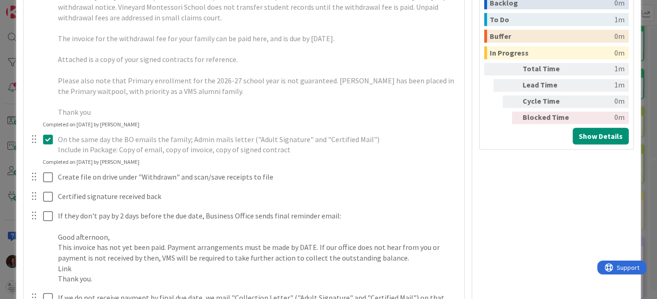
click at [47, 138] on icon at bounding box center [48, 139] width 10 height 11
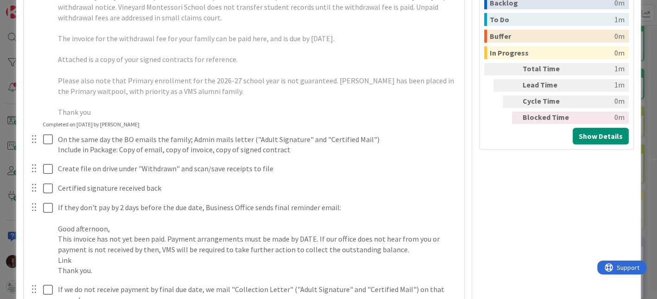
click at [441, 168] on div "Business Office, HOS and Admin are notified of withdrawal Update Cancel Complet…" at bounding box center [243, 53] width 431 height 673
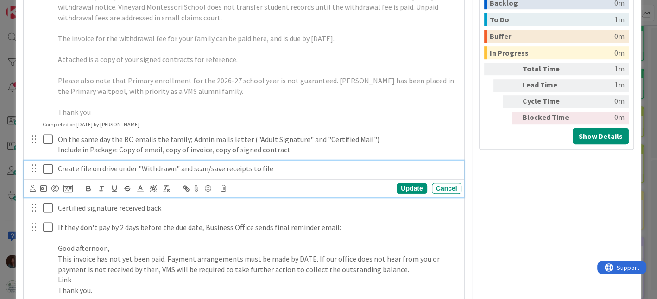
click at [49, 171] on icon at bounding box center [48, 169] width 10 height 11
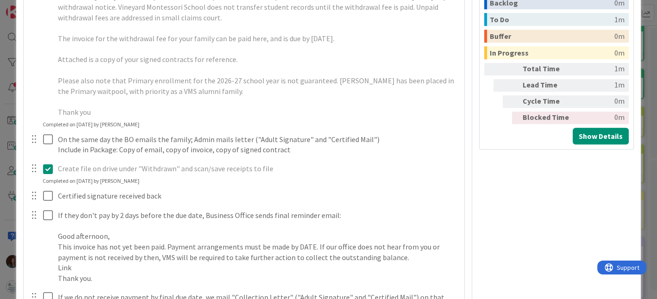
click at [47, 168] on icon at bounding box center [48, 169] width 10 height 11
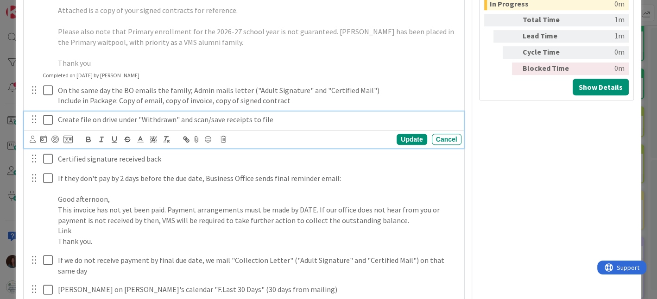
scroll to position [515, 0]
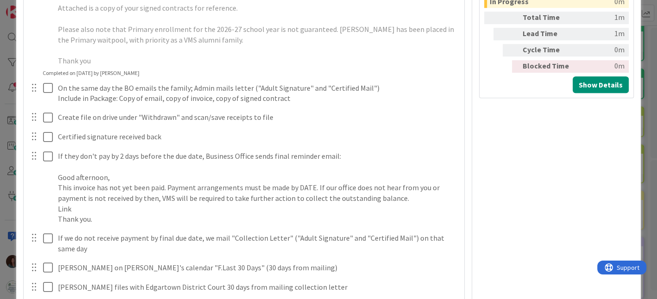
click at [447, 135] on div "Business Office, HOS and Admin are notified of withdrawal Update Cancel Complet…" at bounding box center [243, 1] width 431 height 673
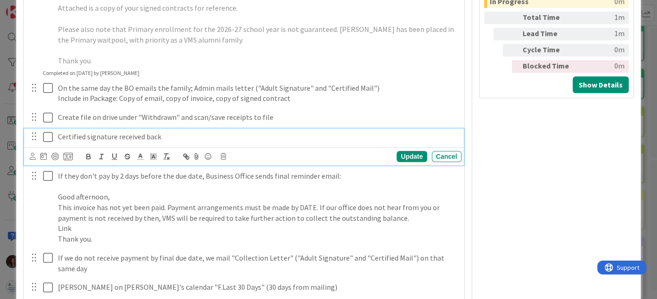
click at [196, 134] on p "Certified signature received back" at bounding box center [258, 137] width 400 height 11
click at [222, 154] on icon at bounding box center [223, 156] width 6 height 6
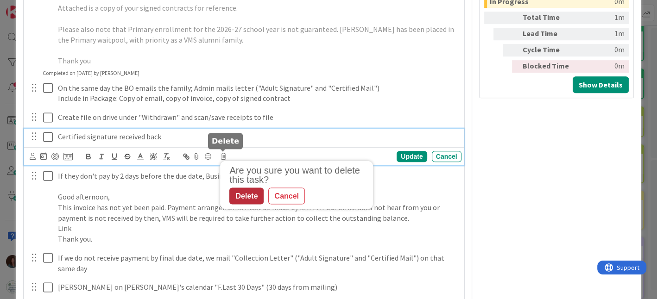
click at [244, 198] on div "Delete" at bounding box center [246, 196] width 34 height 17
type textarea "x"
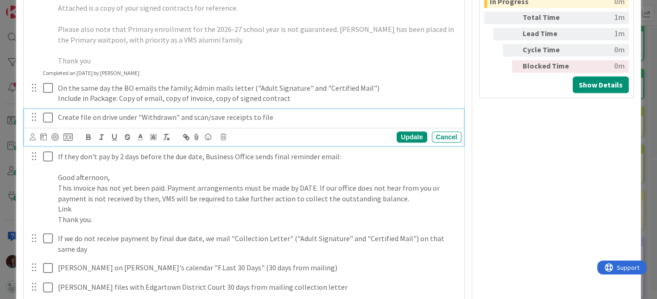
click at [153, 120] on p "Create file on drive under "Withdrawn" and scan/save receipts to file" at bounding box center [258, 117] width 400 height 11
click at [442, 137] on div "Cancel" at bounding box center [447, 137] width 30 height 11
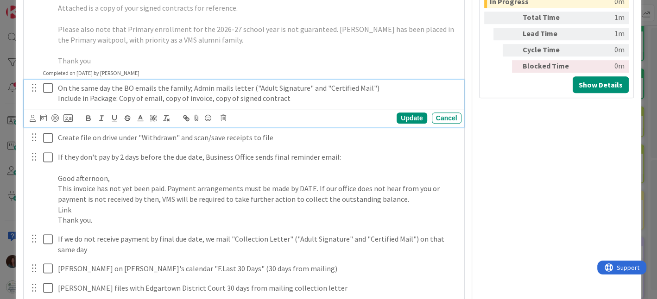
click at [177, 101] on p "Include in Package: Copy of email, copy of invoice, copy of signed contract" at bounding box center [258, 98] width 400 height 11
click at [441, 115] on div "Cancel" at bounding box center [447, 118] width 30 height 11
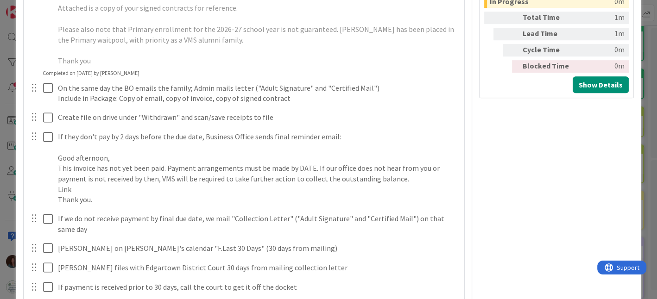
type input "Gideon Smith Withdrawla"
type textarea "x"
type input "Template: Withdrawal/Breech of Contract"
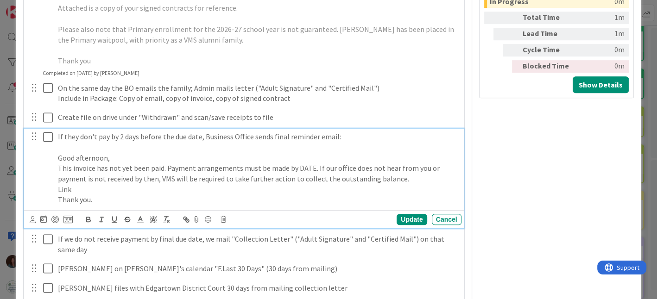
drag, startPoint x: 43, startPoint y: 135, endPoint x: 115, endPoint y: 196, distance: 94.7
click at [44, 135] on icon at bounding box center [48, 137] width 10 height 11
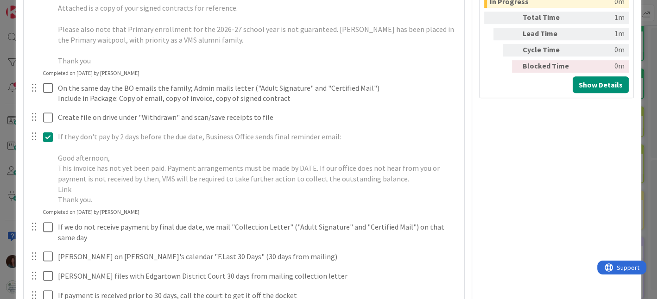
scroll to position [618, 0]
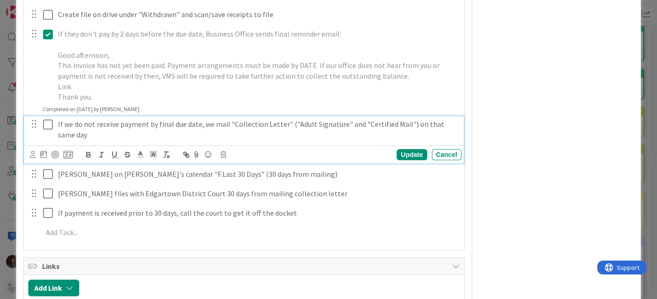
click at [47, 124] on icon at bounding box center [48, 124] width 10 height 11
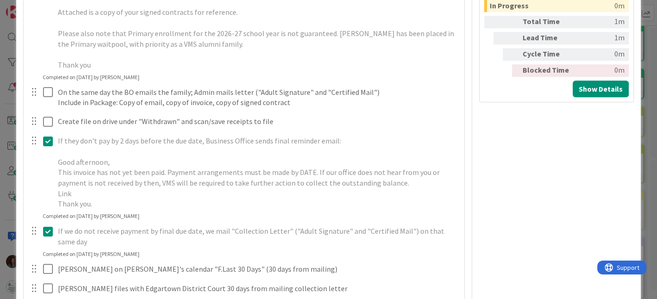
scroll to position [515, 0]
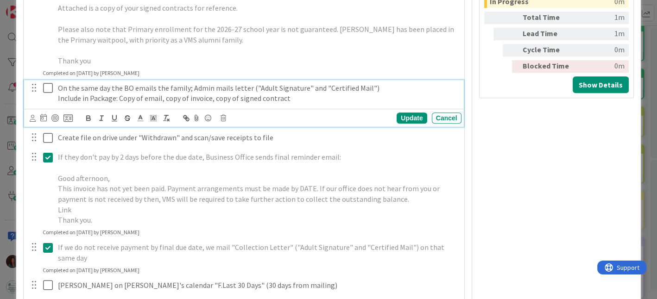
click at [334, 97] on p "Include in Package: Copy of email, copy of invoice, copy of signed contract" at bounding box center [258, 98] width 400 height 11
click at [223, 117] on icon at bounding box center [223, 118] width 6 height 6
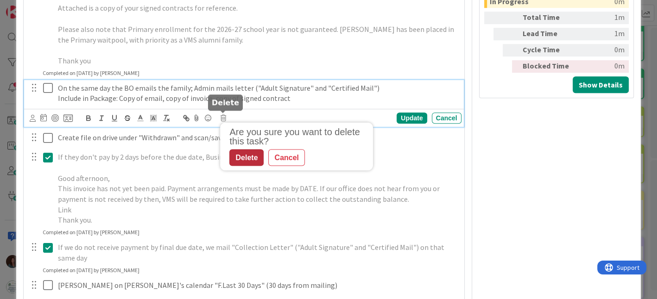
click at [242, 150] on div "Delete" at bounding box center [246, 157] width 34 height 17
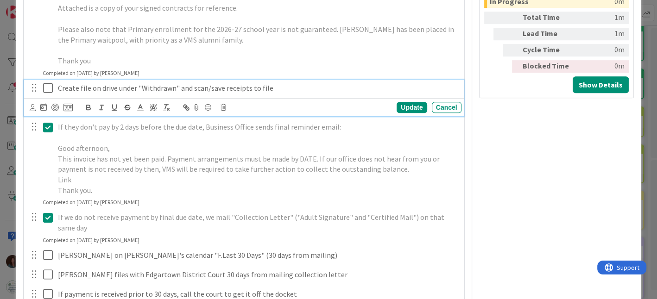
click at [156, 84] on p "Create file on drive under "Withdrawn" and scan/save receipts to file" at bounding box center [258, 88] width 400 height 11
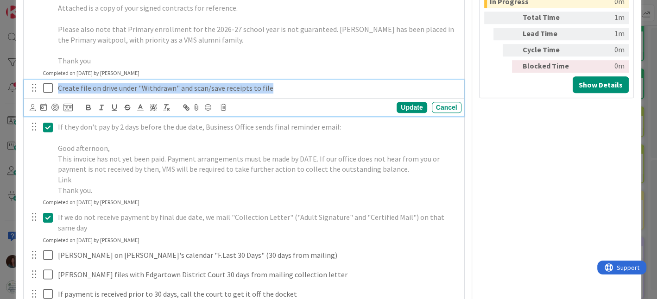
click at [156, 84] on p "Create file on drive under "Withdrawn" and scan/save receipts to file" at bounding box center [258, 88] width 400 height 11
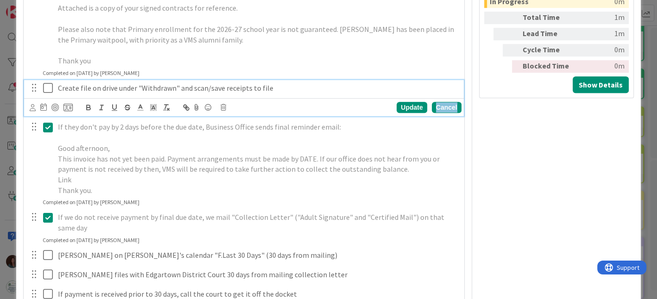
click at [444, 108] on div "Cancel" at bounding box center [447, 107] width 30 height 11
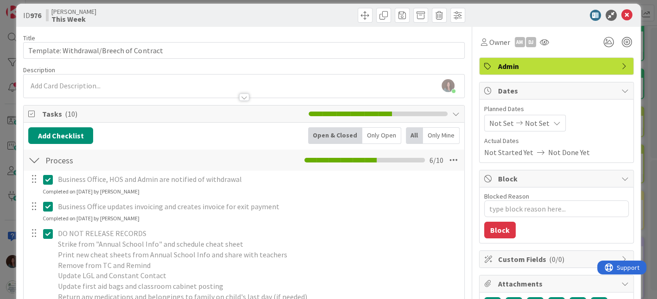
scroll to position [0, 0]
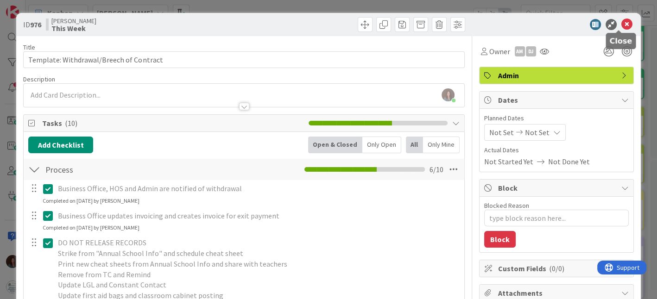
click at [621, 25] on icon at bounding box center [626, 24] width 11 height 11
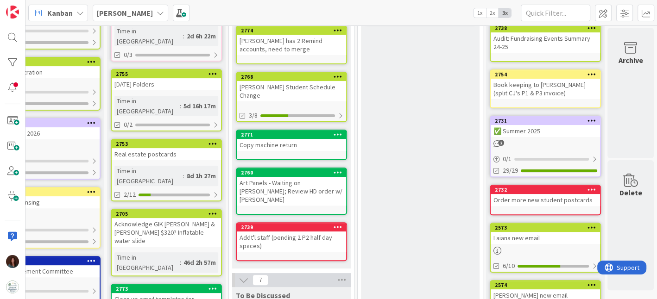
scroll to position [296, 50]
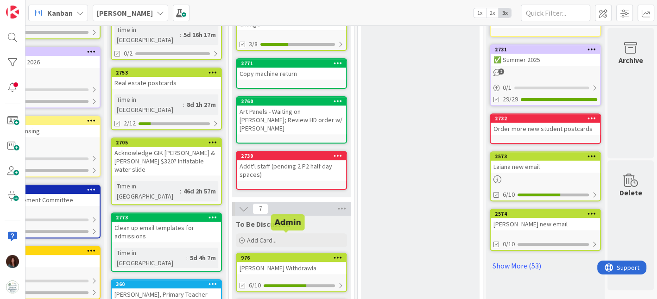
click at [287, 262] on div "Gideon Smith Withdrawla" at bounding box center [291, 268] width 109 height 12
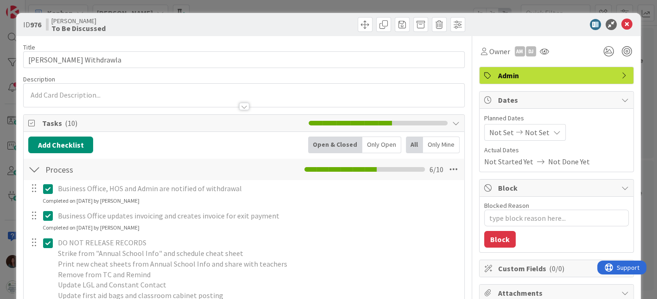
type textarea "x"
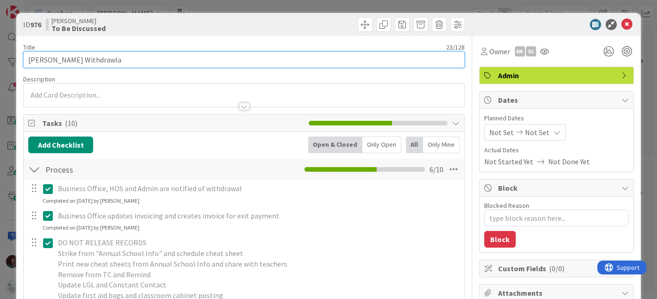
click at [156, 67] on input "Gideon Smith Withdrawla" at bounding box center [243, 59] width 441 height 17
type input "[PERSON_NAME] Withdrawl"
type textarea "x"
type input "[PERSON_NAME] Withdrawl"
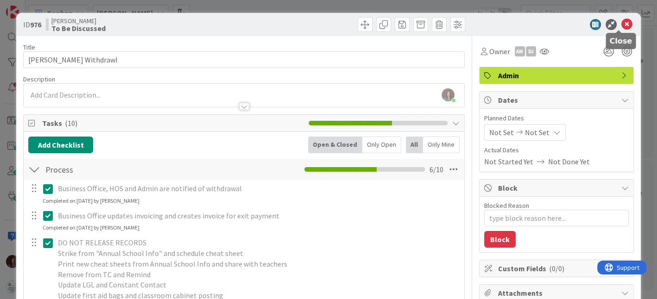
click at [621, 25] on icon at bounding box center [626, 24] width 11 height 11
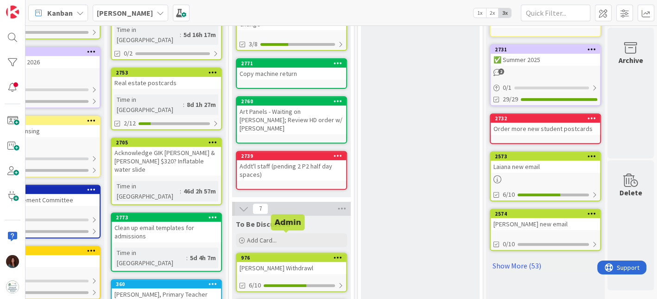
click at [320, 255] on div "976" at bounding box center [293, 258] width 105 height 6
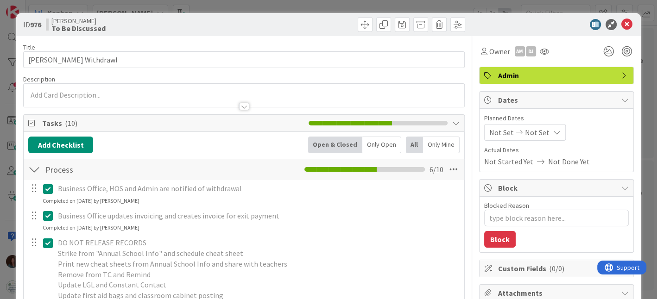
type textarea "x"
click at [621, 25] on icon at bounding box center [626, 24] width 11 height 11
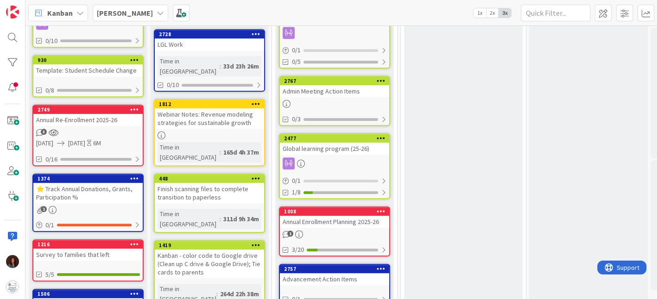
scroll to position [696, 0]
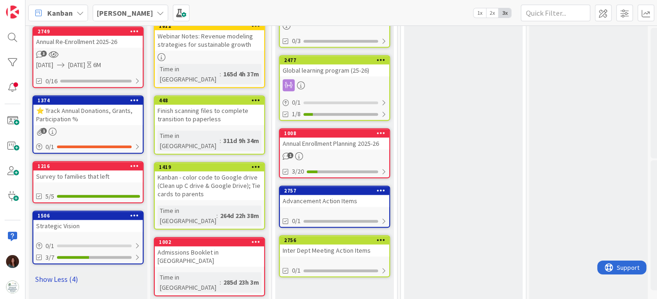
click at [65, 272] on link "Show Less (4)" at bounding box center [87, 279] width 111 height 15
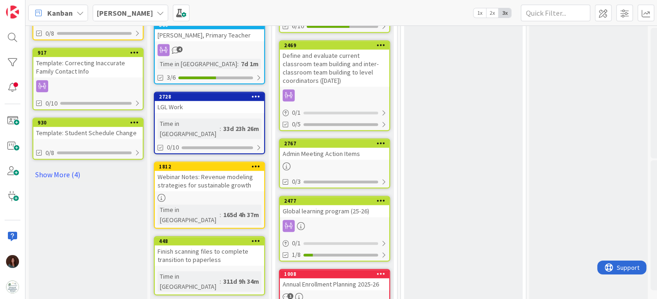
scroll to position [674, 0]
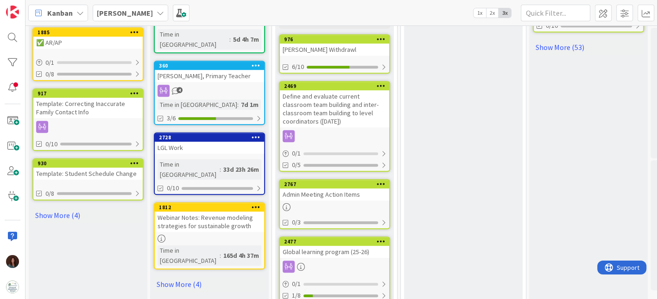
scroll to position [515, 0]
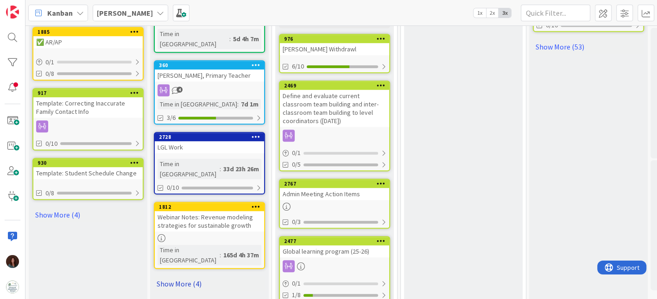
click at [188, 277] on link "Show More (4)" at bounding box center [209, 284] width 111 height 15
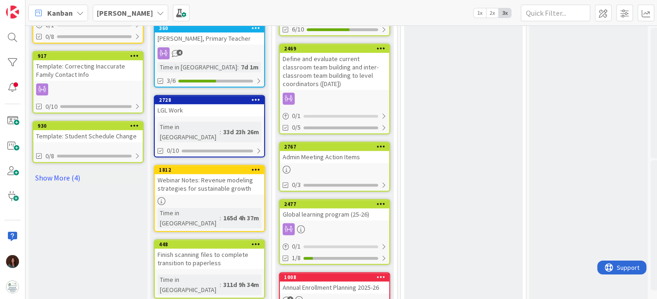
scroll to position [566, 0]
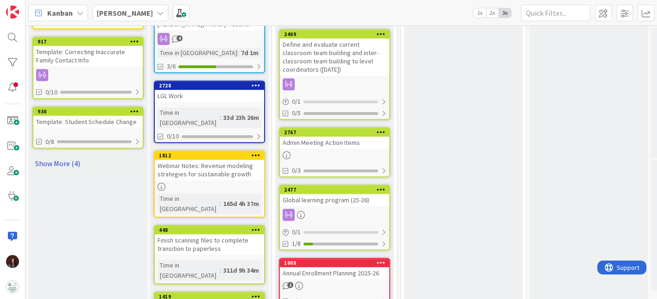
click at [74, 157] on link "Show More (4)" at bounding box center [87, 163] width 111 height 15
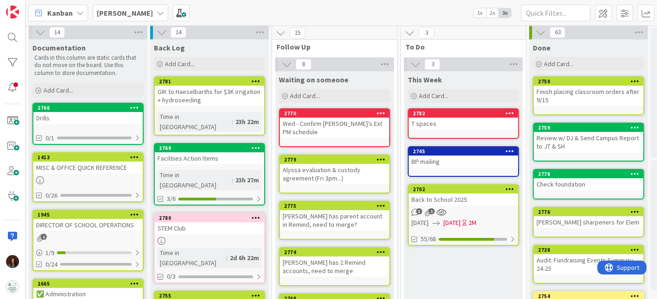
scroll to position [0, 0]
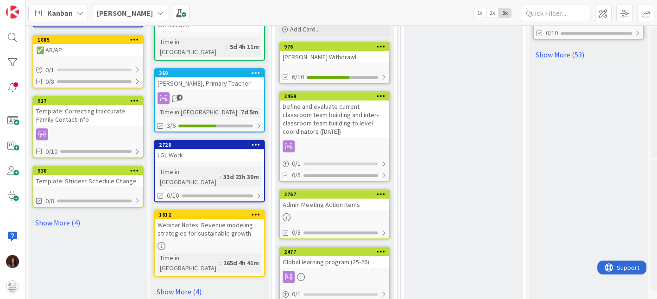
scroll to position [515, 0]
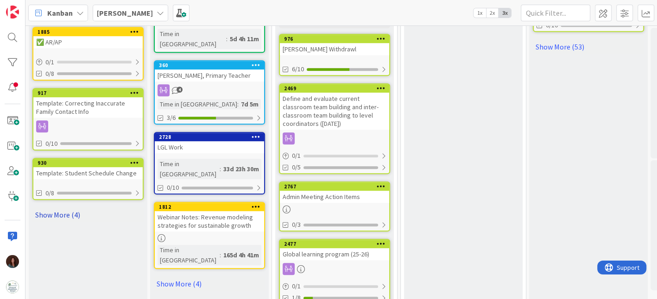
click at [54, 211] on link "Show More (4)" at bounding box center [87, 215] width 111 height 15
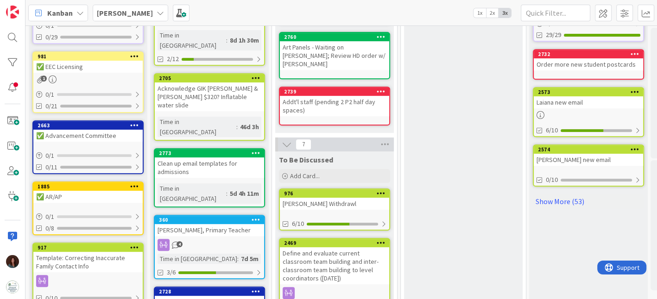
scroll to position [463, 0]
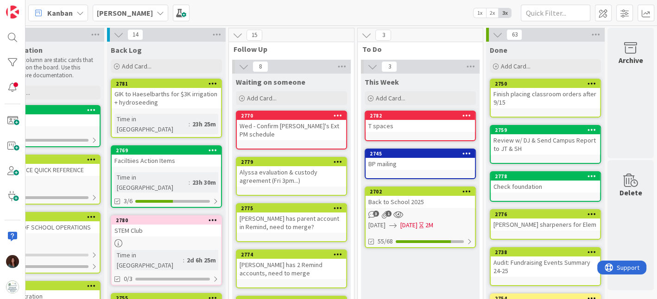
scroll to position [51, 50]
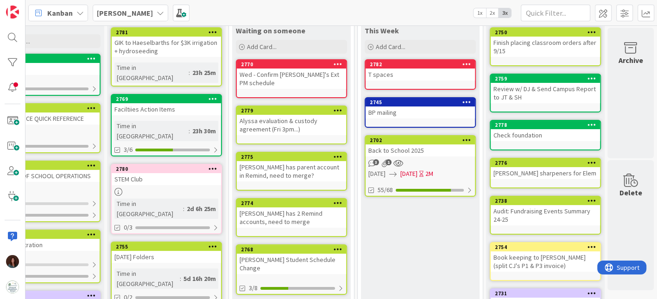
click at [334, 112] on icon at bounding box center [338, 110] width 9 height 6
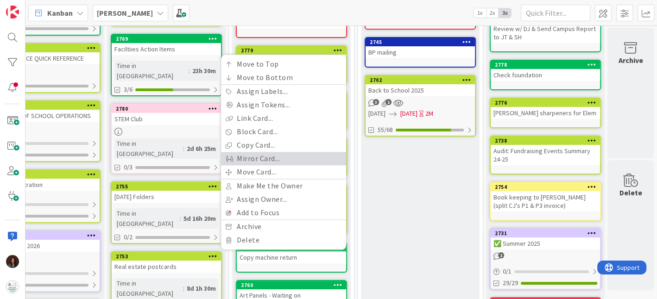
scroll to position [0, 50]
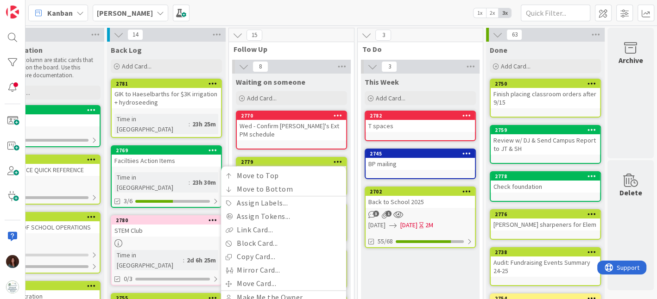
click at [344, 156] on div "8 Waiting on someone Add Card... 2770 Wed - Confirm [PERSON_NAME]'s Ext PM sche…" at bounding box center [291, 279] width 121 height 438
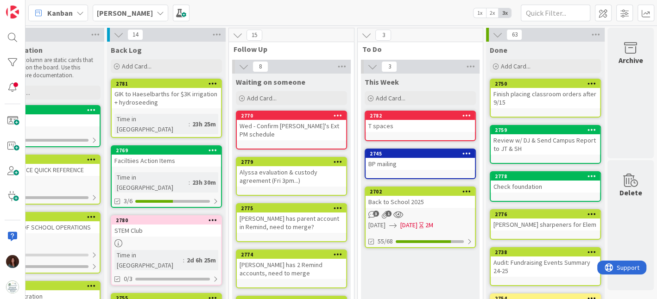
click at [329, 160] on div at bounding box center [337, 162] width 17 height 6
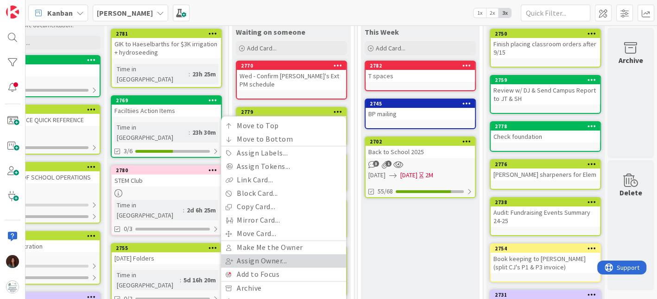
scroll to position [154, 50]
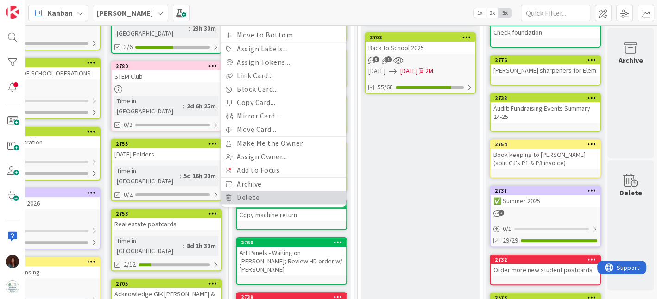
click at [298, 196] on link "Delete" at bounding box center [283, 197] width 125 height 13
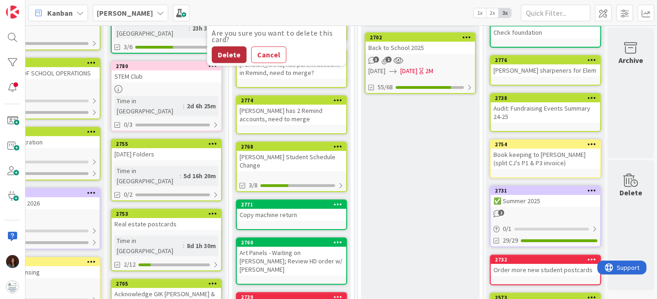
click at [223, 52] on button "Delete" at bounding box center [229, 54] width 35 height 17
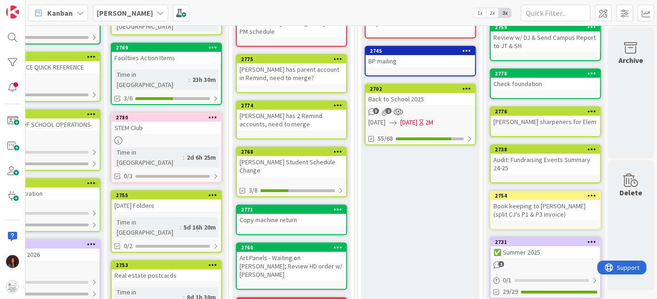
scroll to position [338, 50]
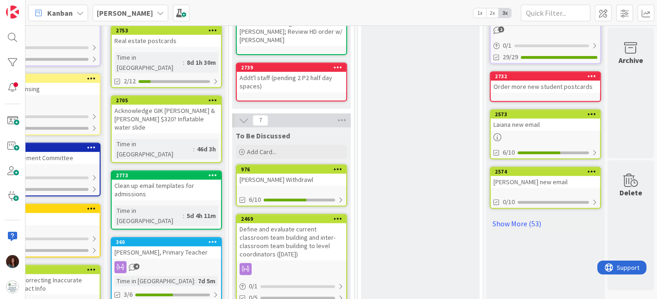
click at [334, 166] on icon at bounding box center [338, 169] width 9 height 6
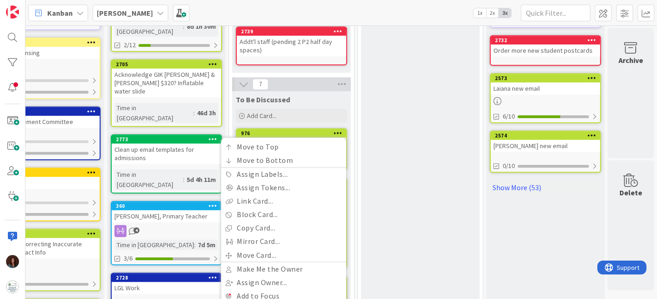
scroll to position [389, 50]
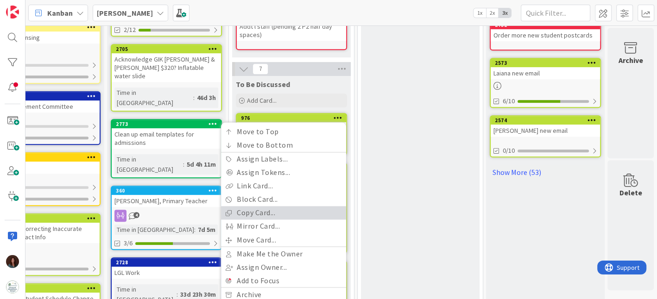
click at [298, 206] on link "Copy Card..." at bounding box center [283, 212] width 125 height 13
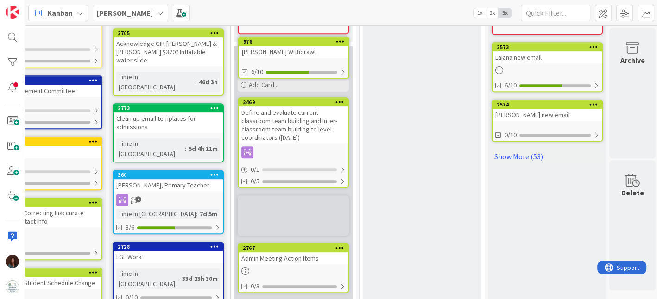
scroll to position [401, 41]
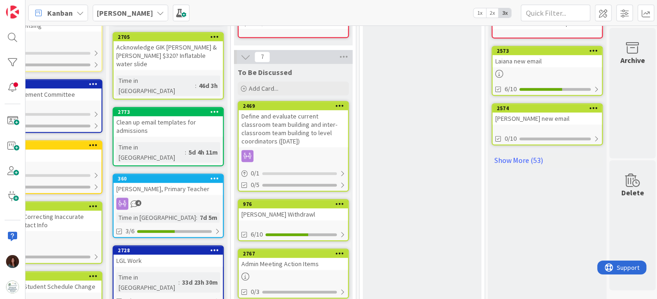
click at [339, 201] on icon at bounding box center [339, 204] width 9 height 6
click at [340, 201] on icon at bounding box center [339, 204] width 9 height 6
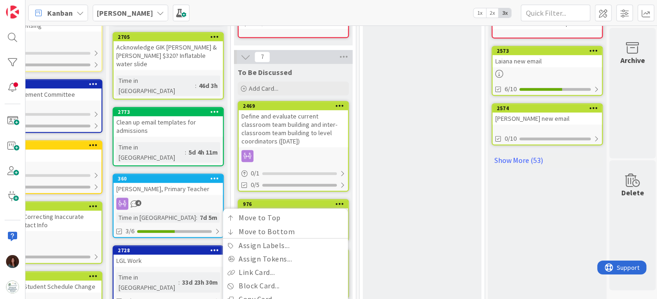
scroll to position [453, 41]
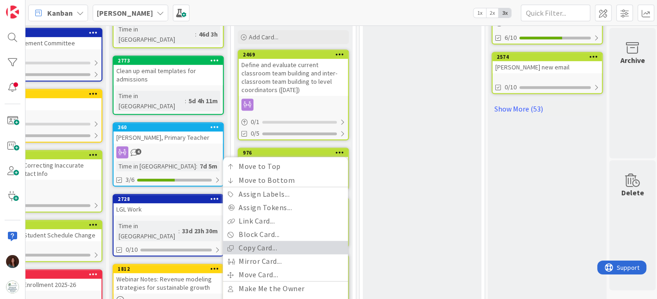
click at [314, 241] on link "Copy Card..." at bounding box center [285, 247] width 125 height 13
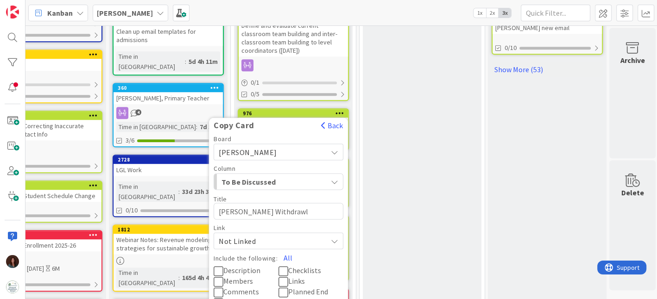
scroll to position [556, 41]
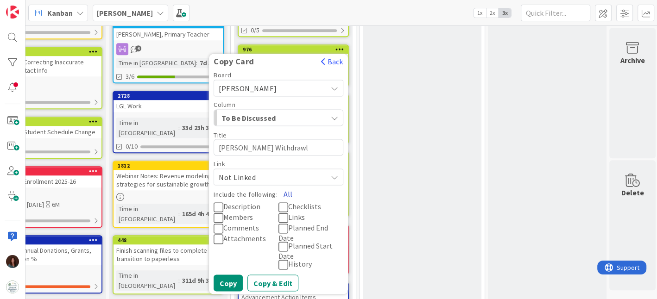
click at [291, 185] on button "All" at bounding box center [288, 193] width 21 height 17
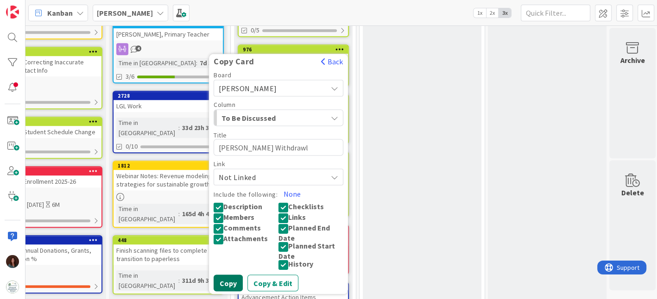
click at [224, 275] on button "Copy" at bounding box center [228, 283] width 29 height 17
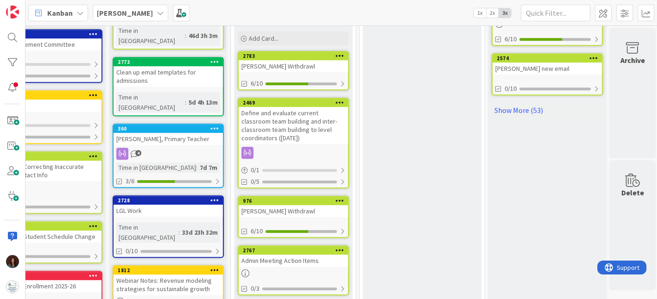
scroll to position [344, 41]
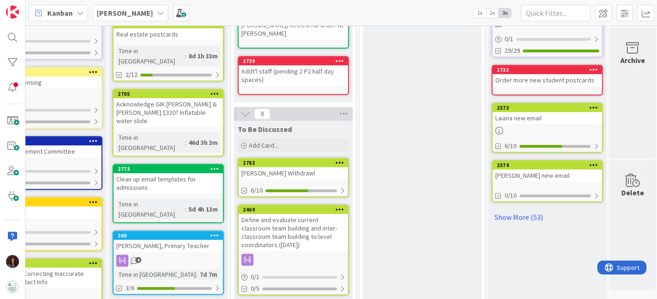
click at [339, 159] on icon at bounding box center [339, 162] width 9 height 6
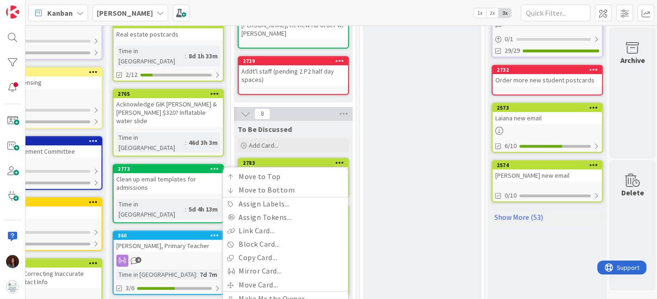
click at [394, 191] on div "This Week Add Card... 2782 T spaces 2745 BP mailing 2702 Back to School 2025 3 …" at bounding box center [422, 234] width 119 height 1010
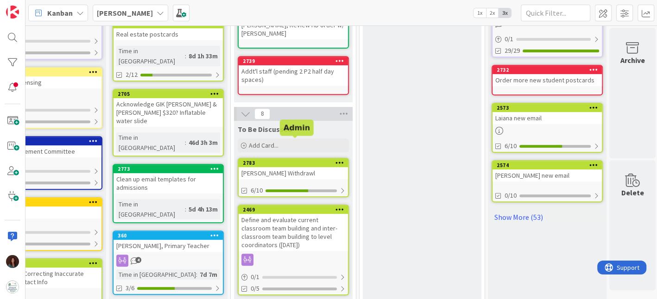
click at [304, 160] on div "2783" at bounding box center [295, 163] width 105 height 6
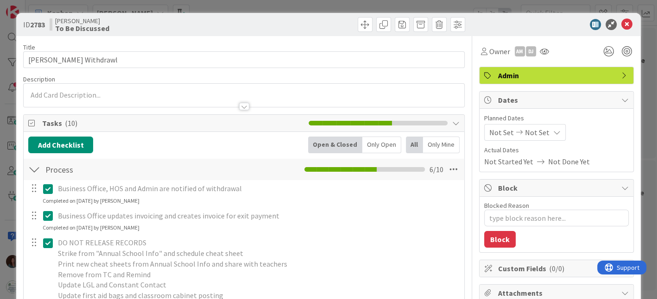
type textarea "x"
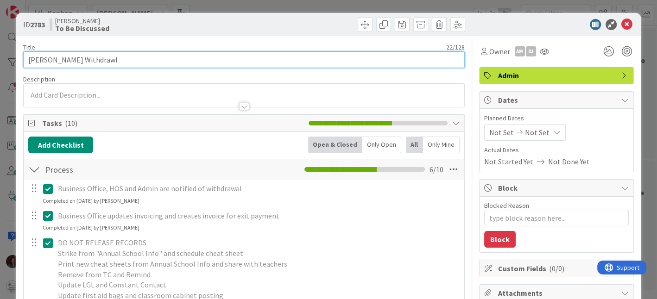
click at [120, 58] on input "[PERSON_NAME] Withdrawl" at bounding box center [243, 59] width 441 height 17
type input "Withdrawal Template"
type textarea "x"
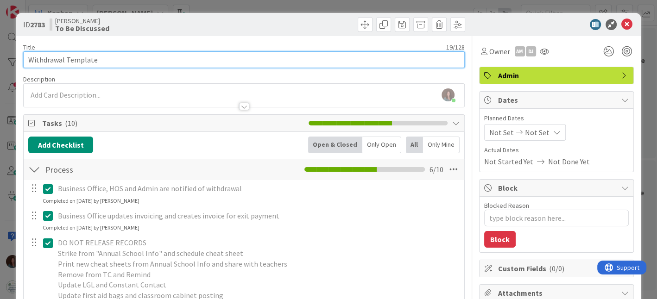
type input "Withdrawal Template"
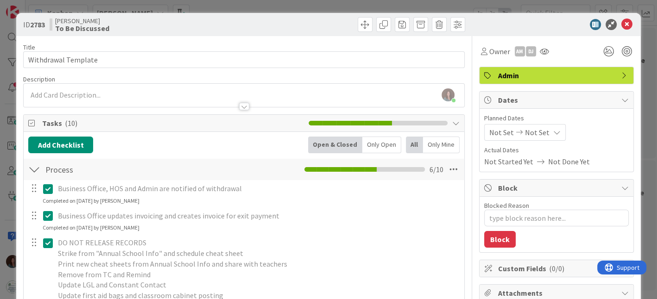
click at [47, 189] on icon at bounding box center [48, 188] width 10 height 11
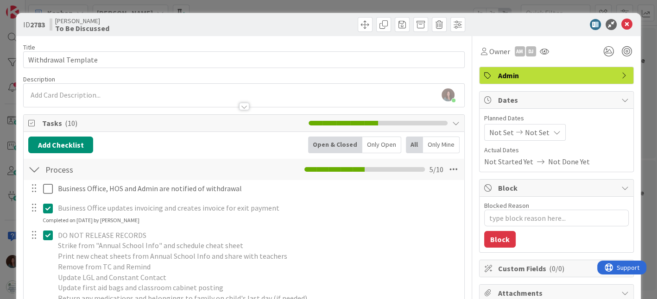
click at [49, 234] on icon at bounding box center [48, 235] width 10 height 11
click at [49, 206] on icon at bounding box center [48, 208] width 10 height 11
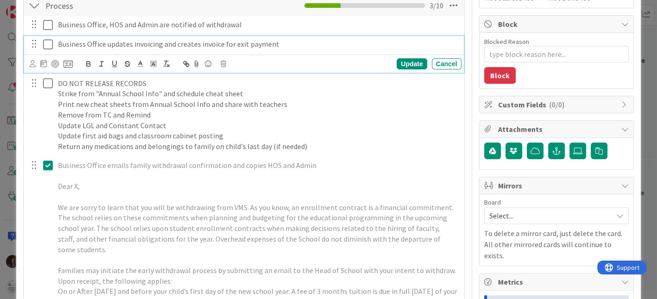
scroll to position [206, 0]
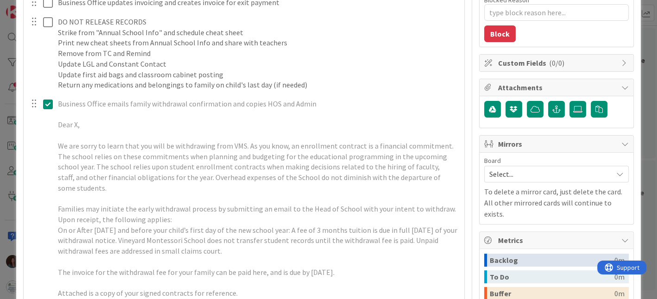
click at [47, 122] on div at bounding box center [41, 225] width 26 height 258
click at [50, 104] on icon at bounding box center [48, 104] width 10 height 11
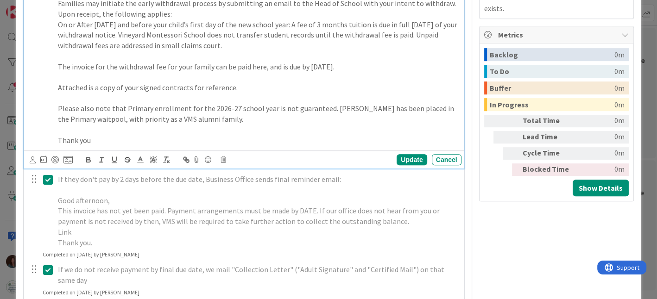
scroll to position [566, 0]
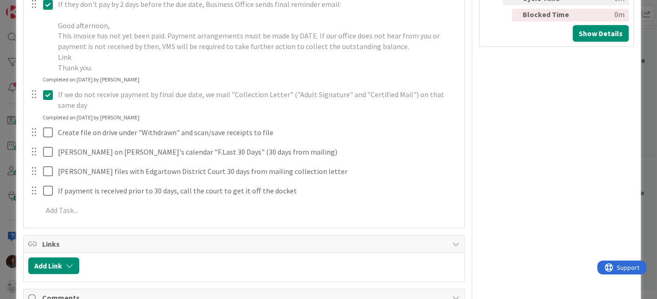
click at [48, 24] on div at bounding box center [41, 35] width 26 height 79
click at [47, 92] on icon at bounding box center [48, 94] width 10 height 11
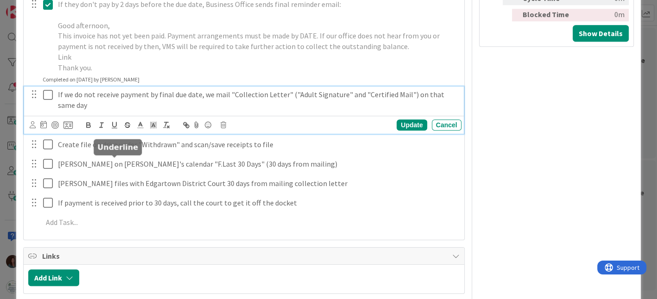
scroll to position [463, 0]
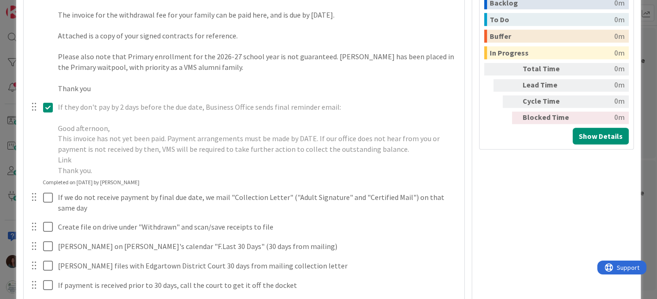
click at [50, 106] on icon at bounding box center [48, 107] width 10 height 11
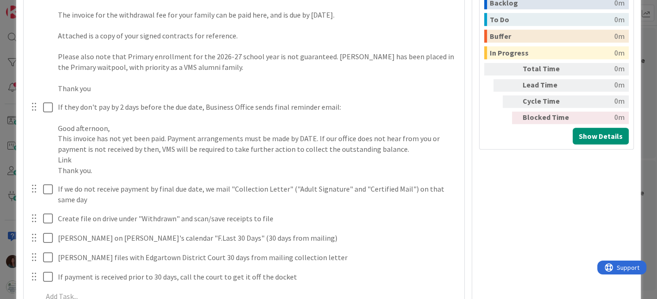
click at [410, 191] on div "Business Office, HOS and Admin are notified of withdrawal Update Cancel Busines…" at bounding box center [243, 13] width 431 height 592
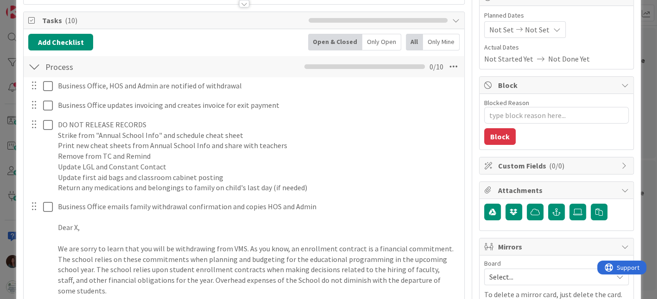
scroll to position [0, 0]
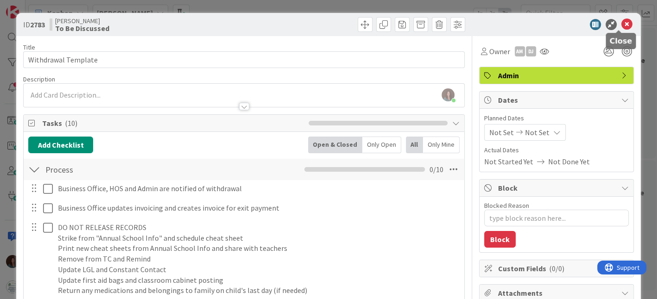
click at [621, 25] on icon at bounding box center [626, 24] width 11 height 11
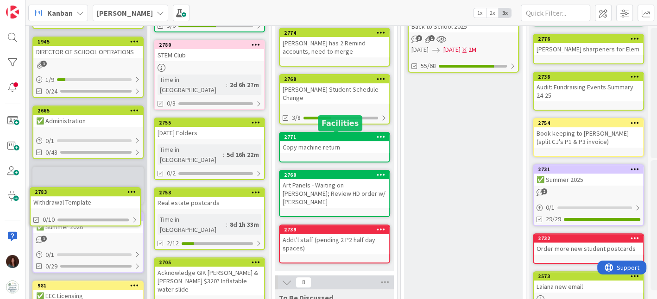
scroll to position [187, 0]
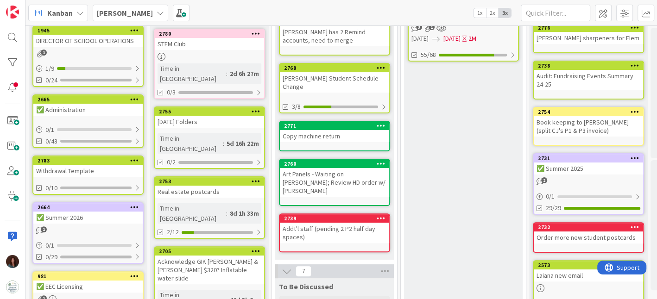
click at [101, 166] on div "Withdrawal Template" at bounding box center [87, 171] width 109 height 12
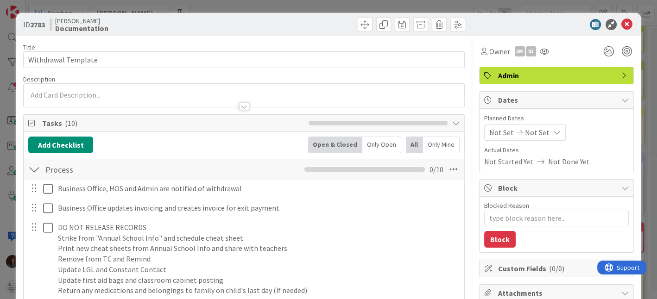
type textarea "x"
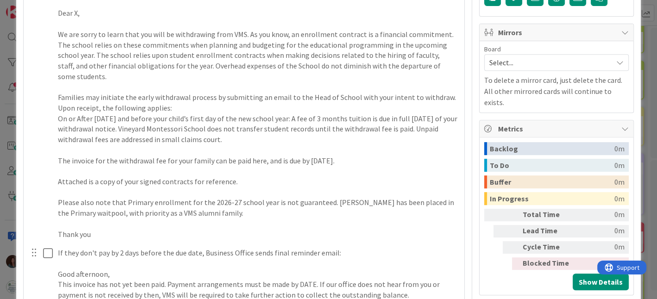
scroll to position [309, 0]
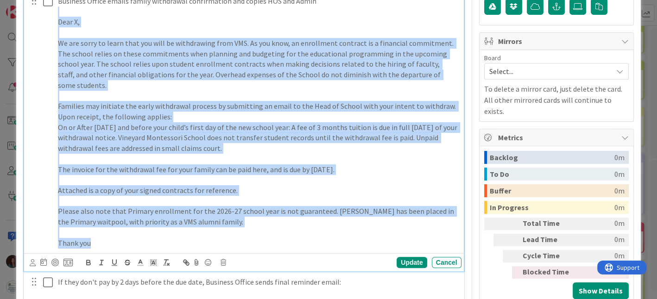
drag, startPoint x: 108, startPoint y: 239, endPoint x: 74, endPoint y: 105, distance: 138.7
click at [40, 11] on div "Business Office emails family withdrawal confirmation and copies HOS and Admin …" at bounding box center [244, 122] width 433 height 258
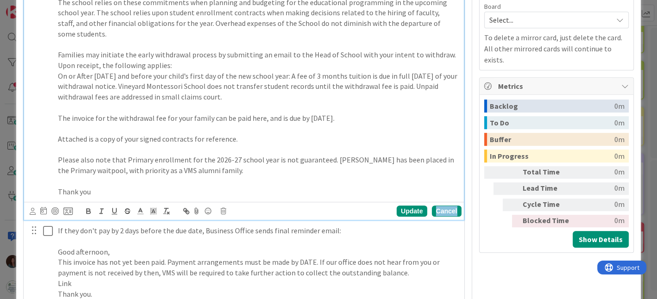
click at [435, 209] on div "Cancel" at bounding box center [447, 211] width 30 height 11
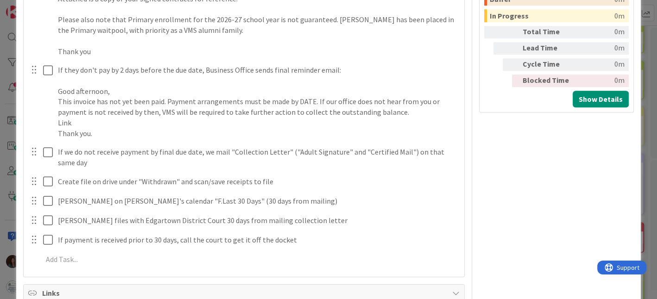
scroll to position [515, 0]
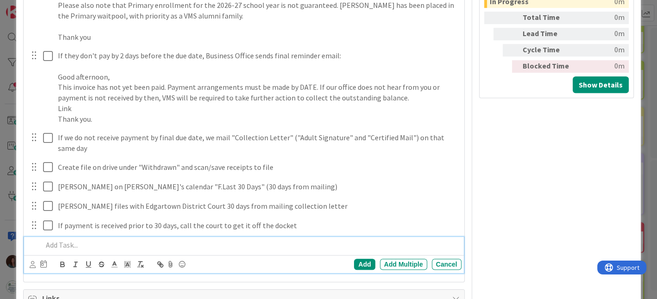
click at [142, 246] on p at bounding box center [250, 245] width 415 height 11
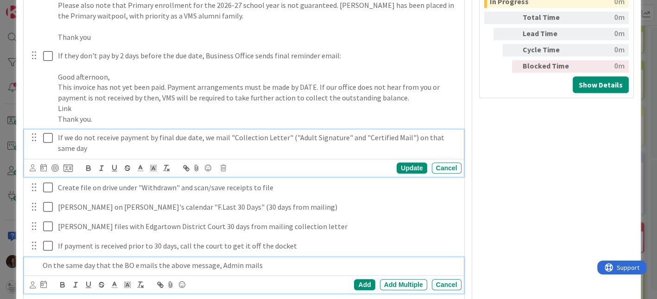
scroll to position [535, 0]
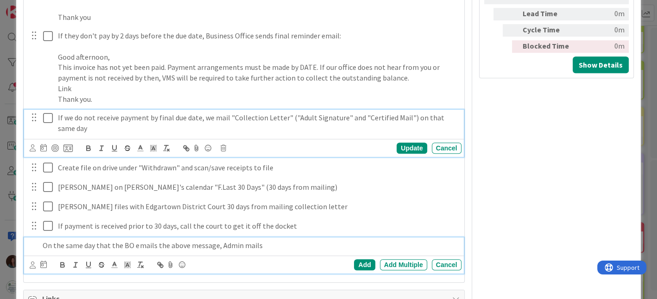
drag, startPoint x: 288, startPoint y: 143, endPoint x: 288, endPoint y: 135, distance: 8.3
click at [288, 135] on div "If we do not receive payment by final due date, we mail "Collection Letter" ("A…" at bounding box center [243, 133] width 439 height 47
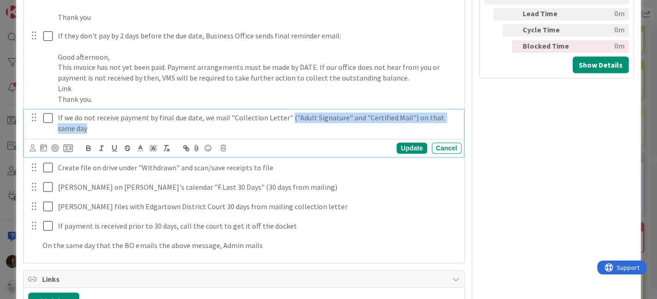
drag, startPoint x: 286, startPoint y: 114, endPoint x: 293, endPoint y: 128, distance: 15.5
click at [293, 128] on p "If we do not receive payment by final due date, we mail "Collection Letter" ("A…" at bounding box center [258, 123] width 400 height 21
copy p "("Adult Signature" and "Certified Mail") on that same day"
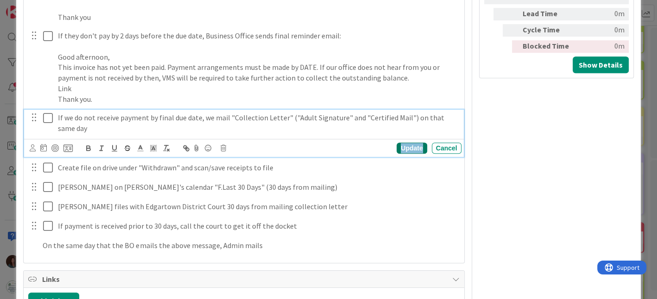
click at [405, 146] on div "Update" at bounding box center [412, 148] width 30 height 11
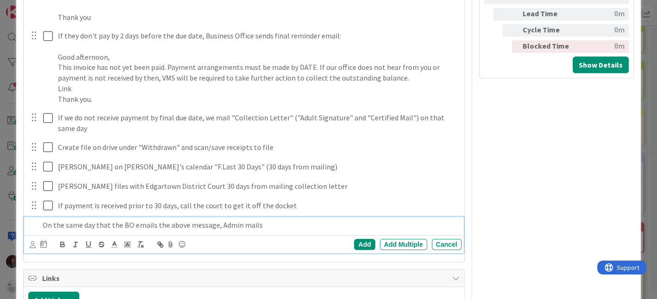
click at [303, 220] on p "On the same day that the BO emails the above message, Admin mails" at bounding box center [250, 225] width 415 height 11
click at [256, 224] on p "On the same day that the BO emails the above message, Admin mails ("Adult Signa…" at bounding box center [250, 225] width 415 height 11
click at [356, 246] on div "Add" at bounding box center [364, 244] width 21 height 11
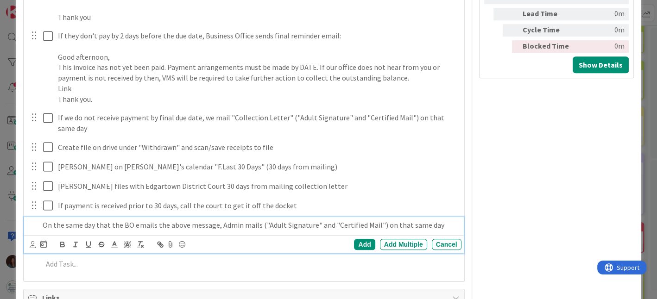
click at [446, 217] on div "On the same day that the BO emails the above message, Admin mails ("Adult Signa…" at bounding box center [250, 225] width 422 height 16
